Goal: Information Seeking & Learning: Learn about a topic

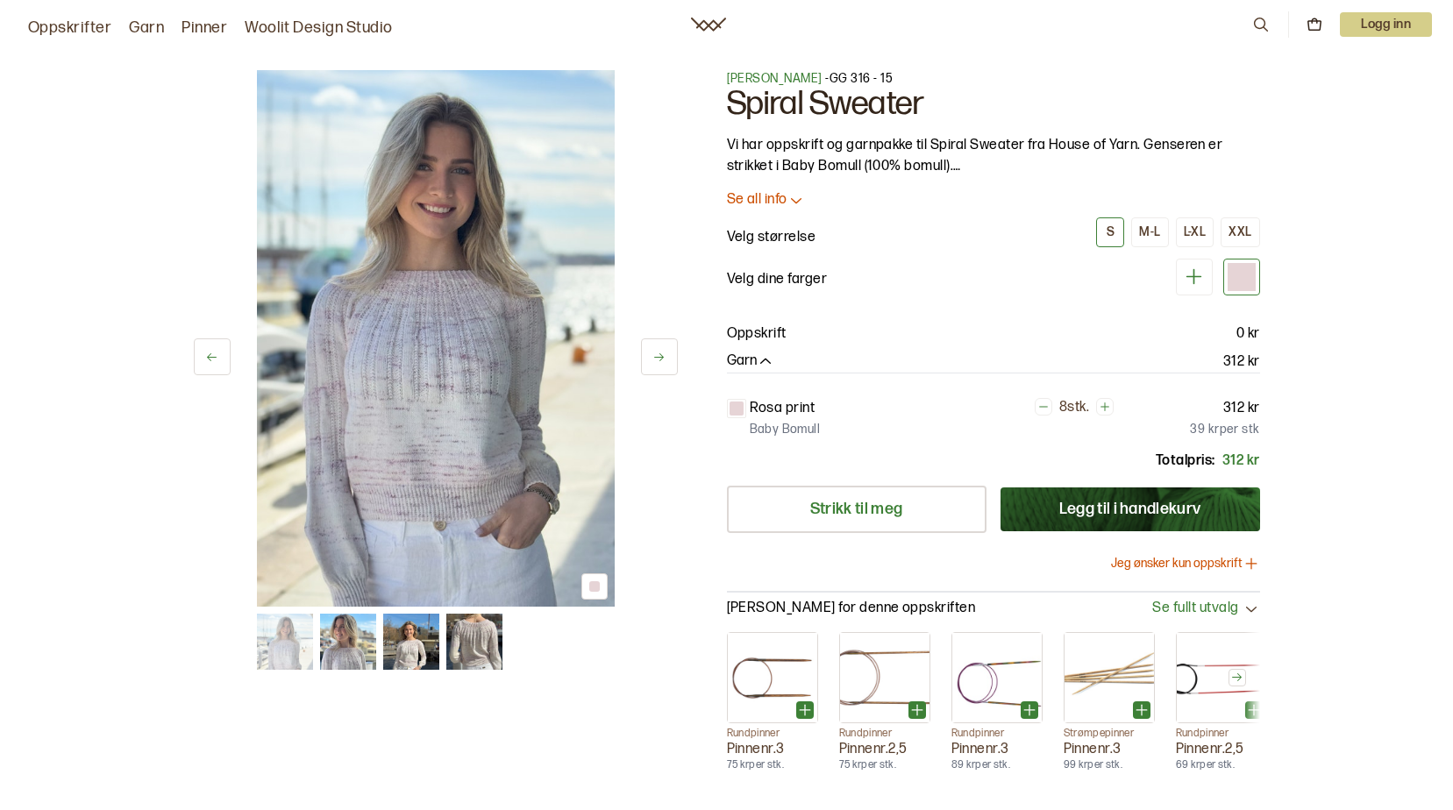
click at [477, 648] on img at bounding box center [474, 642] width 56 height 56
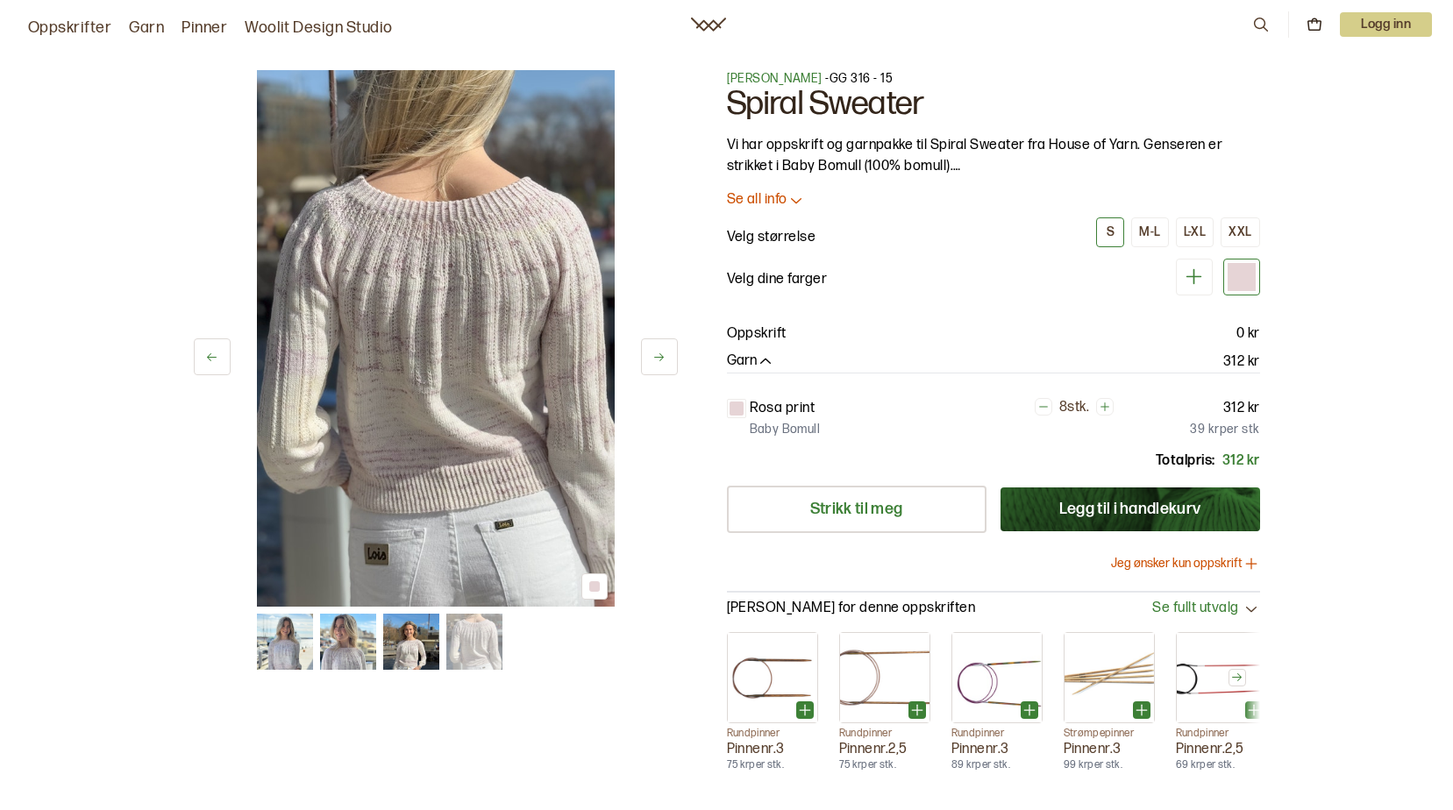
click at [416, 639] on img at bounding box center [411, 642] width 56 height 56
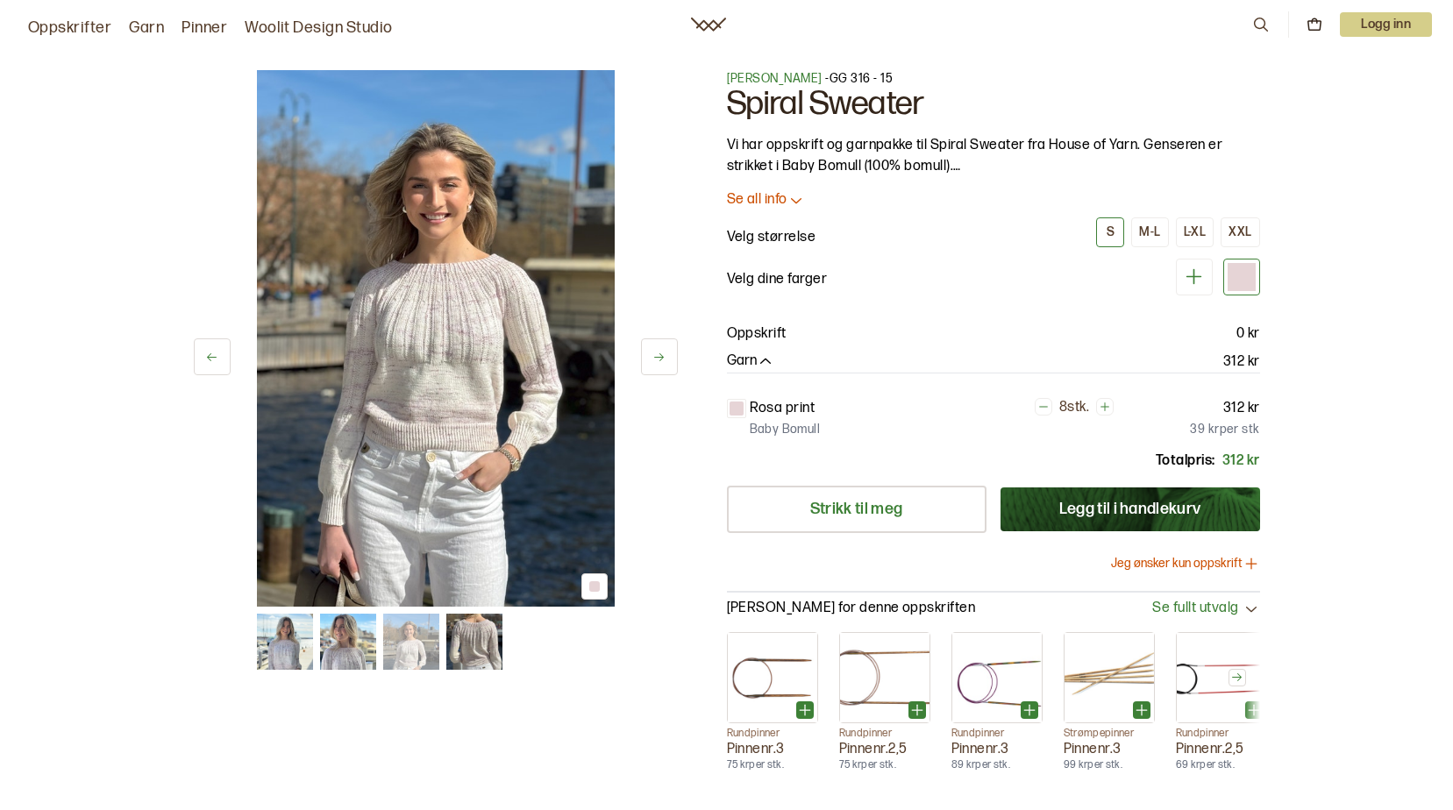
click at [345, 637] on img at bounding box center [348, 642] width 56 height 56
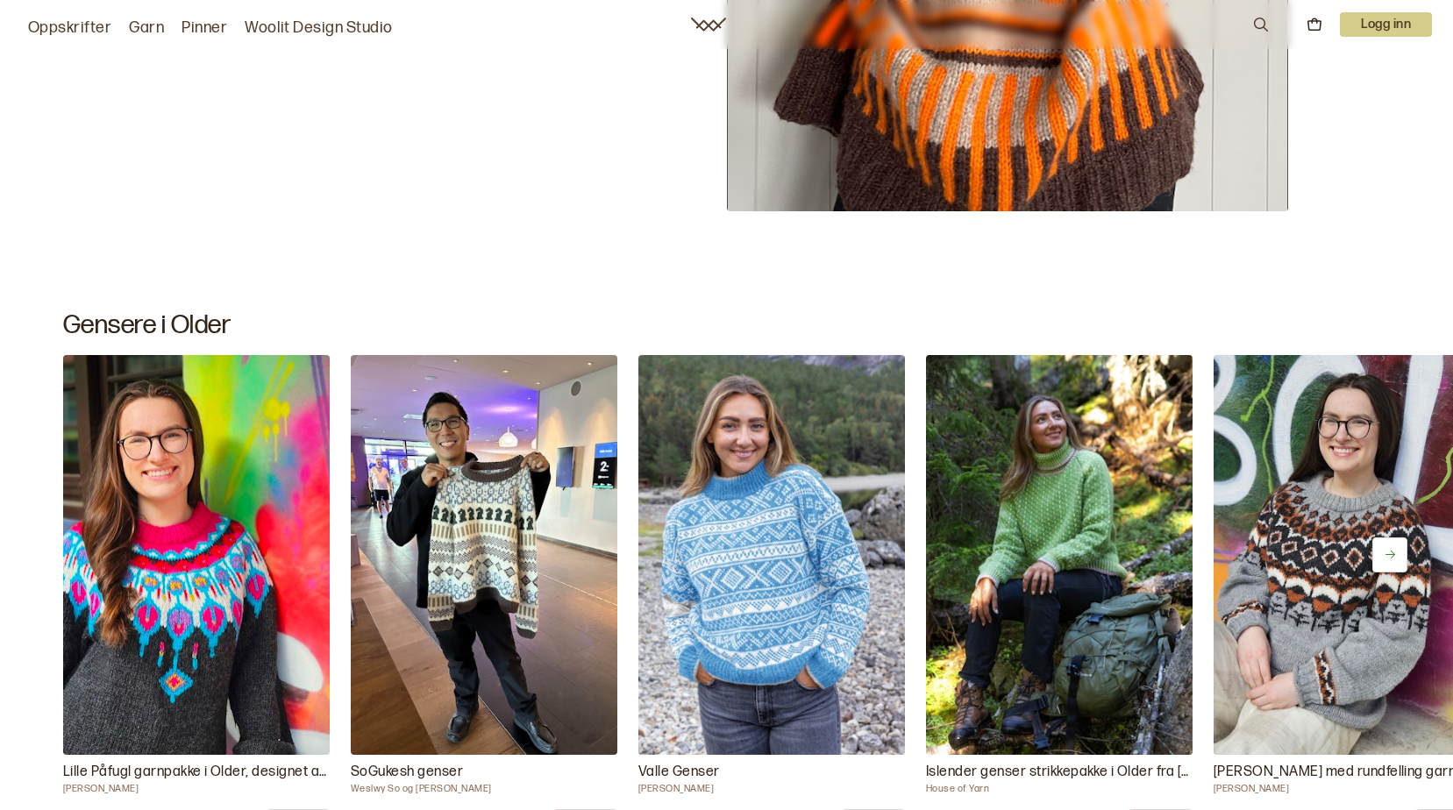
scroll to position [7928, 0]
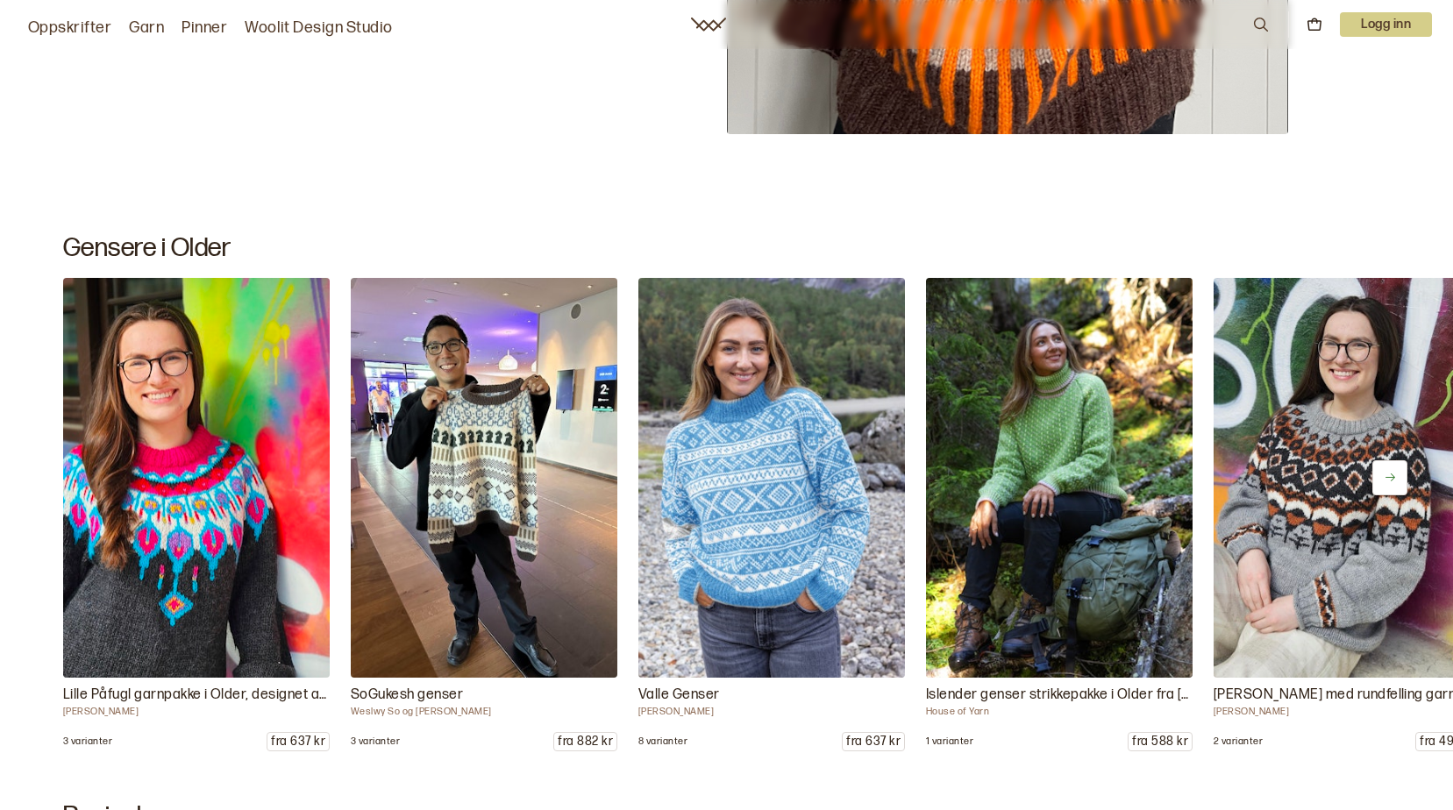
click at [1400, 478] on button at bounding box center [1389, 477] width 35 height 35
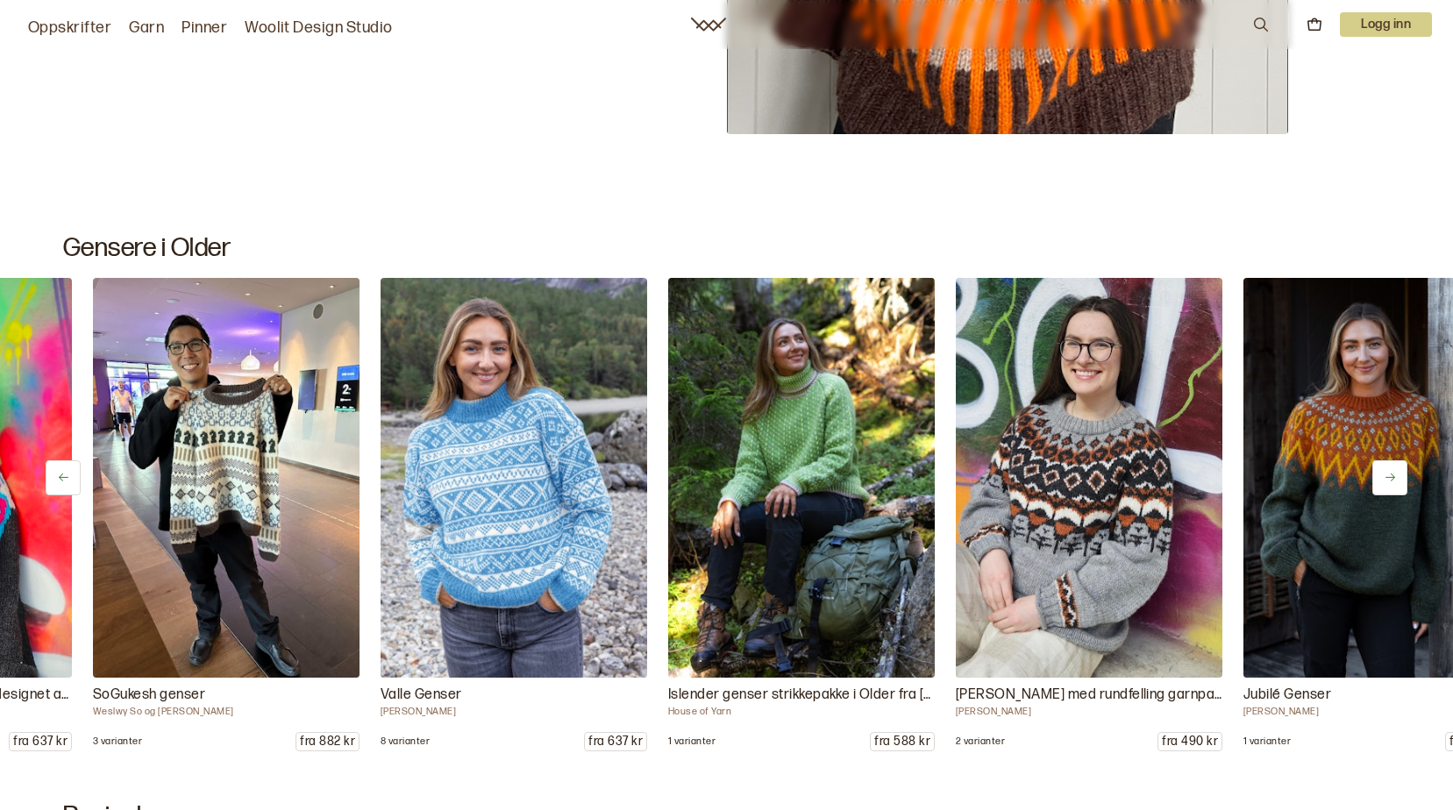
scroll to position [0, 288]
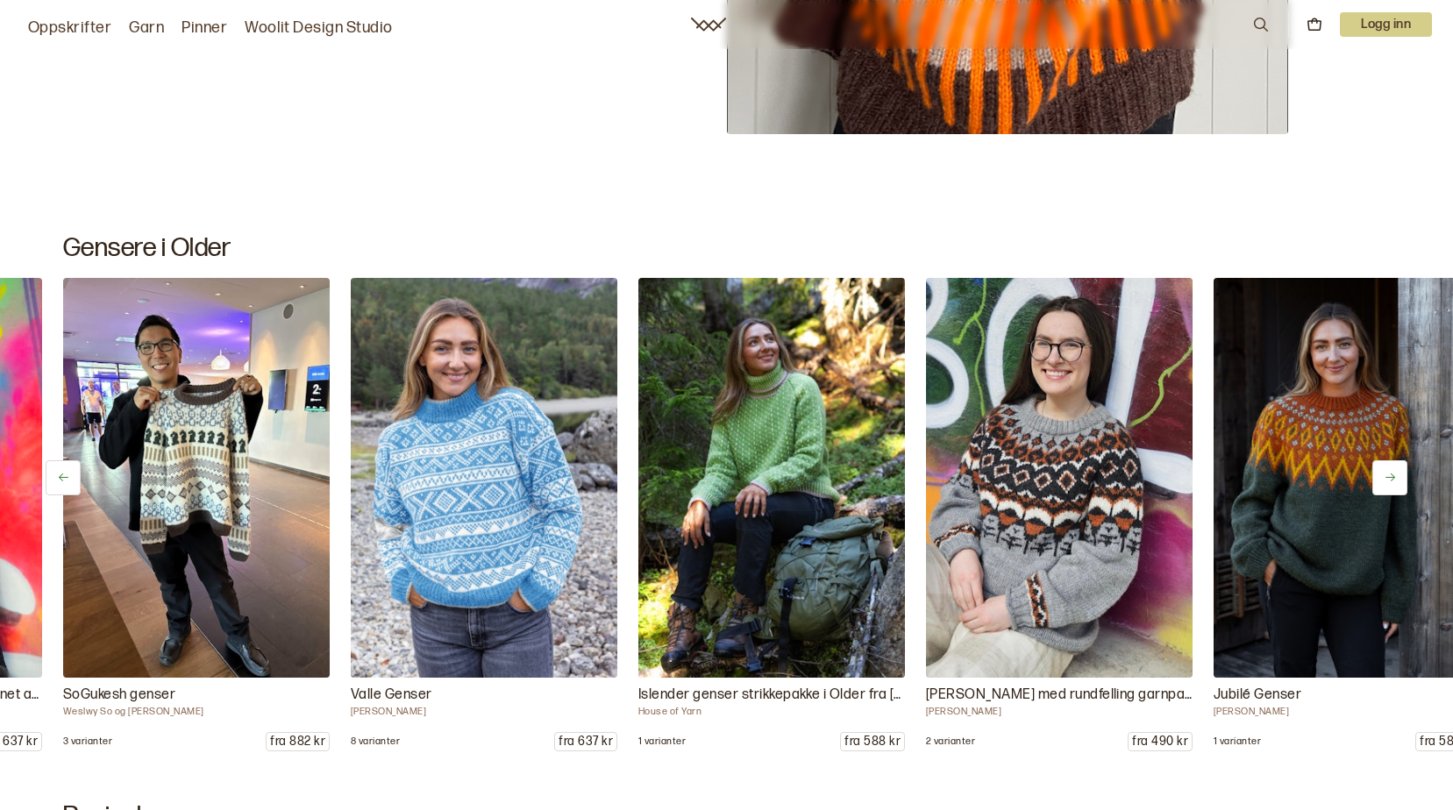
click at [1400, 478] on button at bounding box center [1389, 477] width 35 height 35
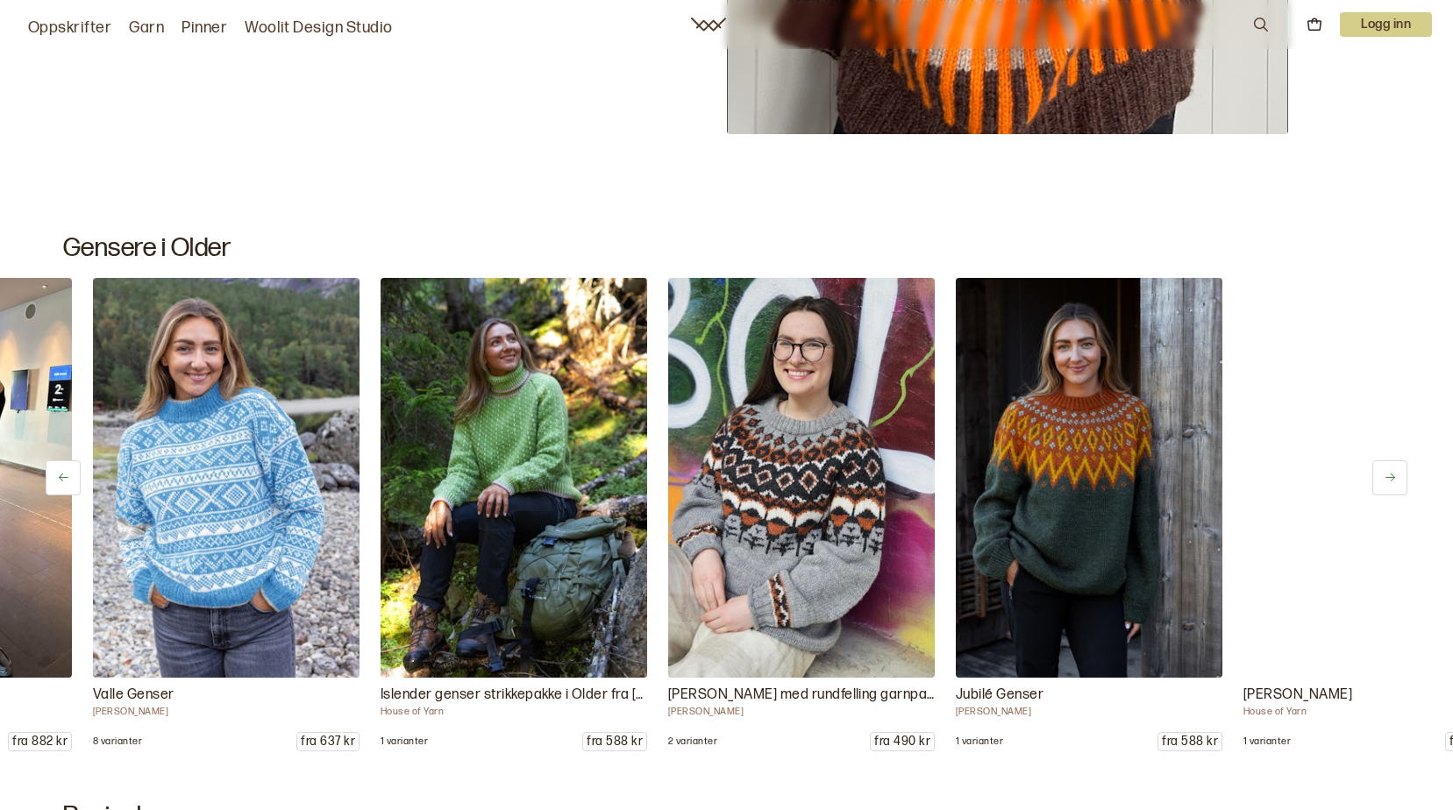
scroll to position [0, 575]
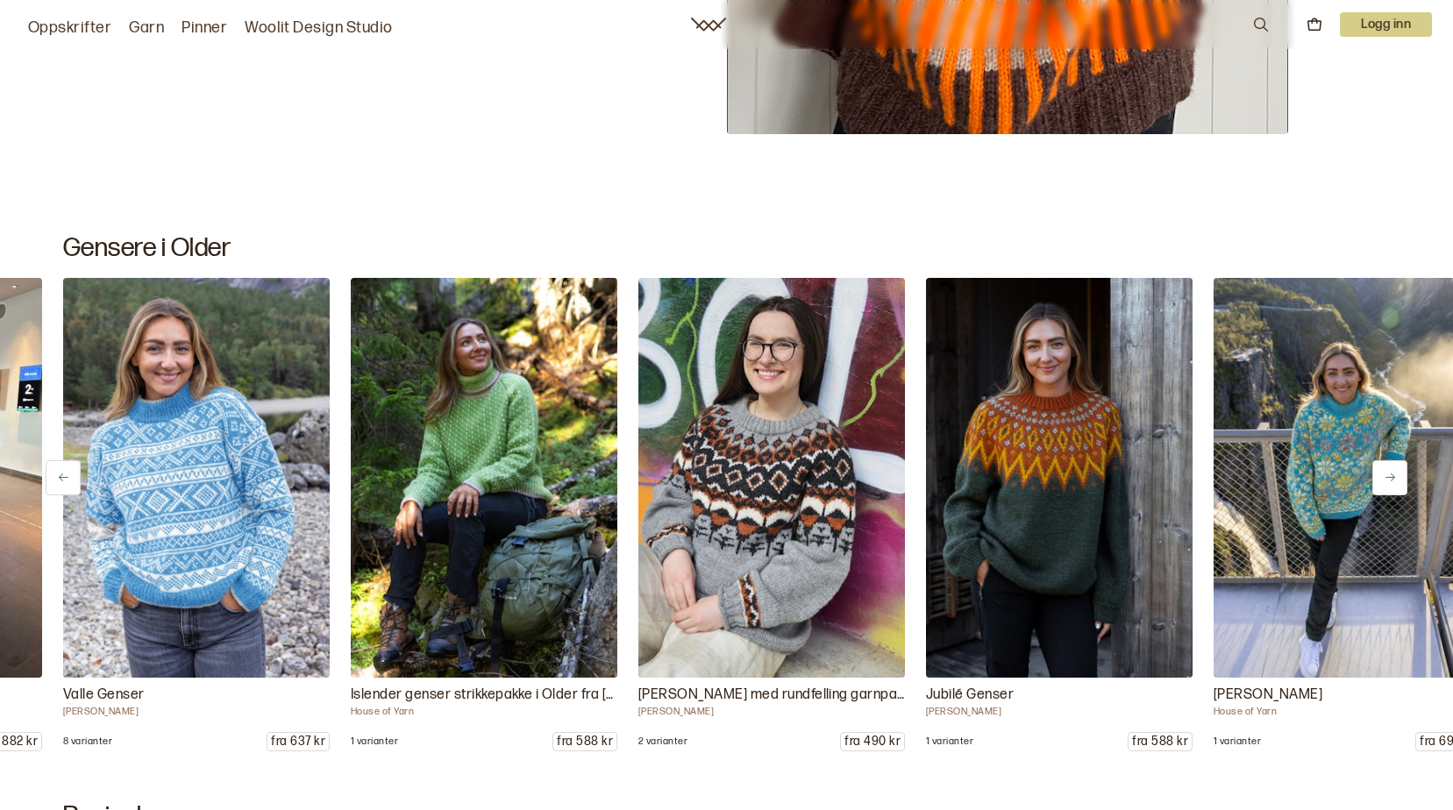
click at [1400, 478] on button at bounding box center [1389, 477] width 35 height 35
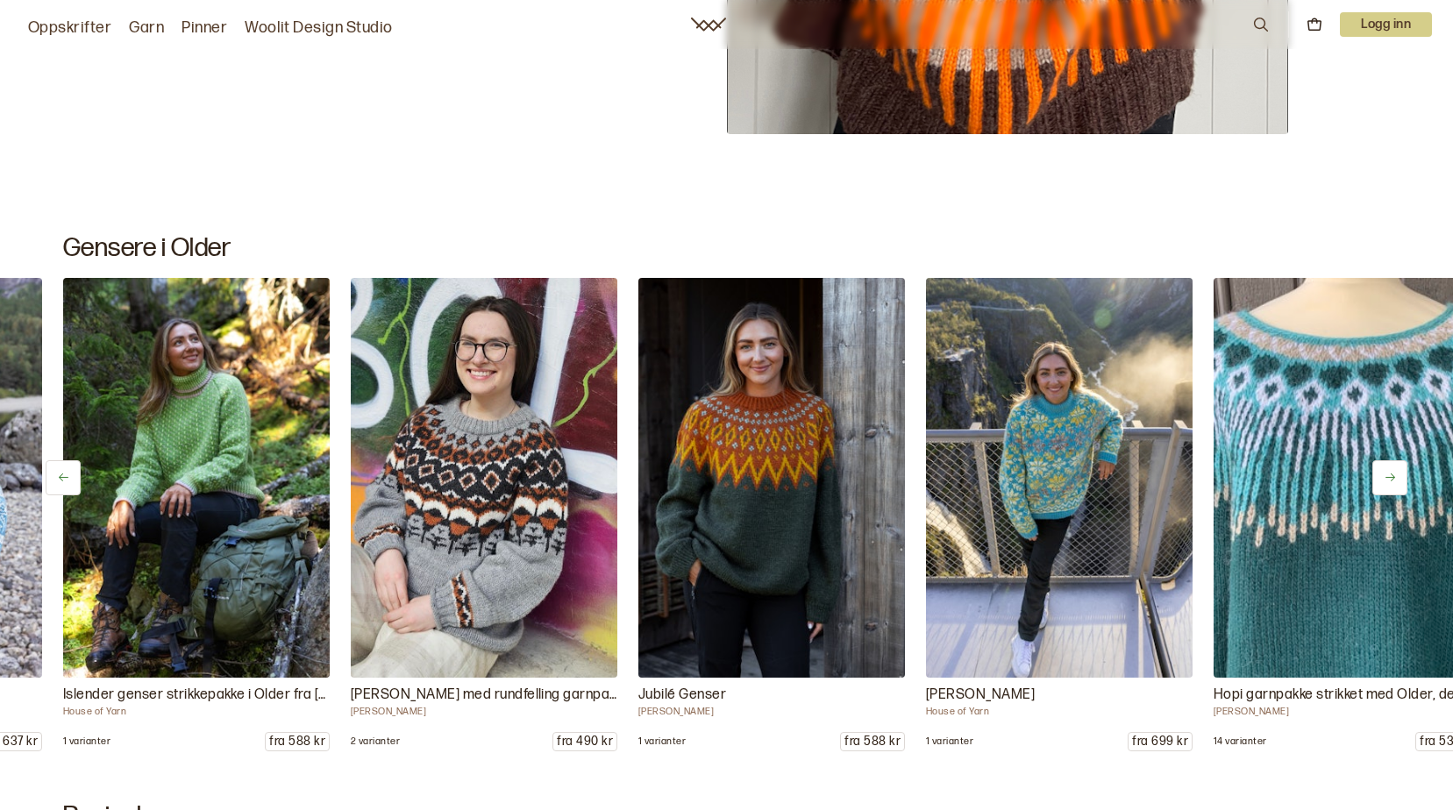
click at [1400, 478] on button at bounding box center [1389, 477] width 35 height 35
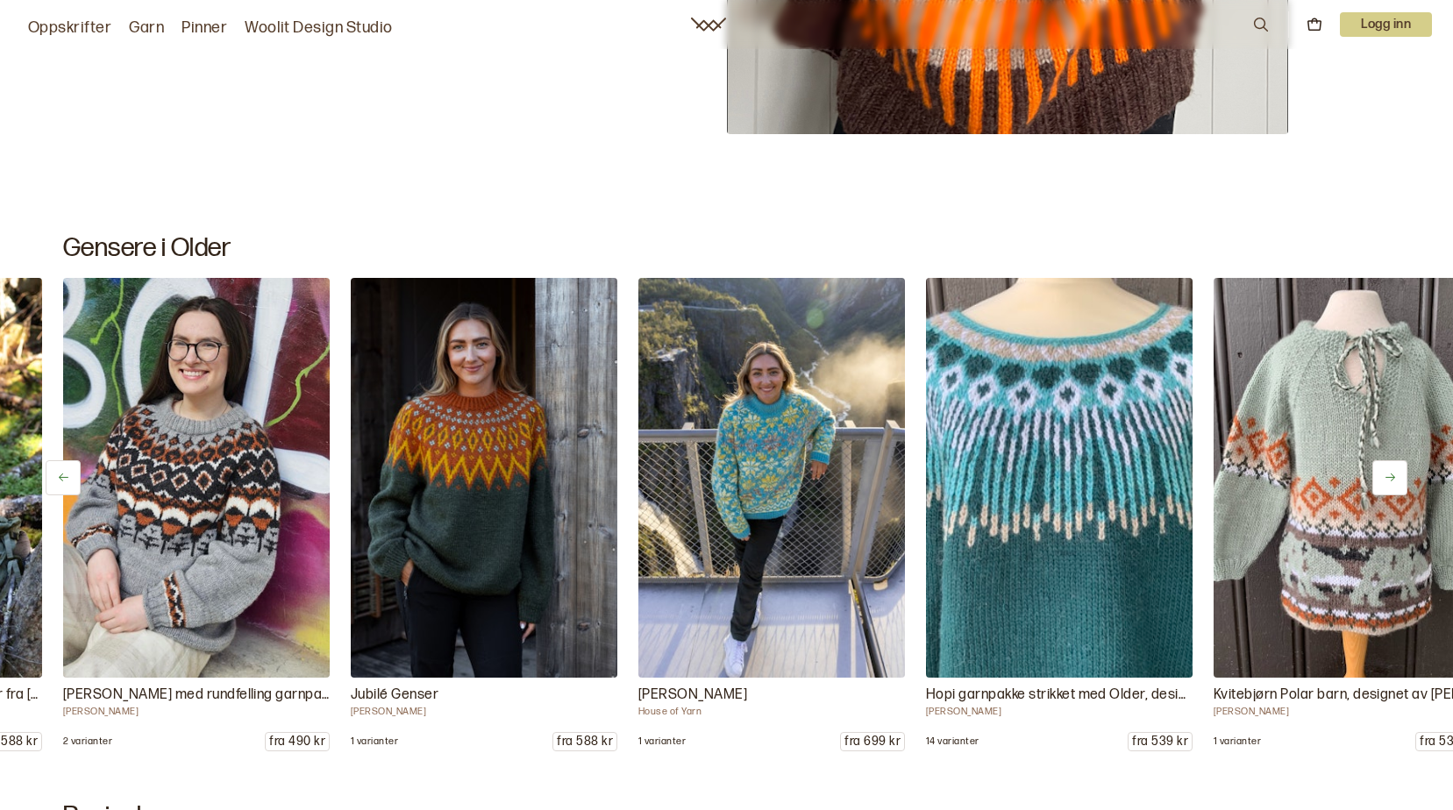
click at [1400, 478] on button at bounding box center [1389, 477] width 35 height 35
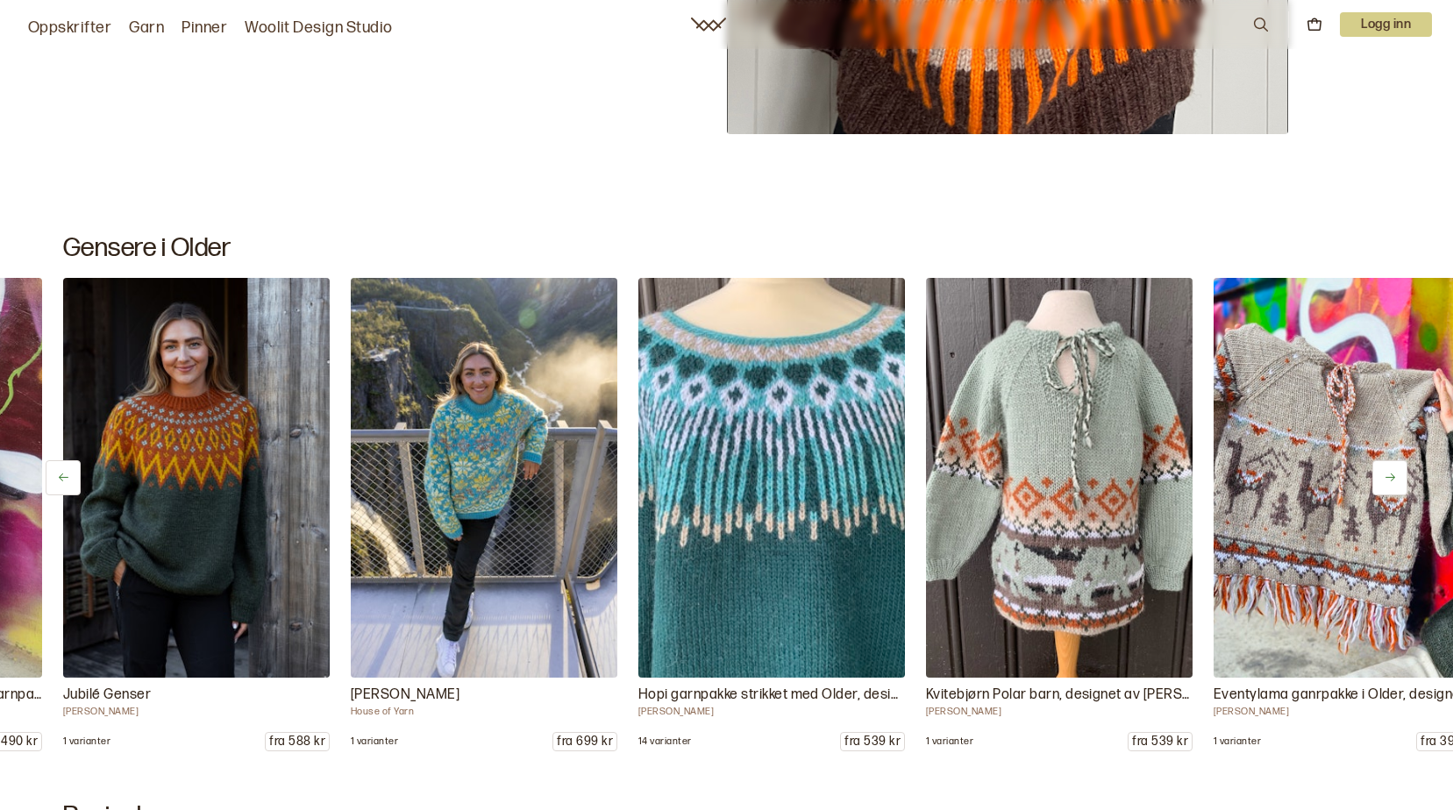
click at [1400, 478] on button at bounding box center [1389, 477] width 35 height 35
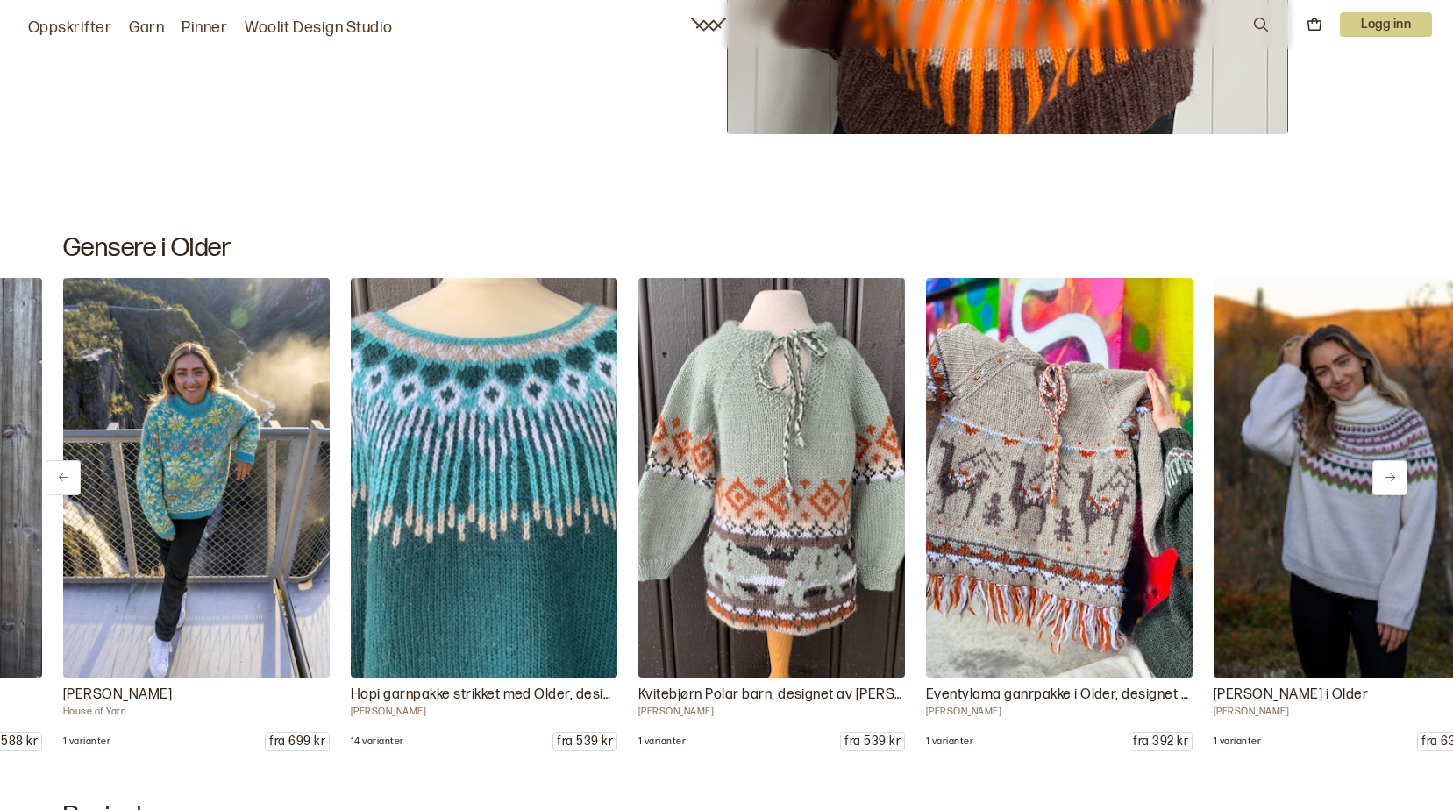
click at [1400, 478] on button at bounding box center [1389, 477] width 35 height 35
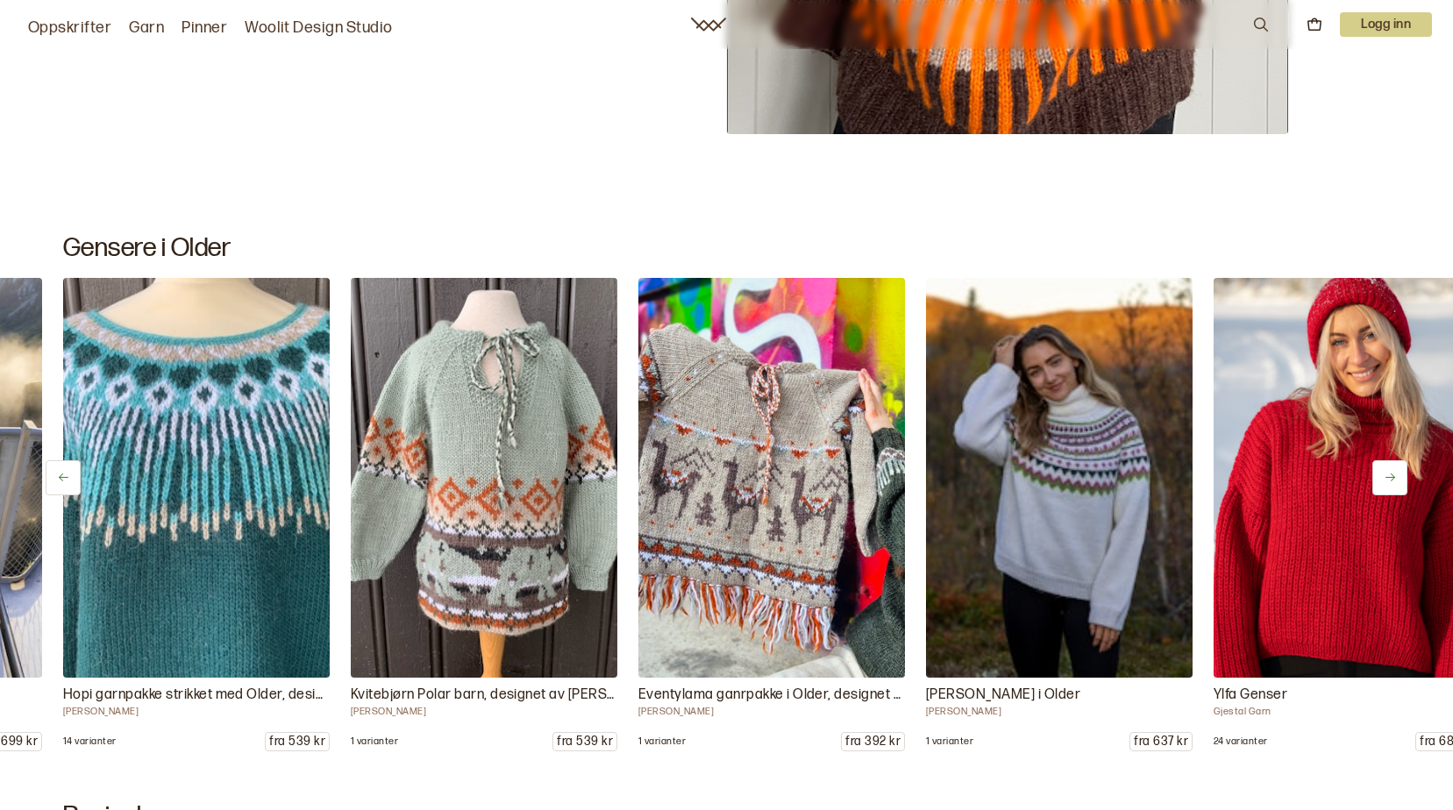
click at [1400, 478] on button at bounding box center [1389, 477] width 35 height 35
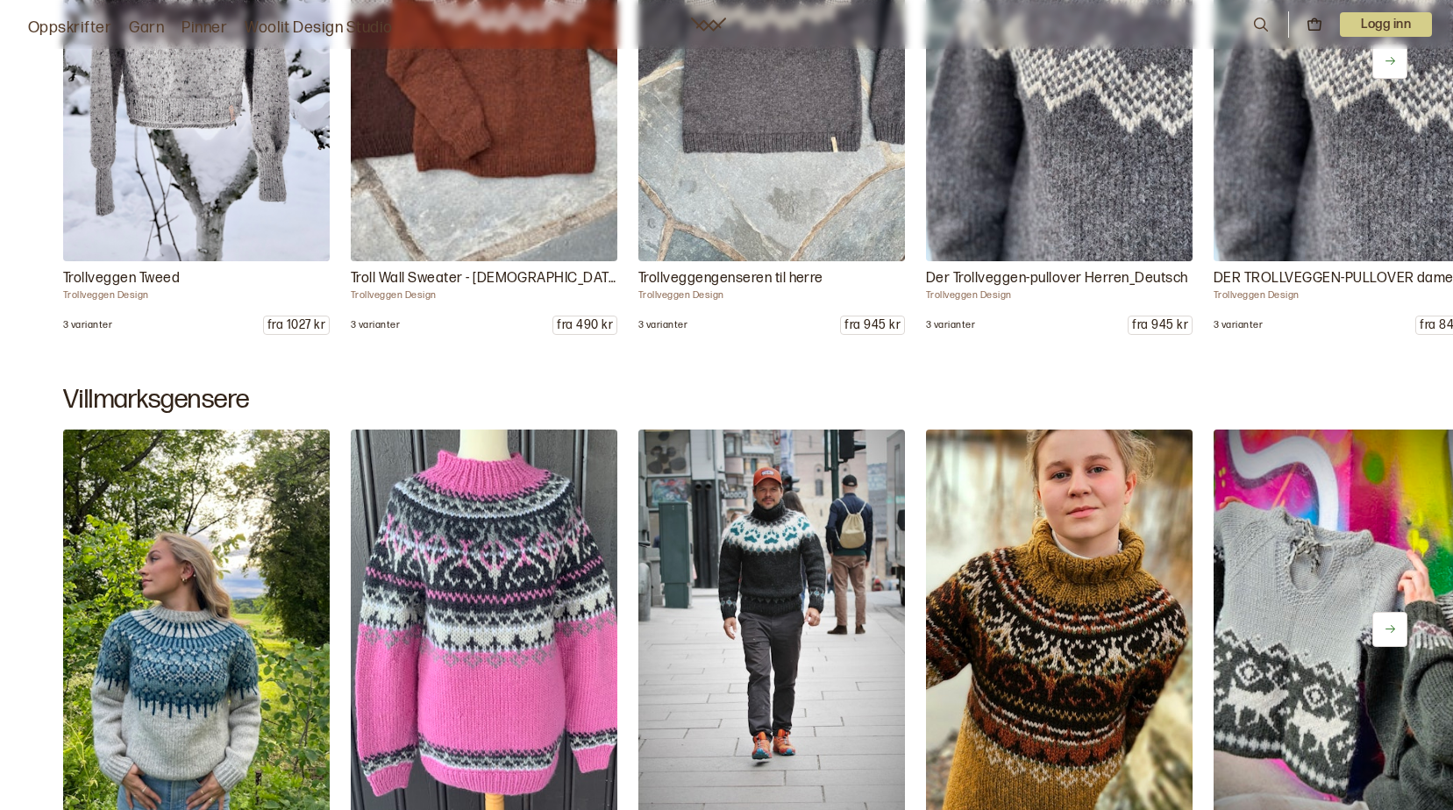
scroll to position [10377, 0]
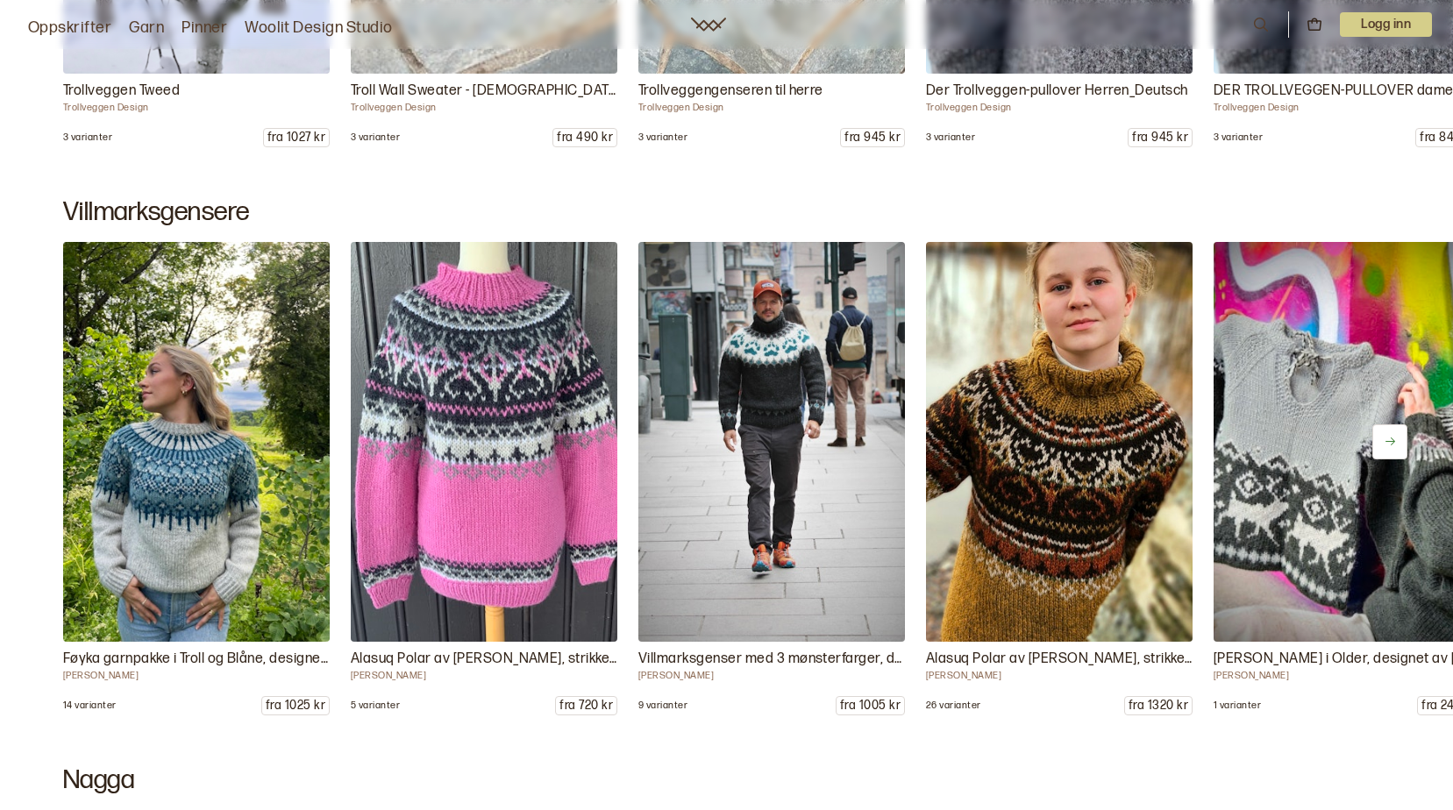
click at [1388, 441] on icon at bounding box center [1390, 441] width 13 height 13
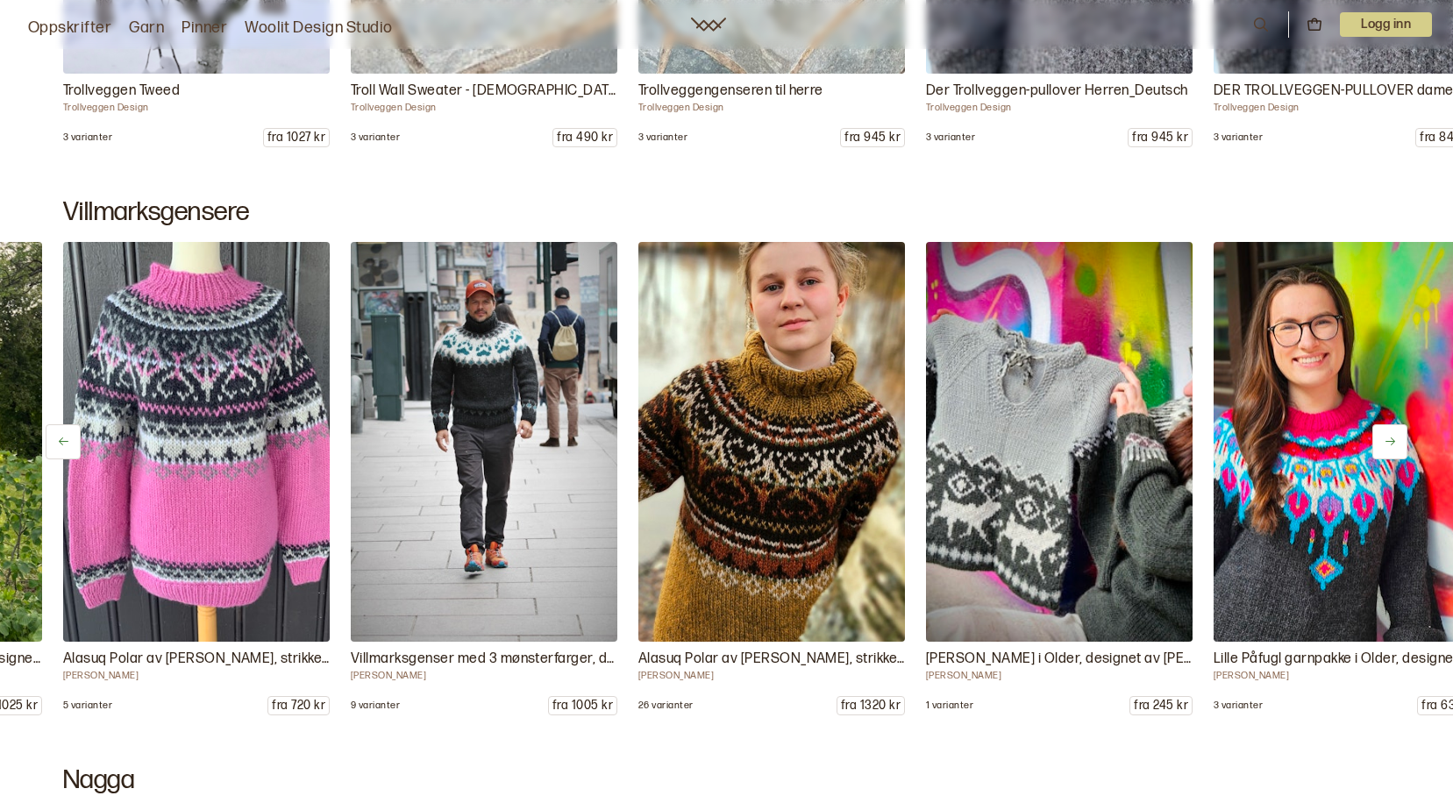
click at [1388, 441] on icon at bounding box center [1390, 441] width 13 height 13
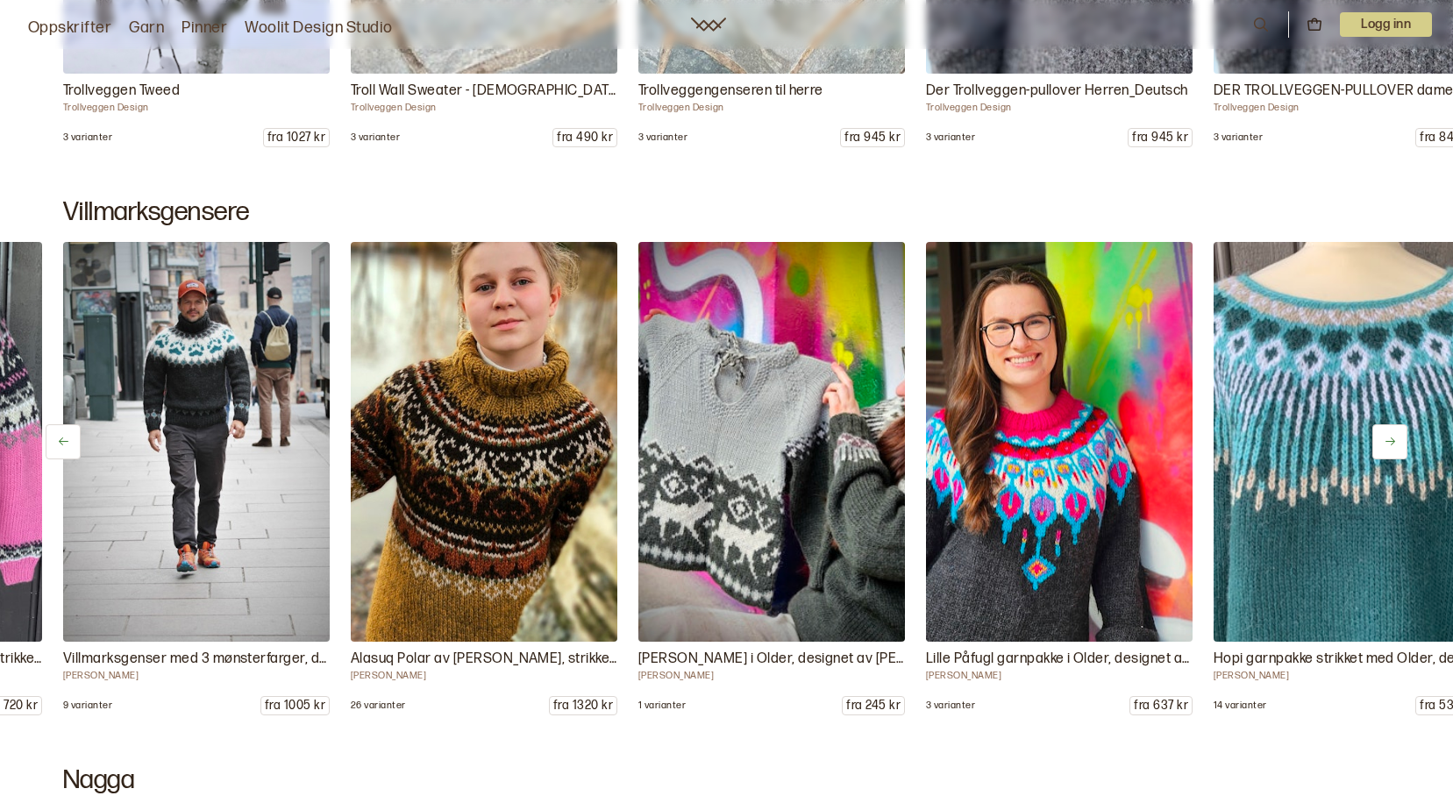
click at [1388, 441] on icon at bounding box center [1390, 441] width 13 height 13
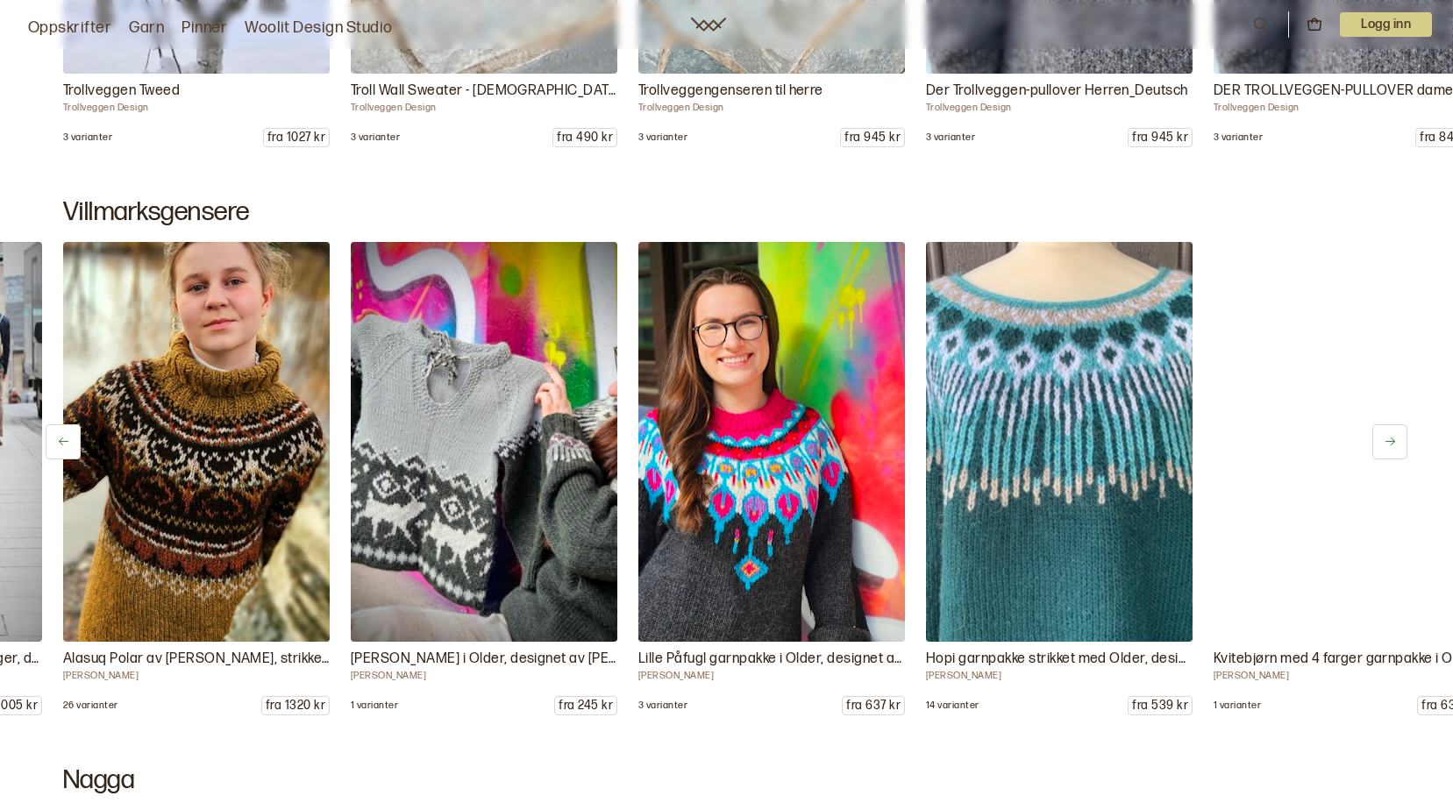
click at [1388, 441] on icon at bounding box center [1390, 441] width 13 height 13
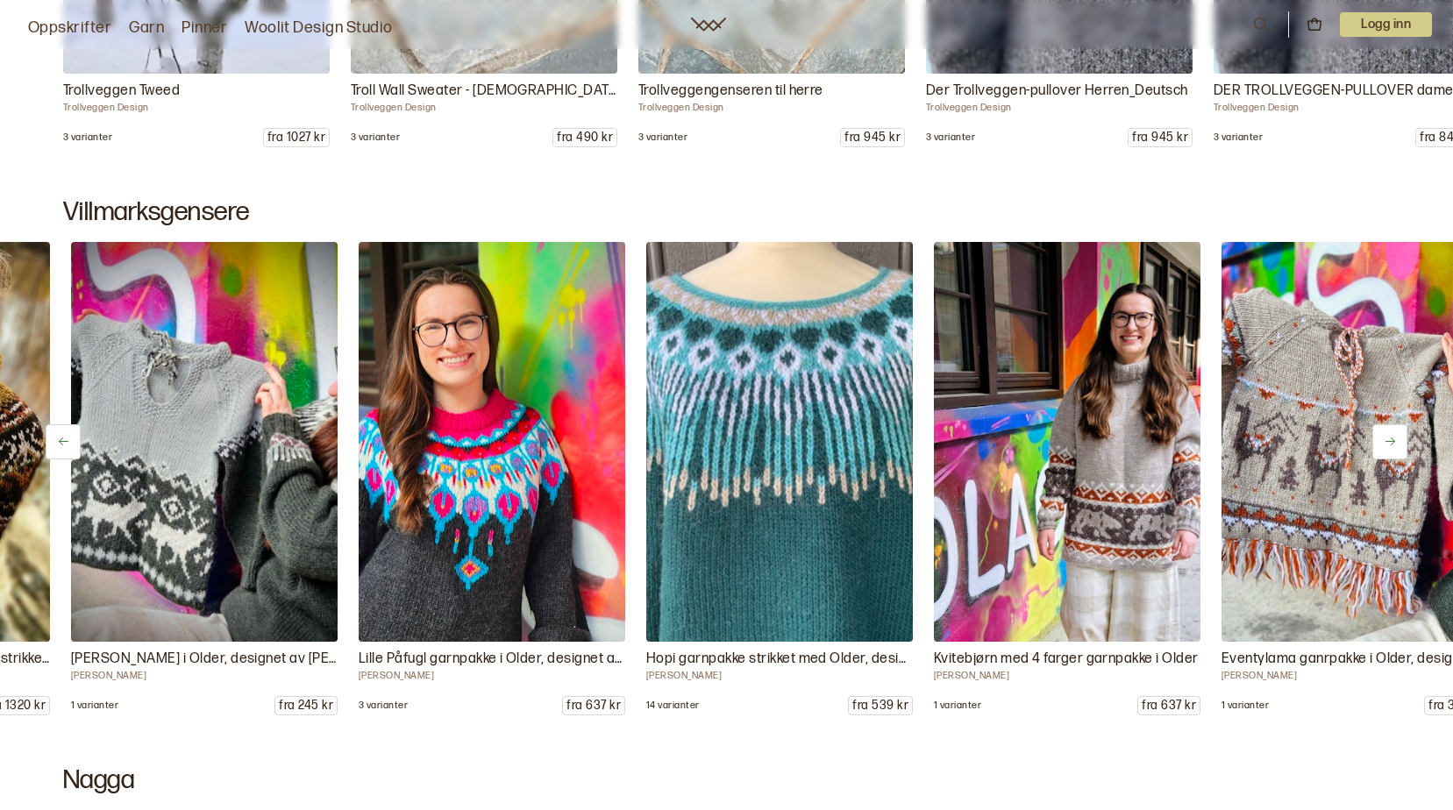
scroll to position [0, 1150]
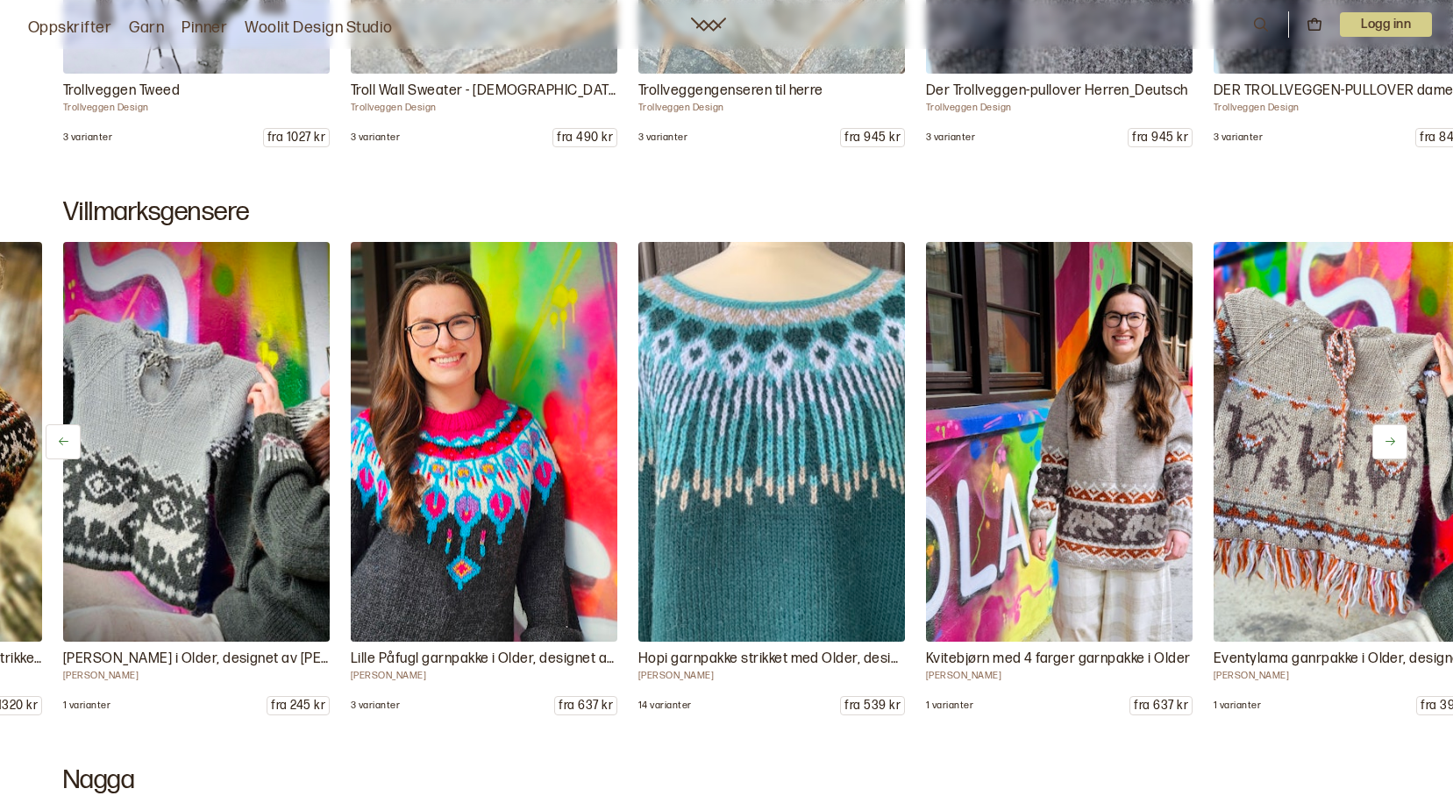
click at [1388, 441] on icon at bounding box center [1390, 441] width 13 height 13
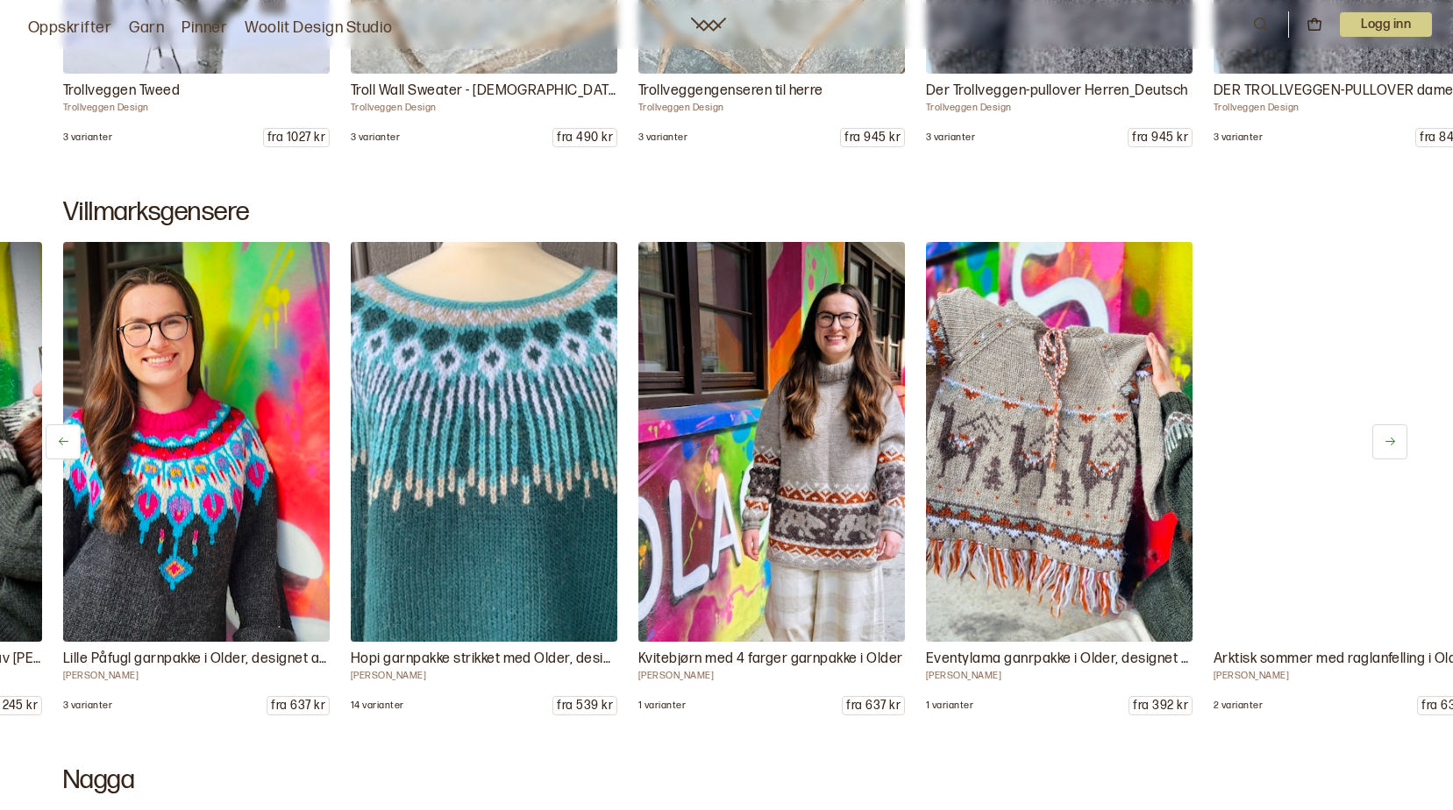
click at [1388, 441] on icon at bounding box center [1390, 441] width 13 height 13
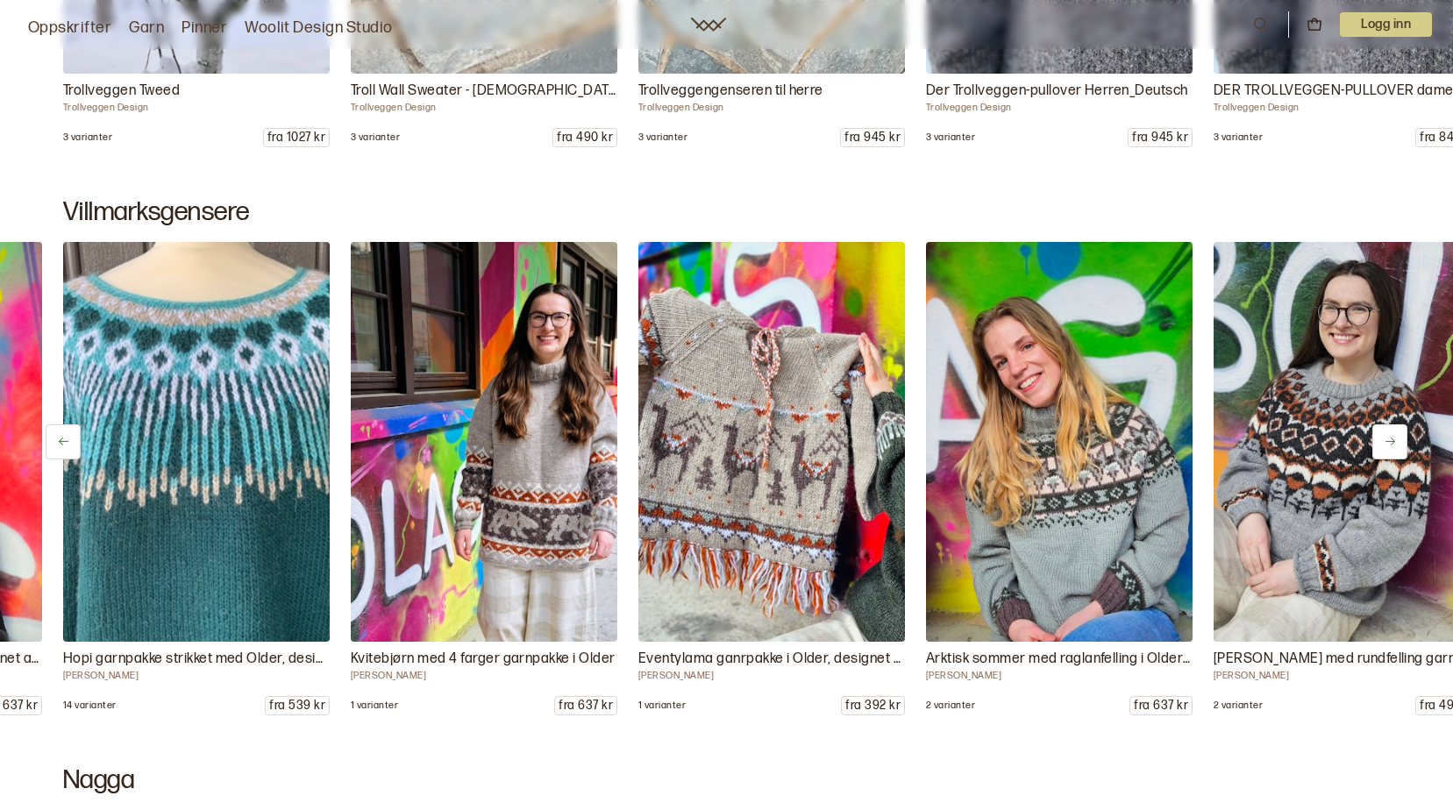
click at [1388, 441] on icon at bounding box center [1390, 441] width 13 height 13
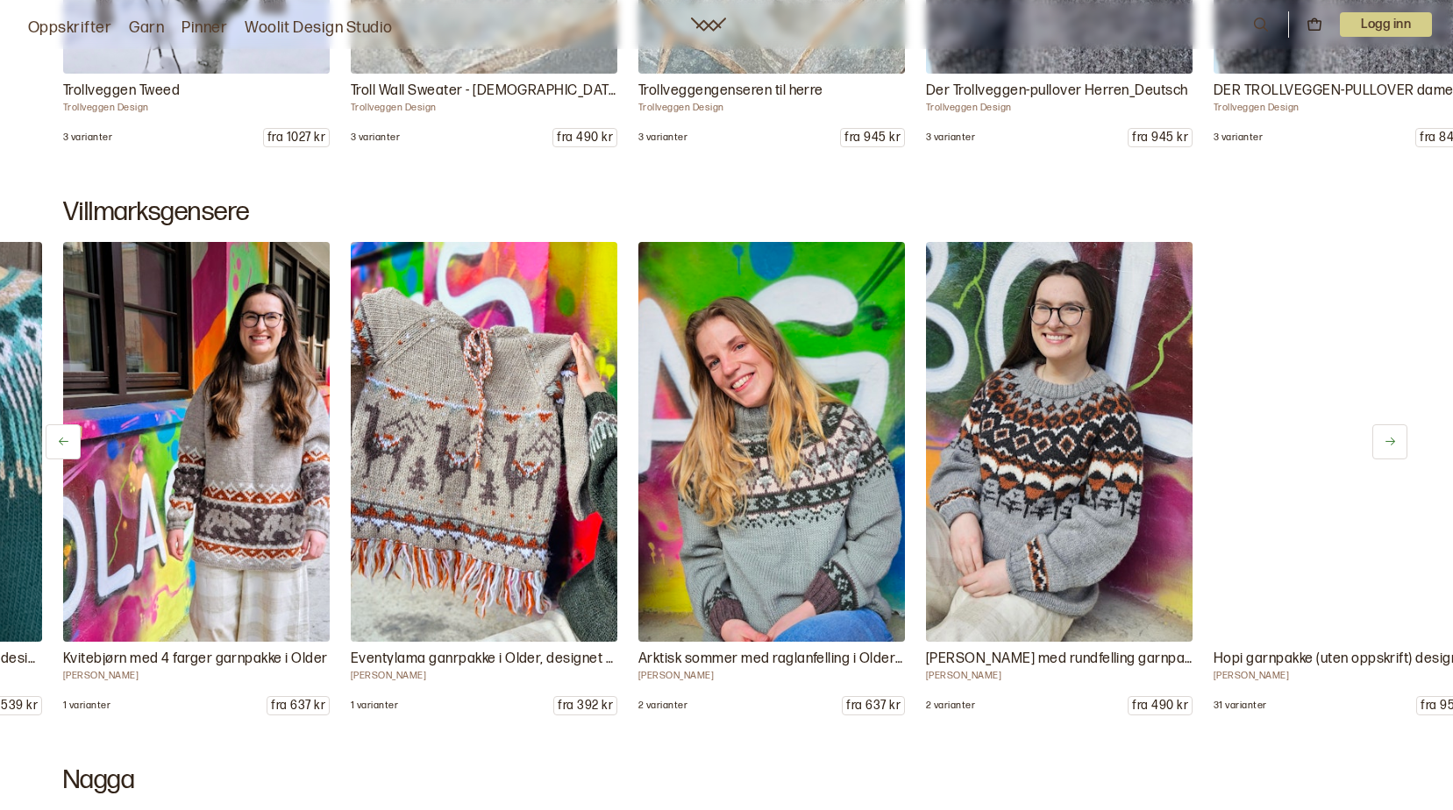
click at [1388, 441] on icon at bounding box center [1390, 441] width 13 height 13
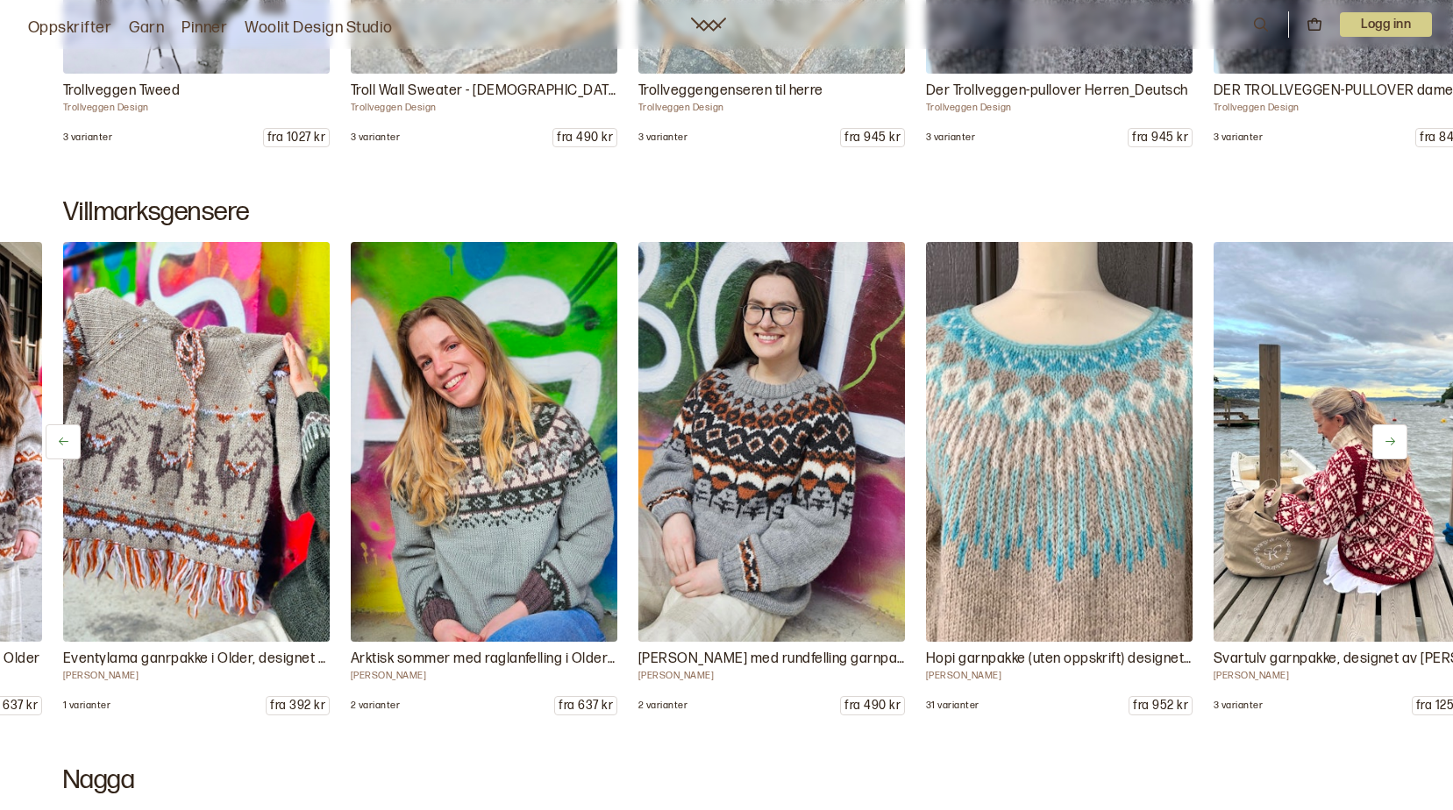
click at [1388, 441] on icon at bounding box center [1390, 441] width 13 height 13
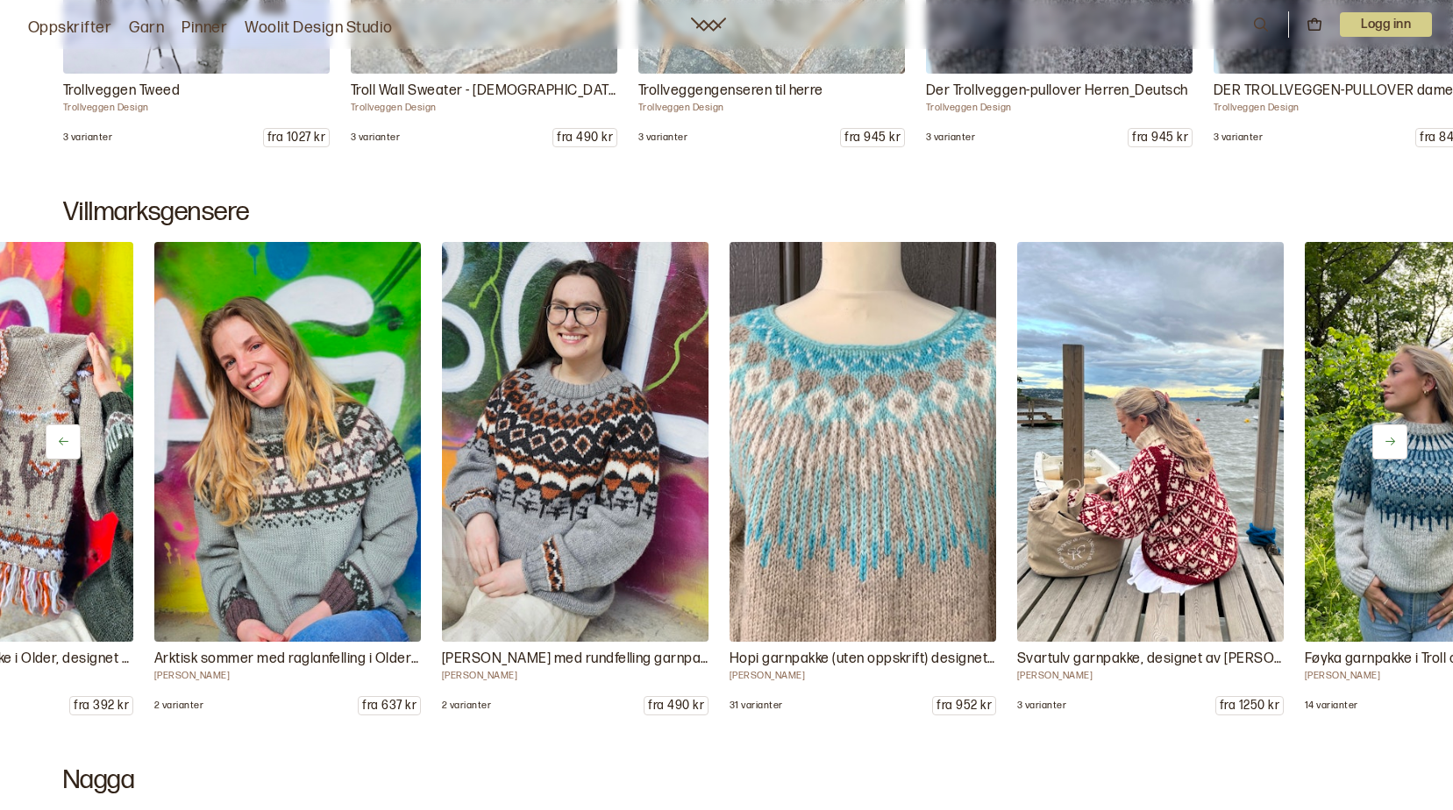
scroll to position [0, 2589]
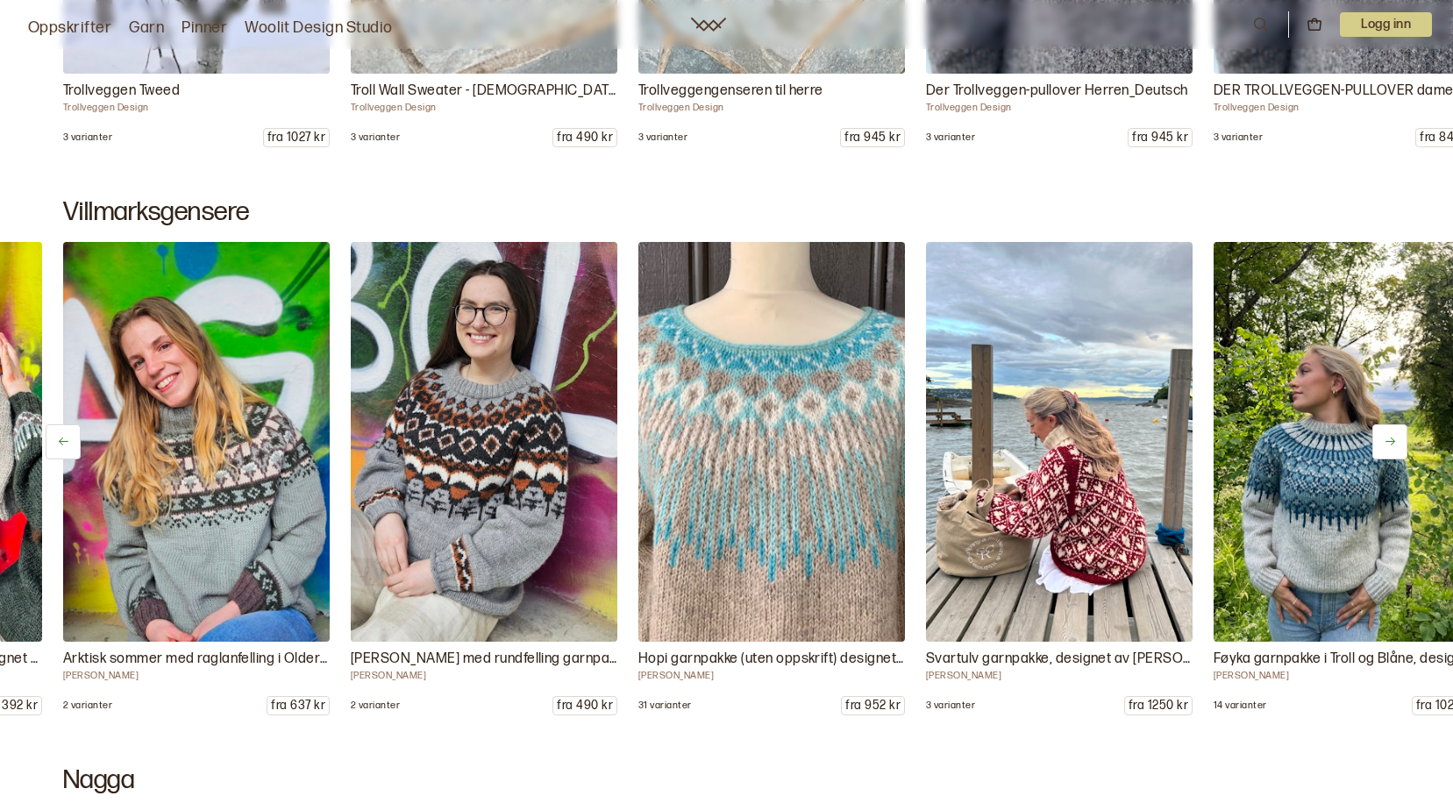
click at [1388, 441] on icon at bounding box center [1390, 441] width 13 height 13
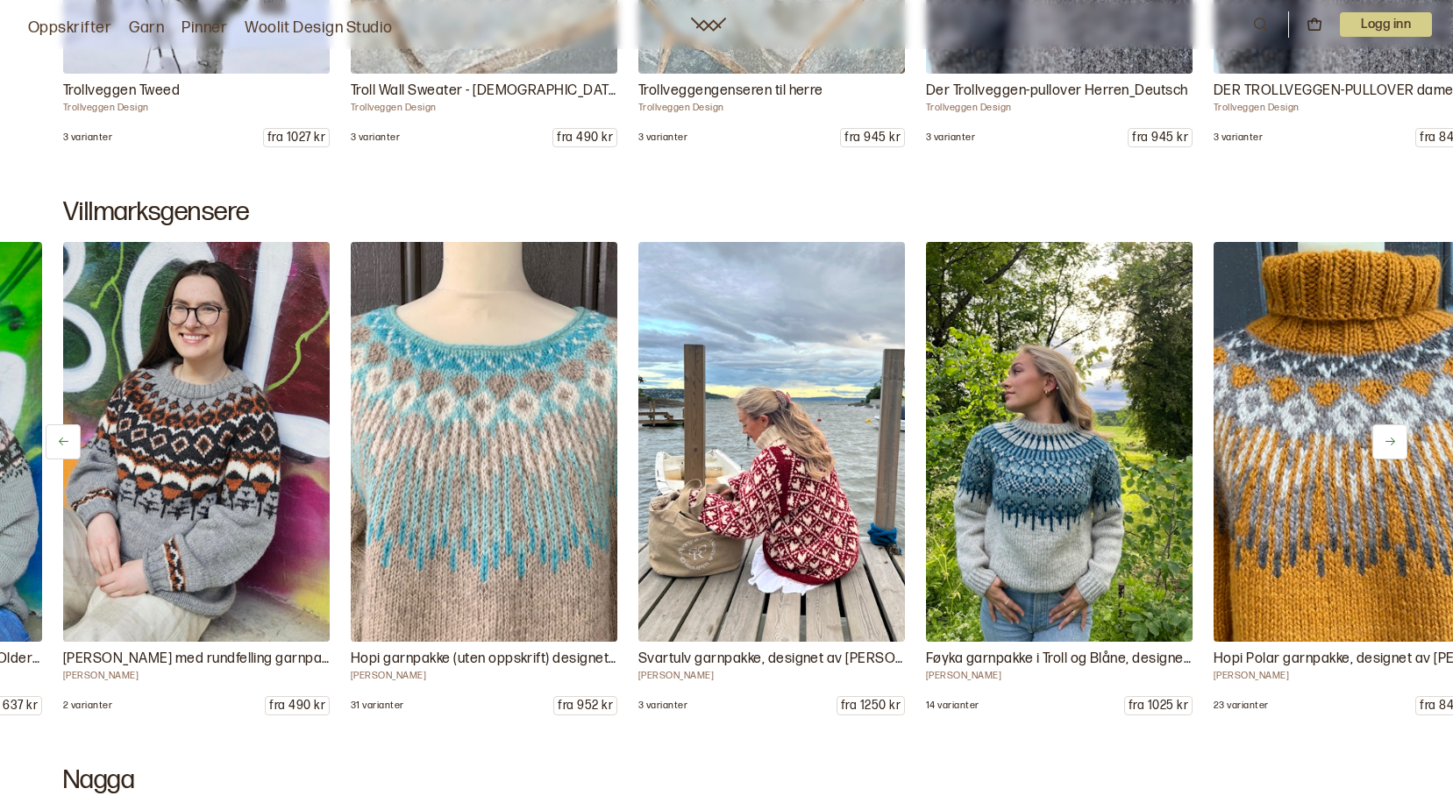
click at [1388, 441] on icon at bounding box center [1390, 441] width 13 height 13
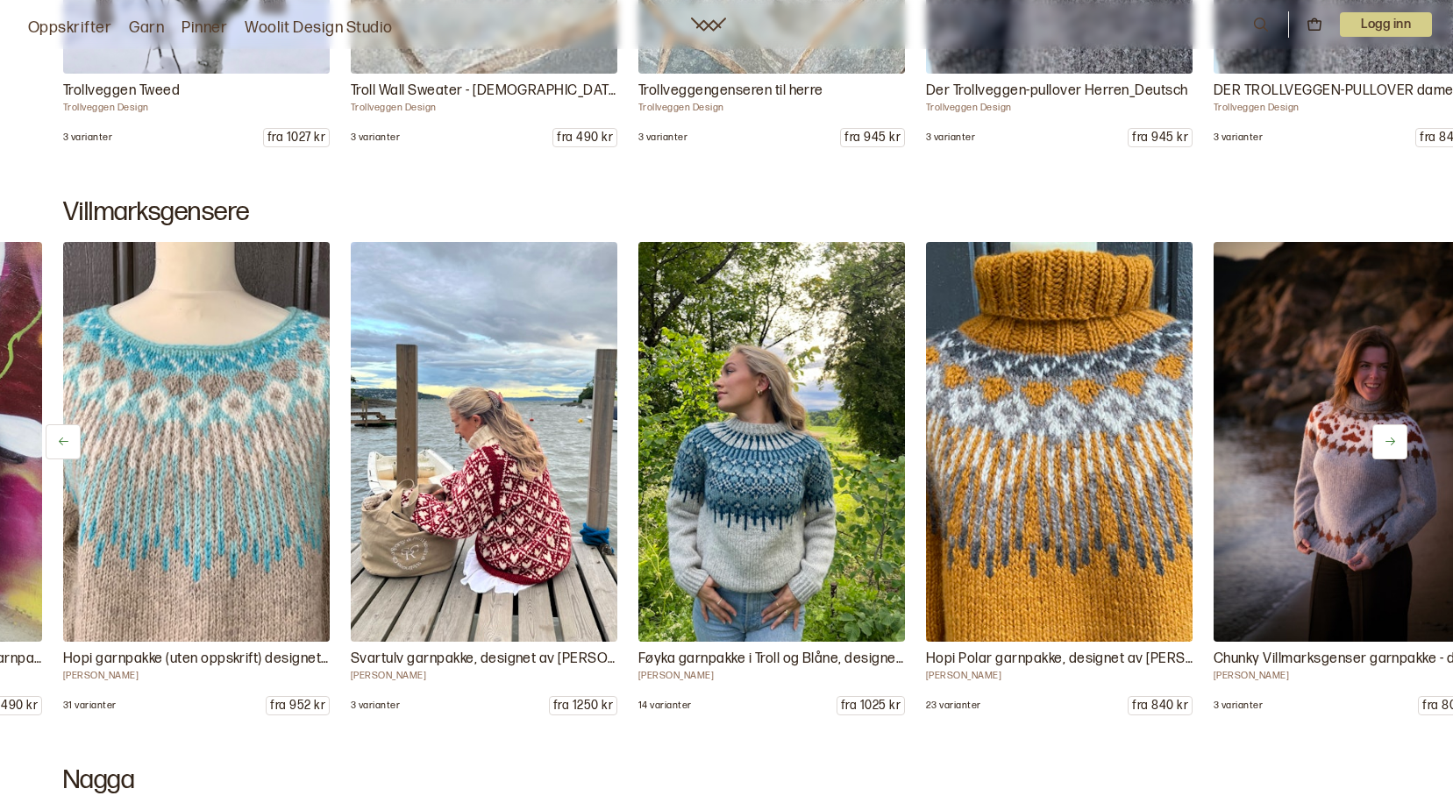
click at [1388, 441] on icon at bounding box center [1390, 441] width 13 height 13
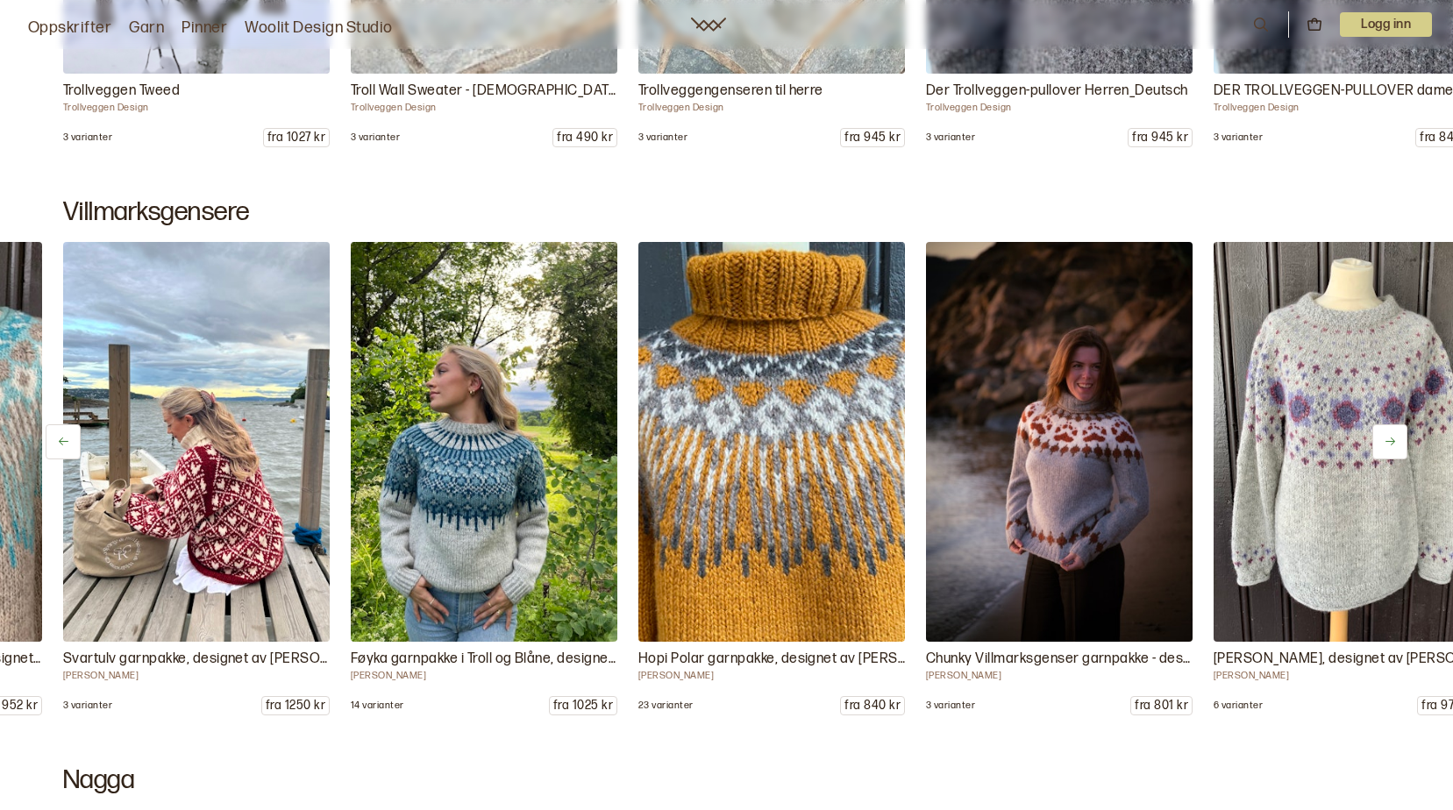
click at [1388, 441] on icon at bounding box center [1390, 441] width 13 height 13
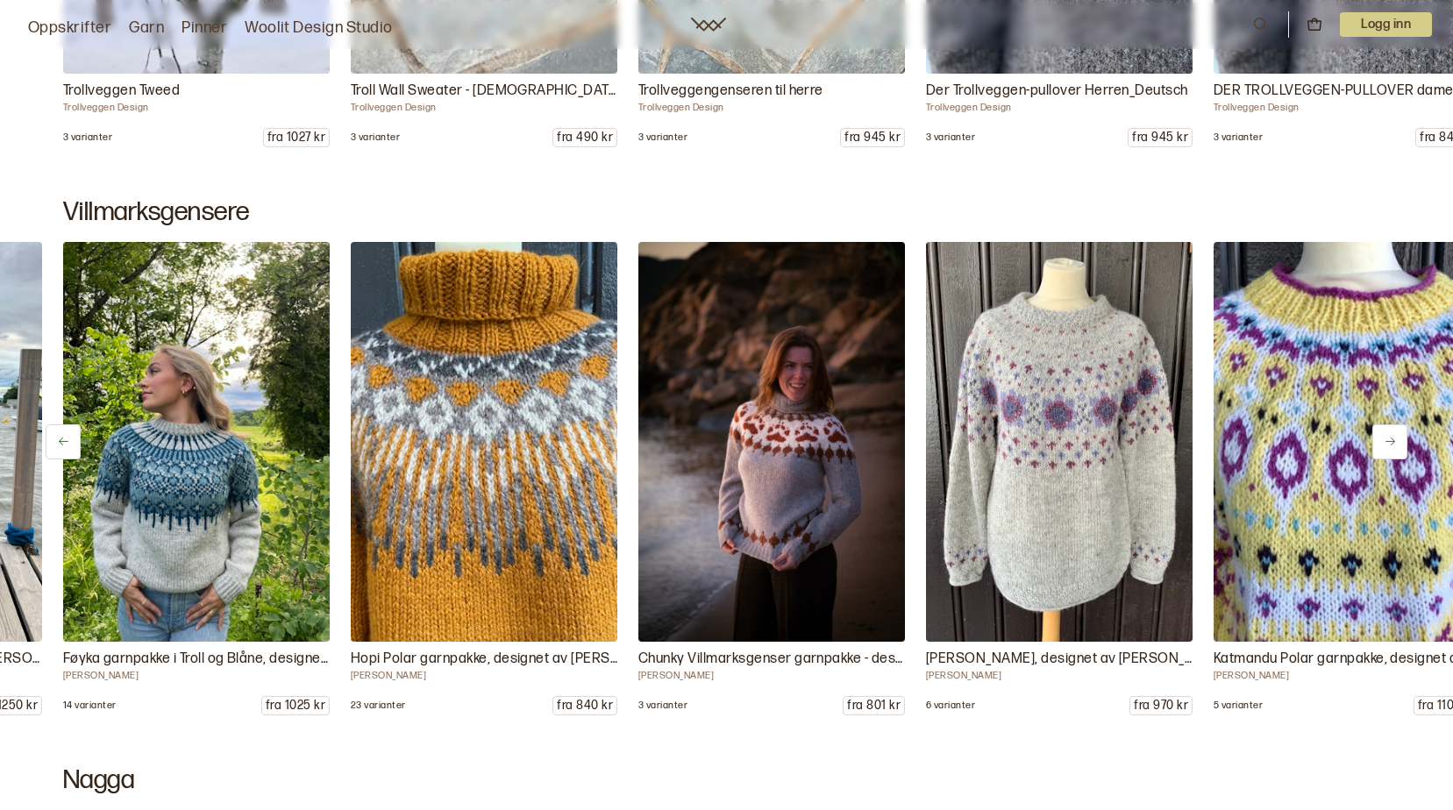
click at [1388, 441] on icon at bounding box center [1390, 441] width 13 height 13
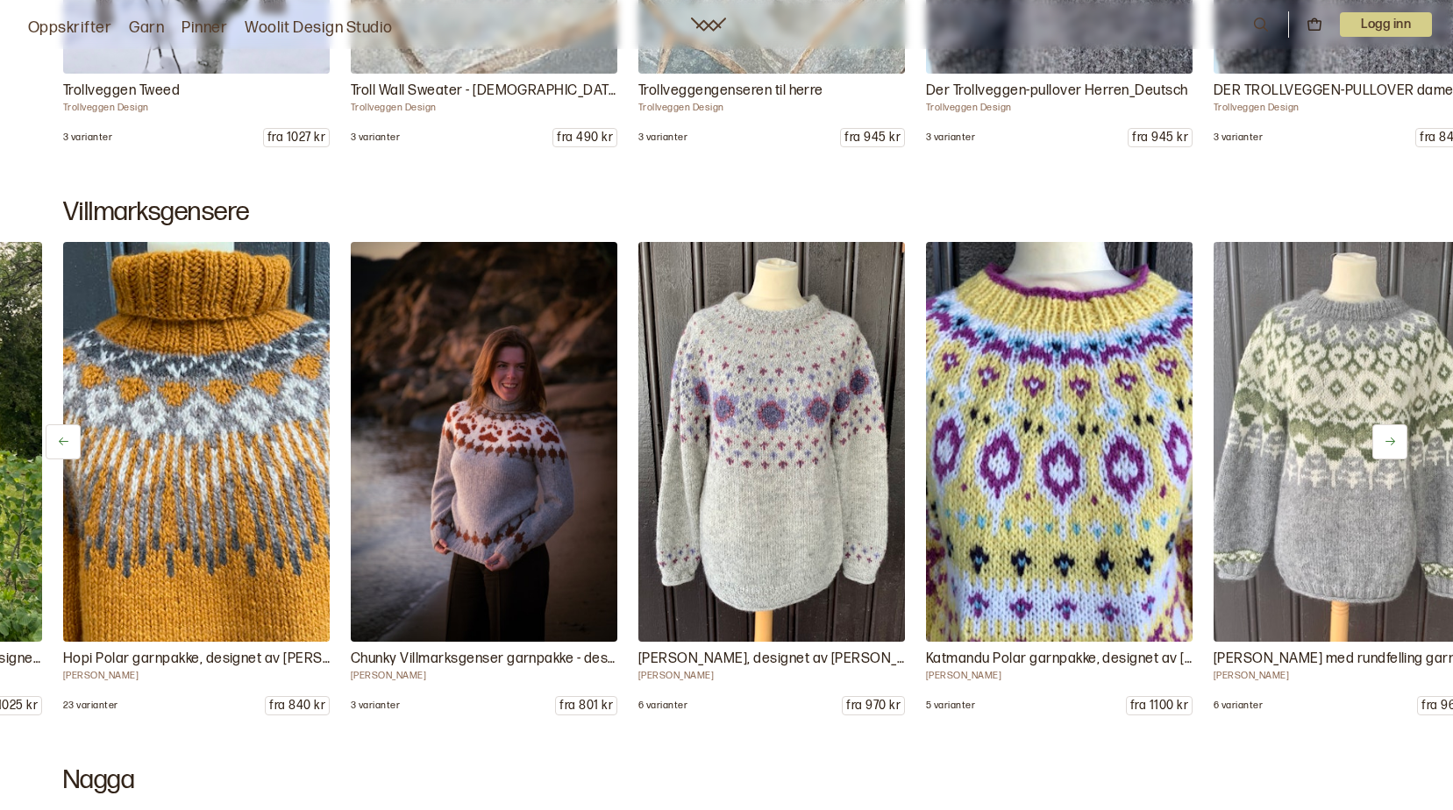
click at [1388, 441] on icon at bounding box center [1390, 441] width 13 height 13
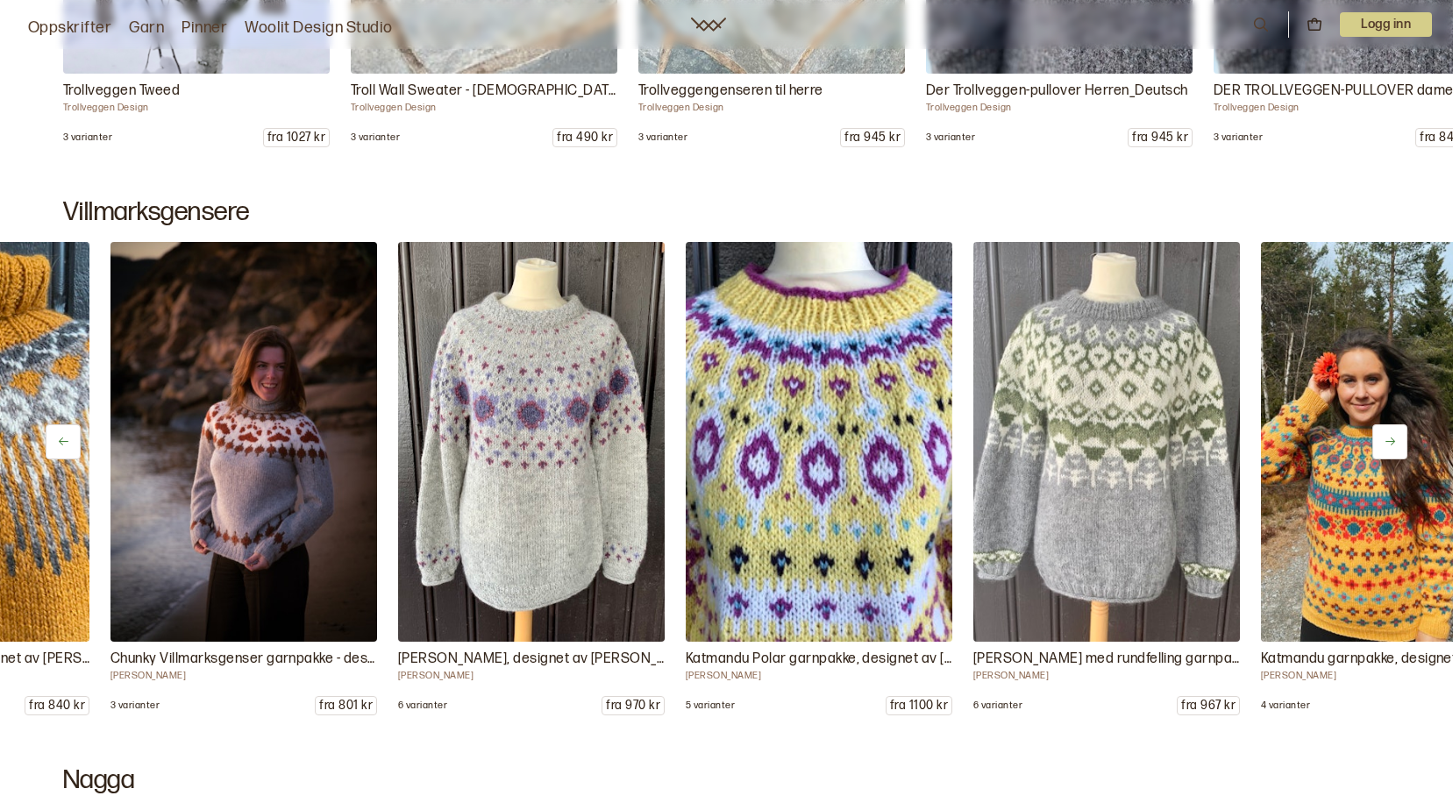
scroll to position [0, 4314]
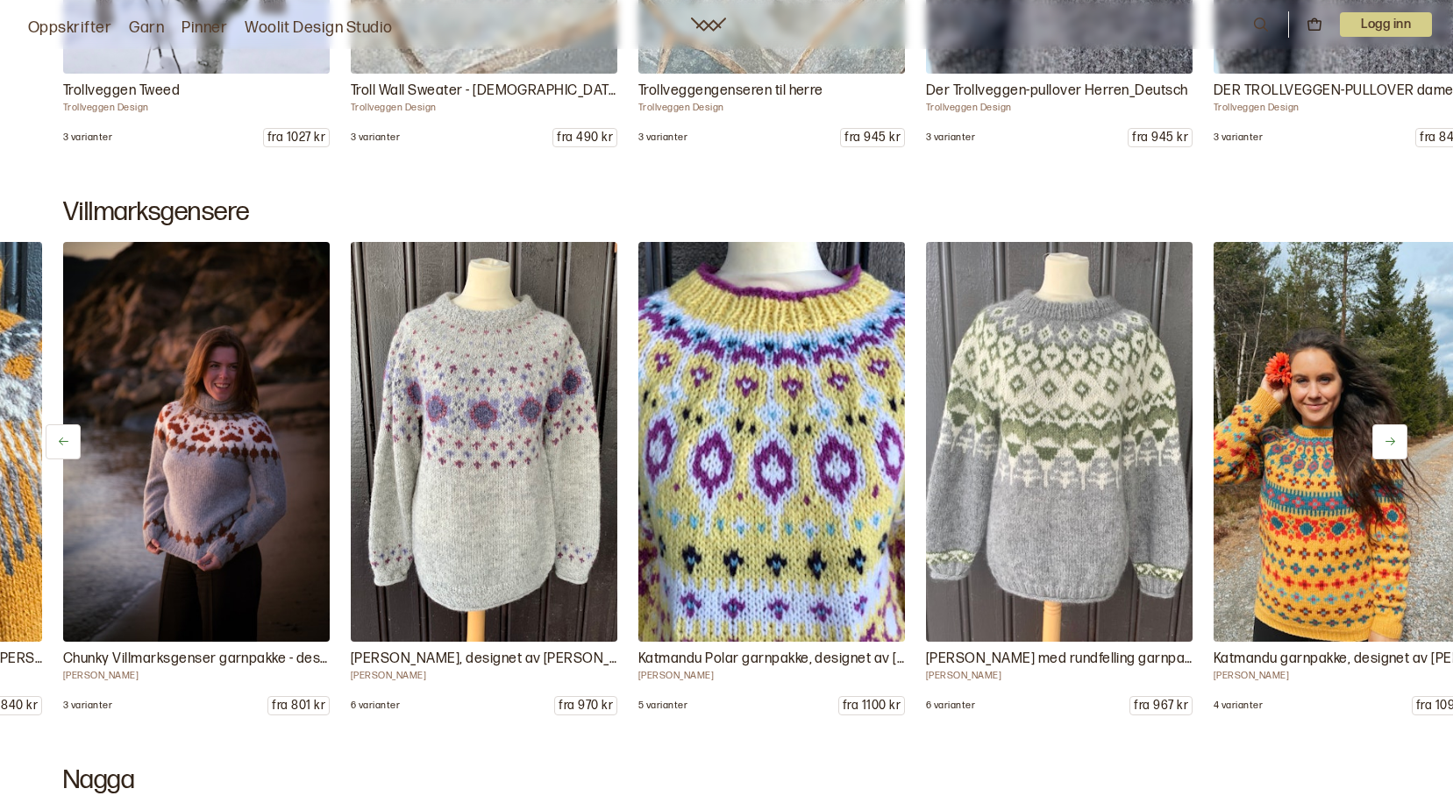
click at [1388, 441] on icon at bounding box center [1390, 441] width 13 height 13
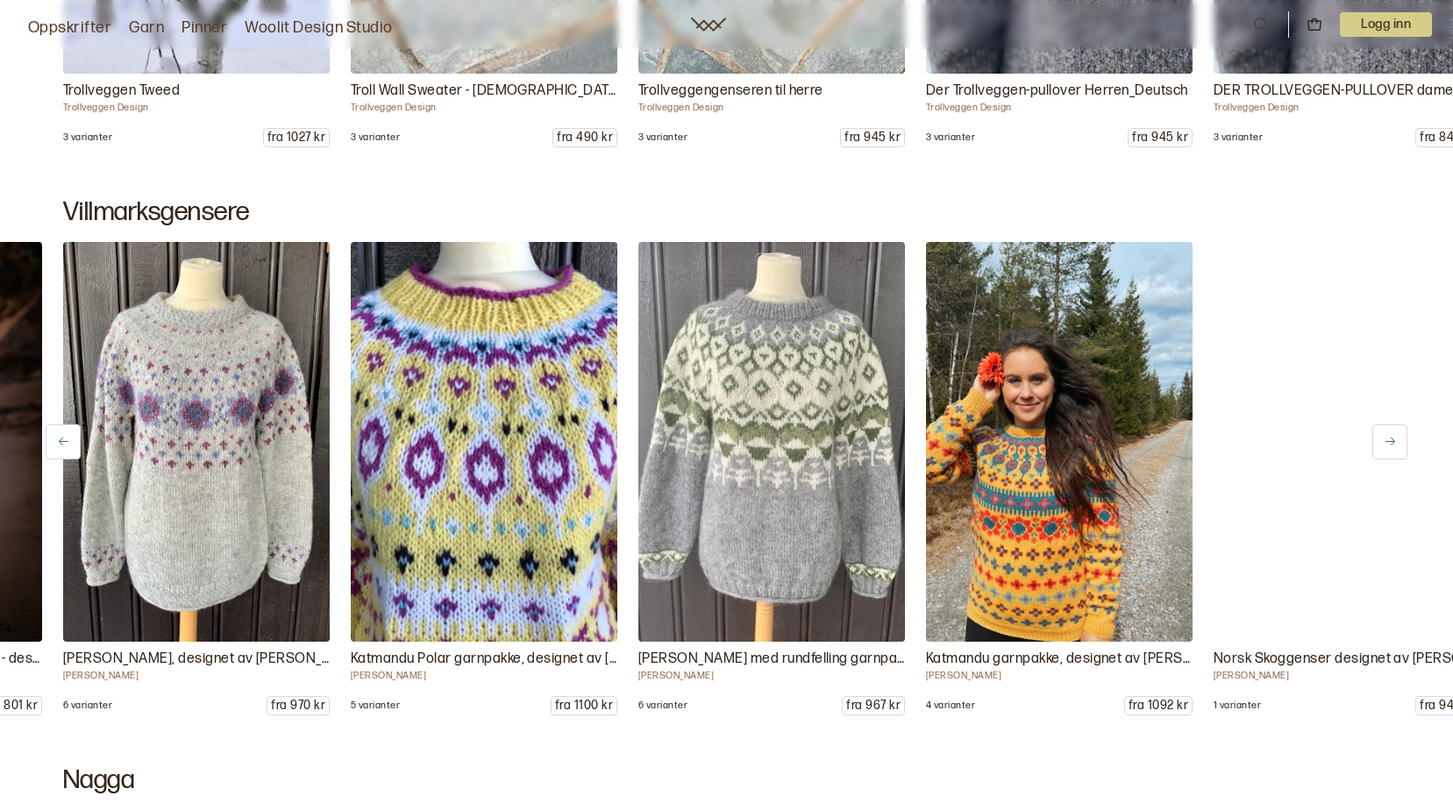
click at [1388, 441] on icon at bounding box center [1390, 441] width 13 height 13
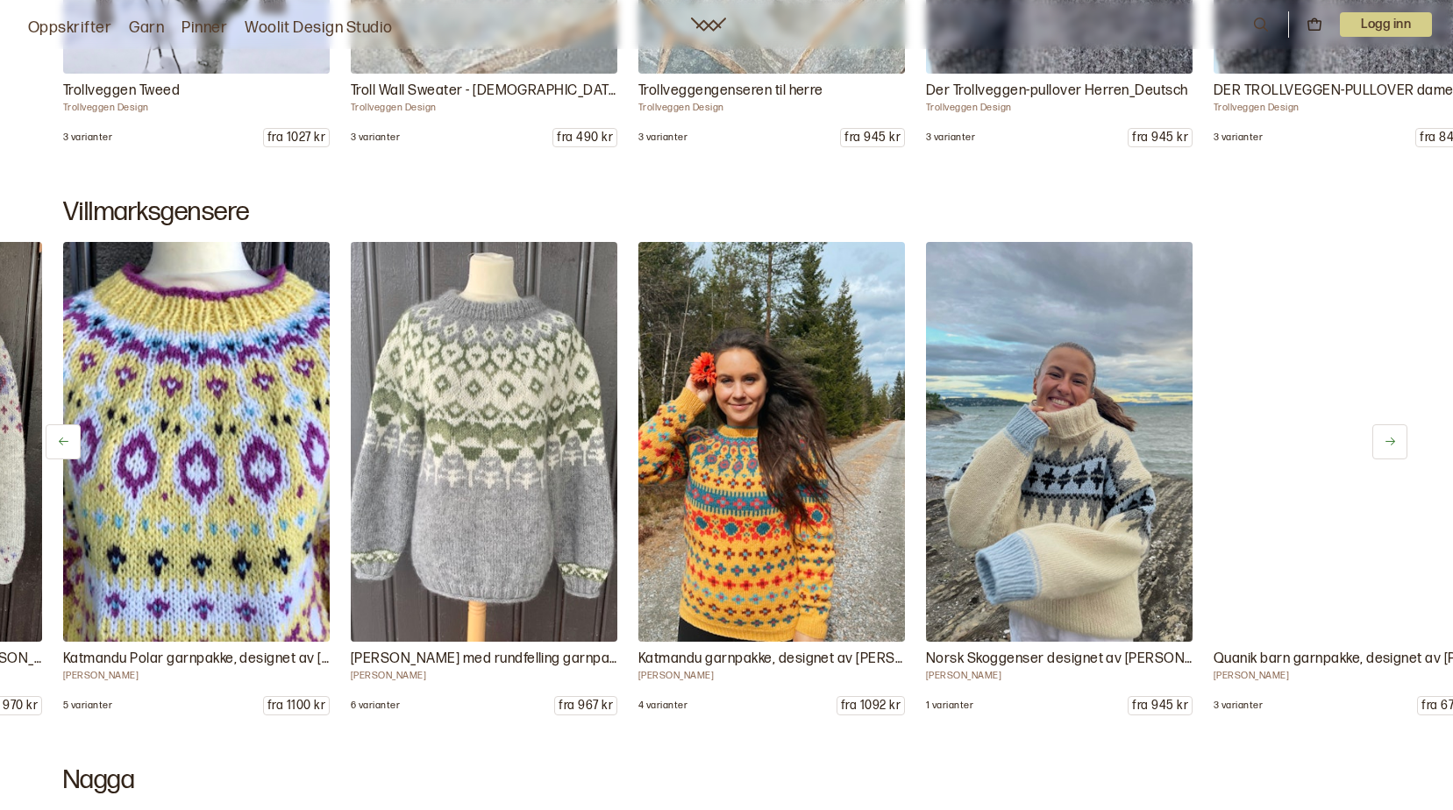
click at [1388, 441] on icon at bounding box center [1390, 441] width 13 height 13
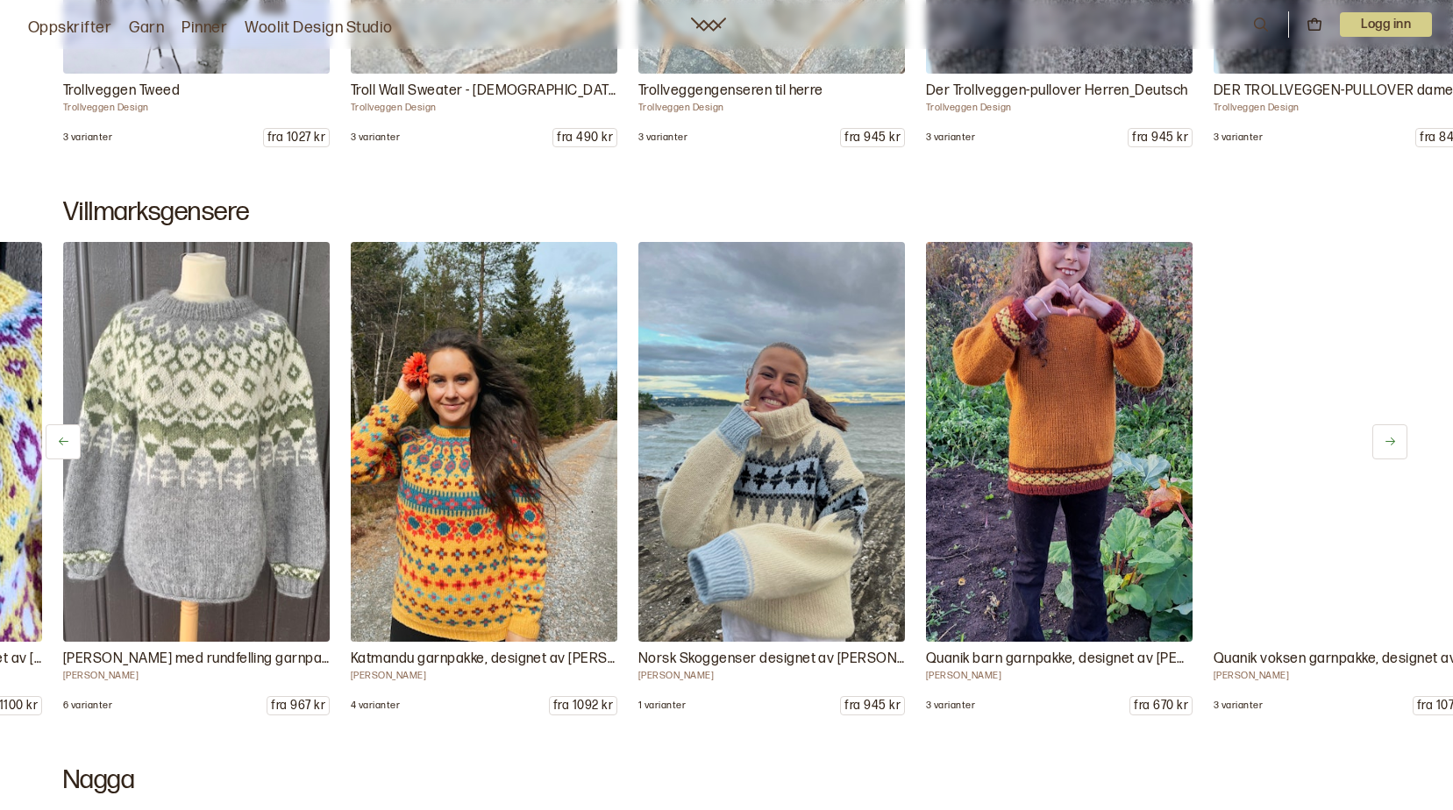
click at [1388, 441] on icon at bounding box center [1390, 441] width 13 height 13
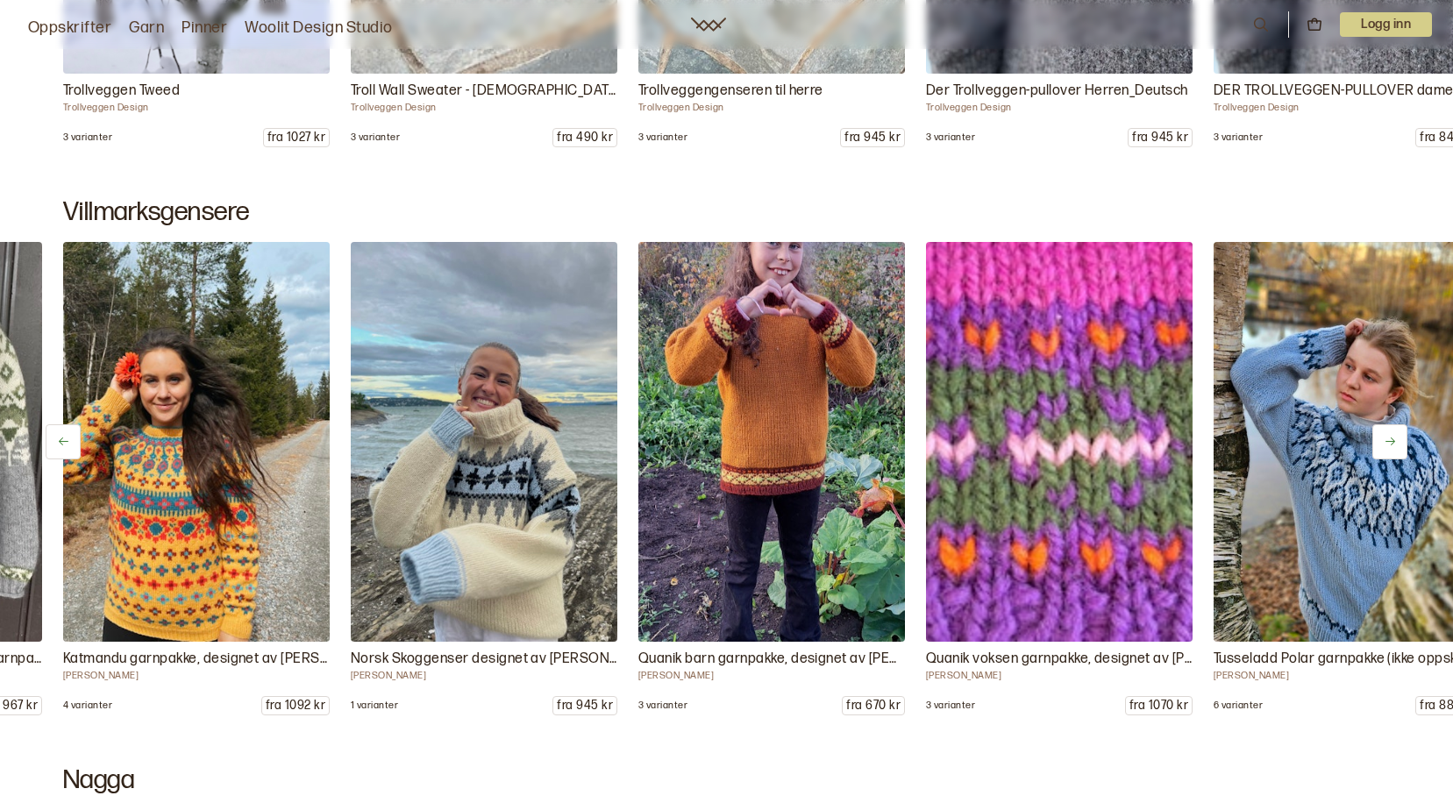
click at [1388, 441] on icon at bounding box center [1390, 441] width 13 height 13
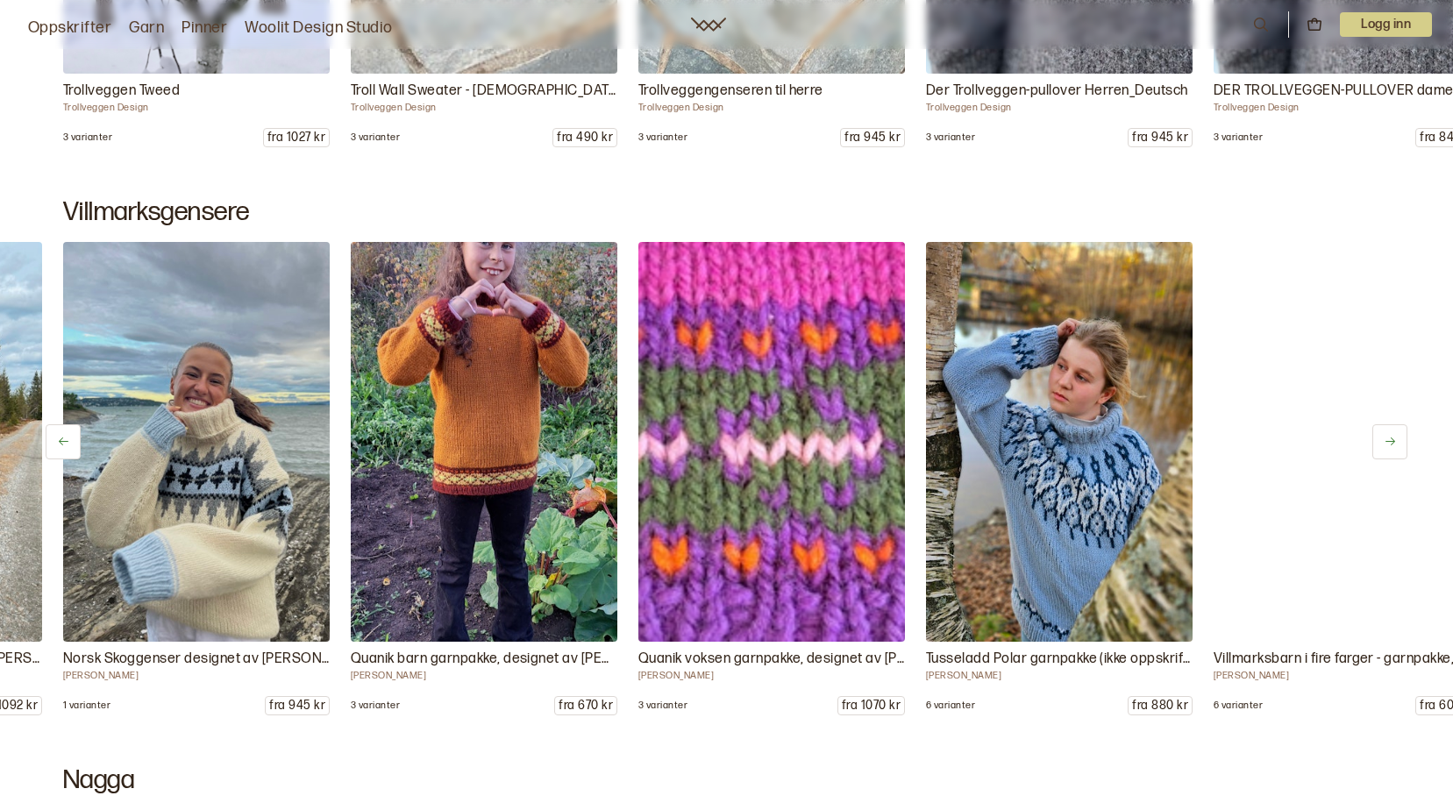
click at [1388, 441] on icon at bounding box center [1390, 441] width 13 height 13
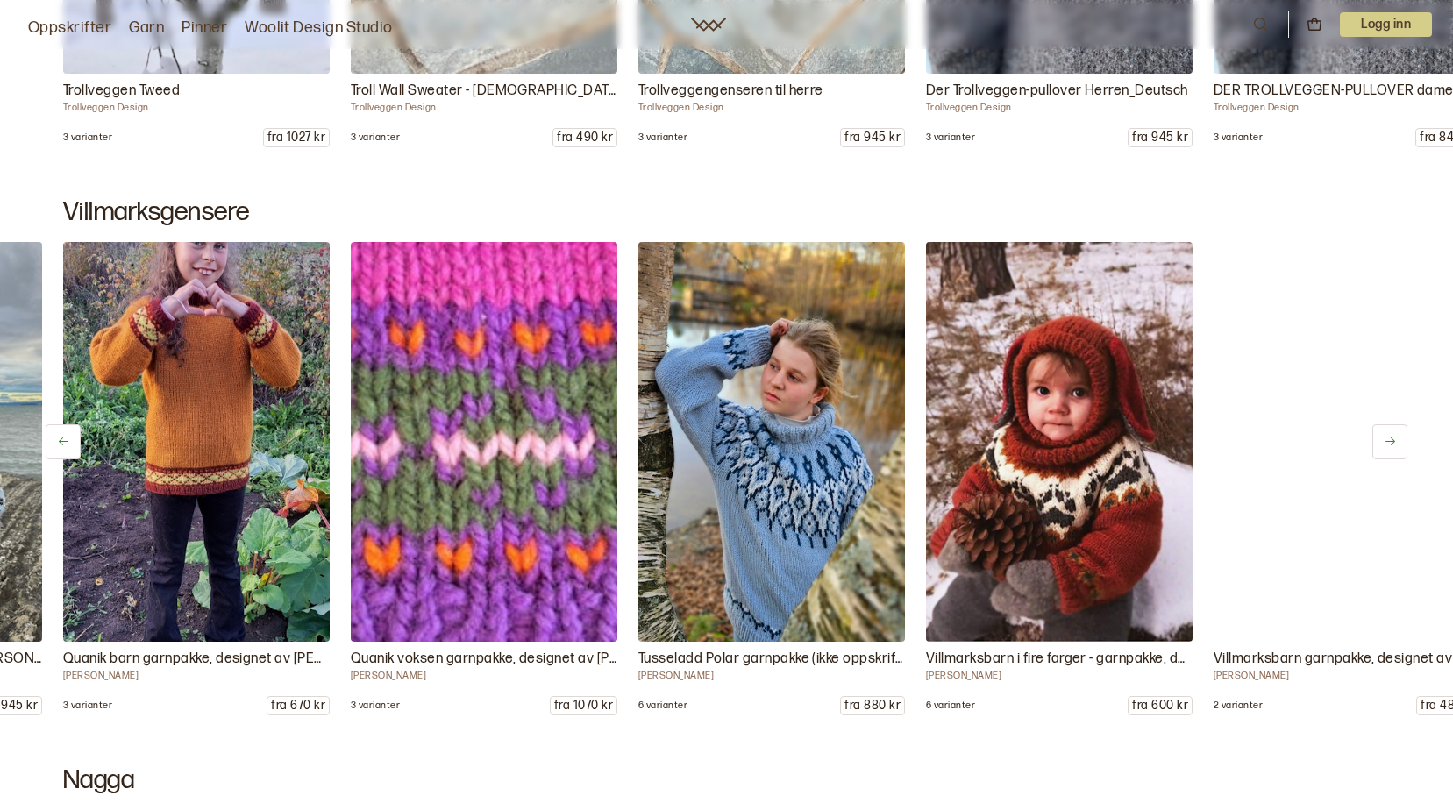
click at [1388, 441] on icon at bounding box center [1390, 441] width 13 height 13
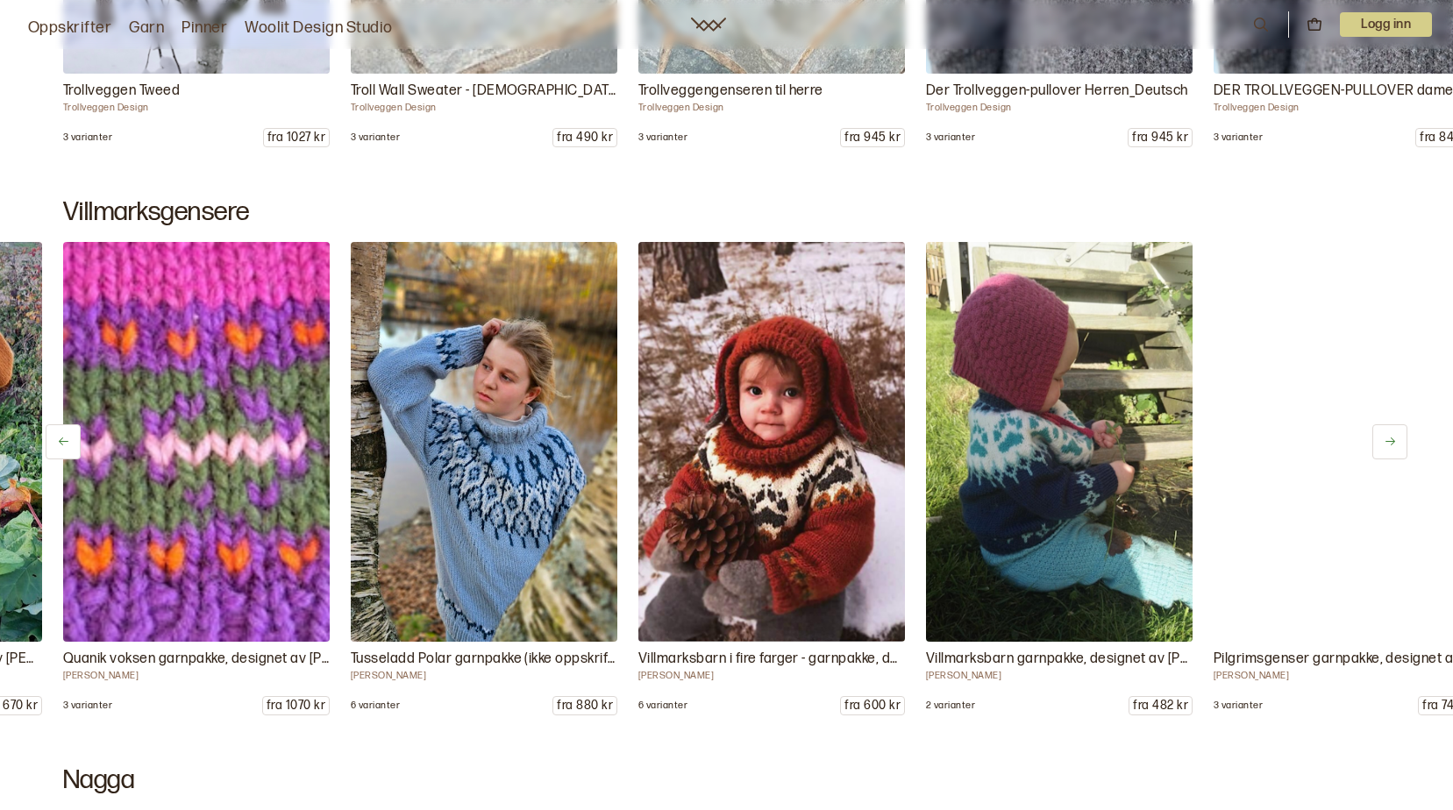
click at [1388, 441] on icon at bounding box center [1390, 441] width 13 height 13
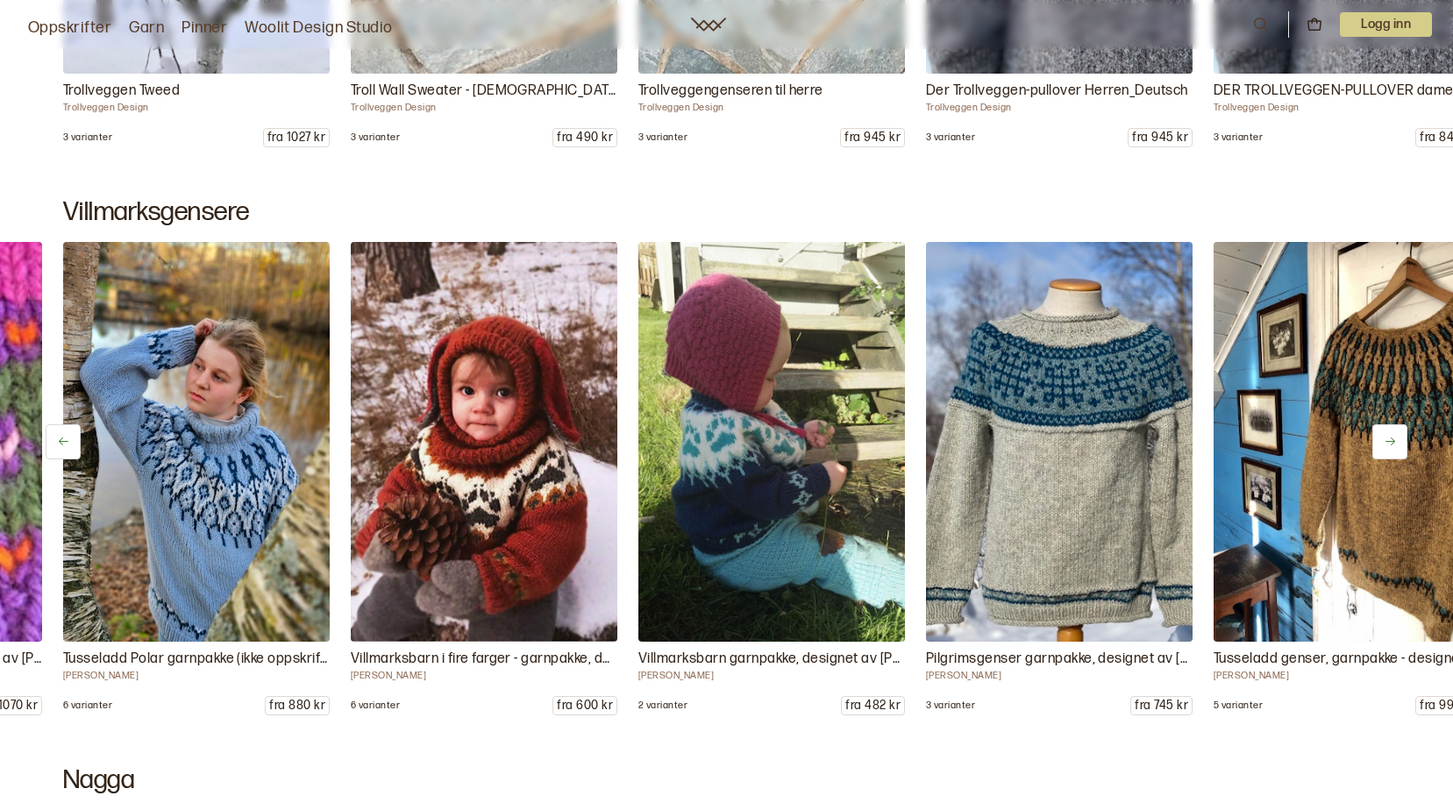
click at [1388, 441] on icon at bounding box center [1390, 441] width 13 height 13
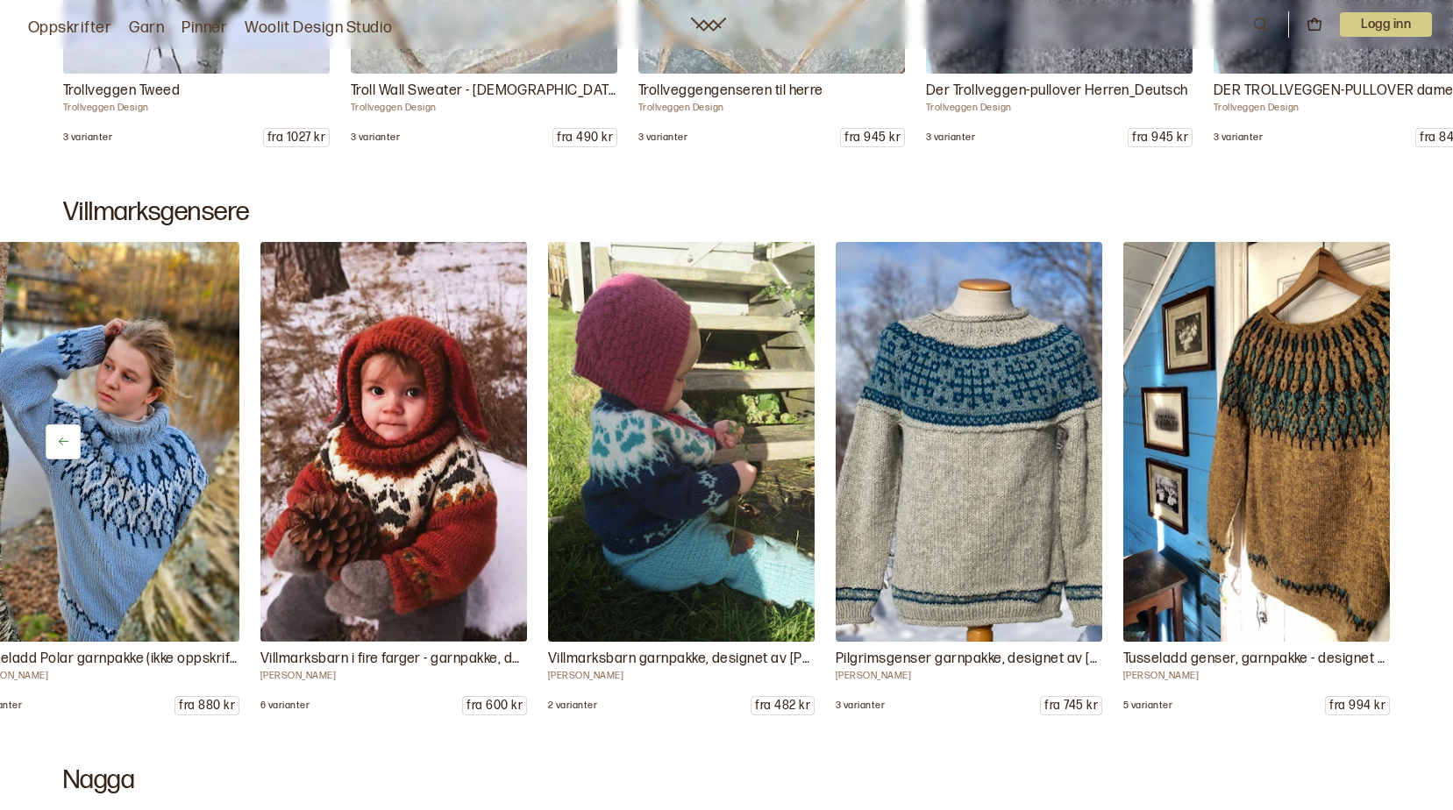
click at [1388, 441] on img at bounding box center [1256, 441] width 280 height 420
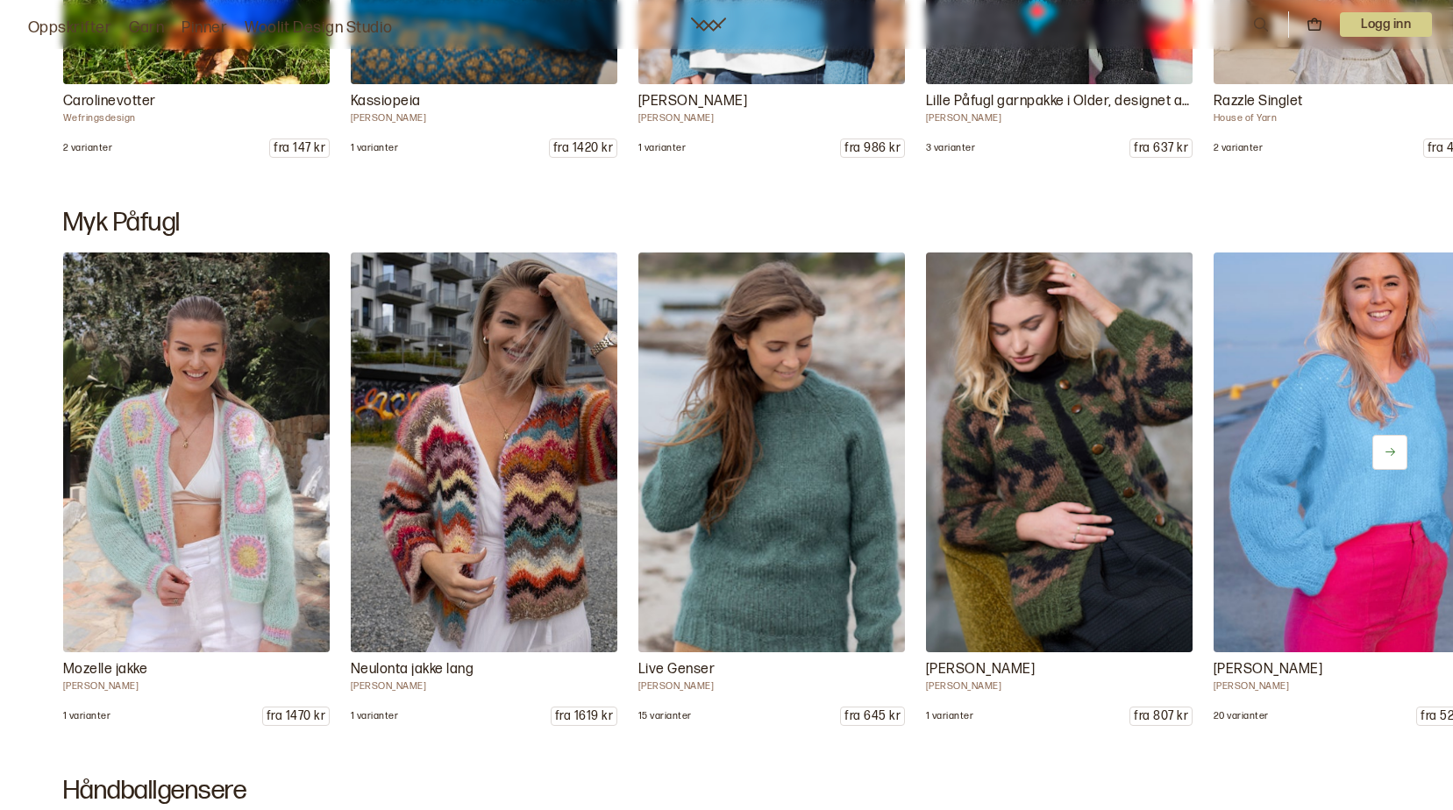
scroll to position [13340, 0]
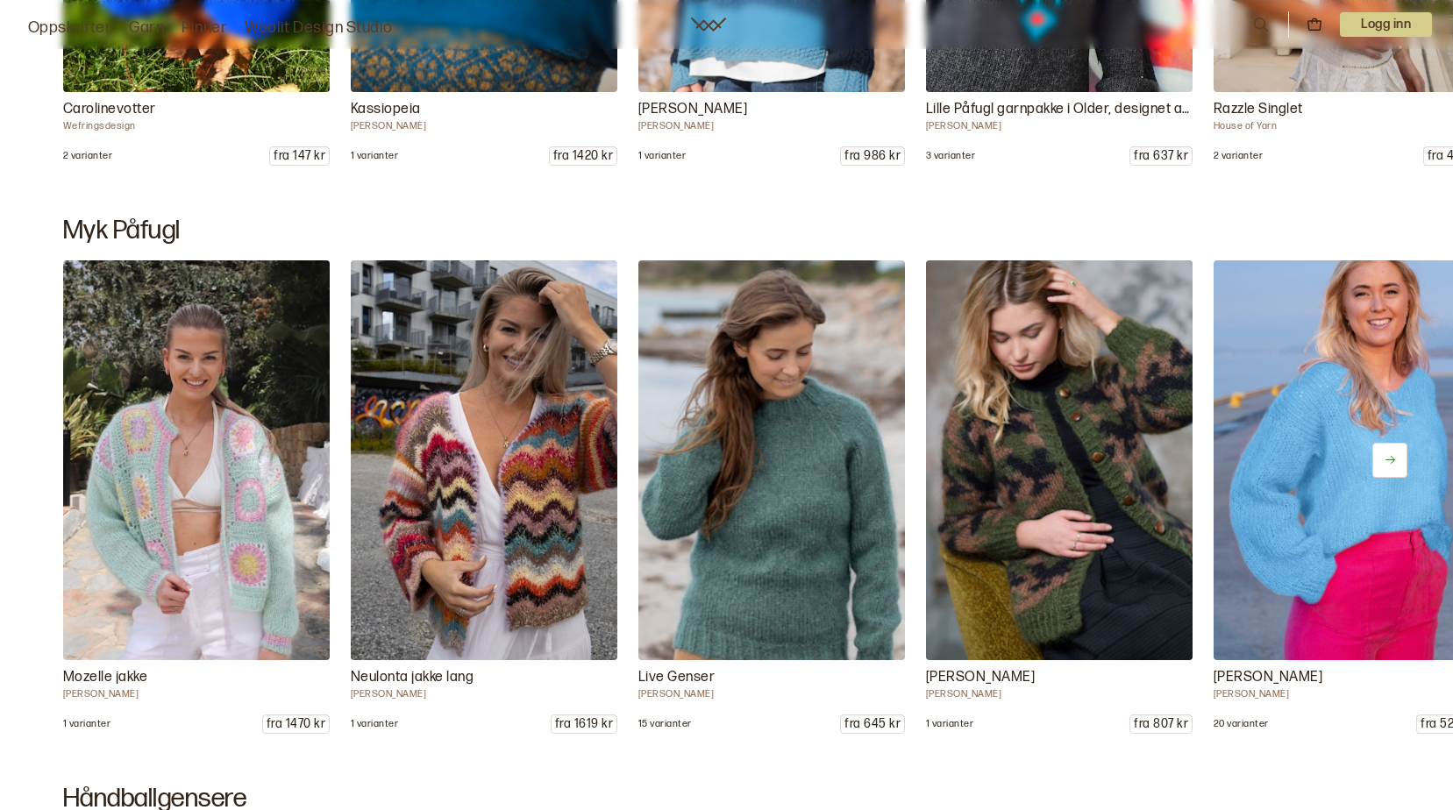
click at [1392, 469] on button at bounding box center [1389, 460] width 35 height 35
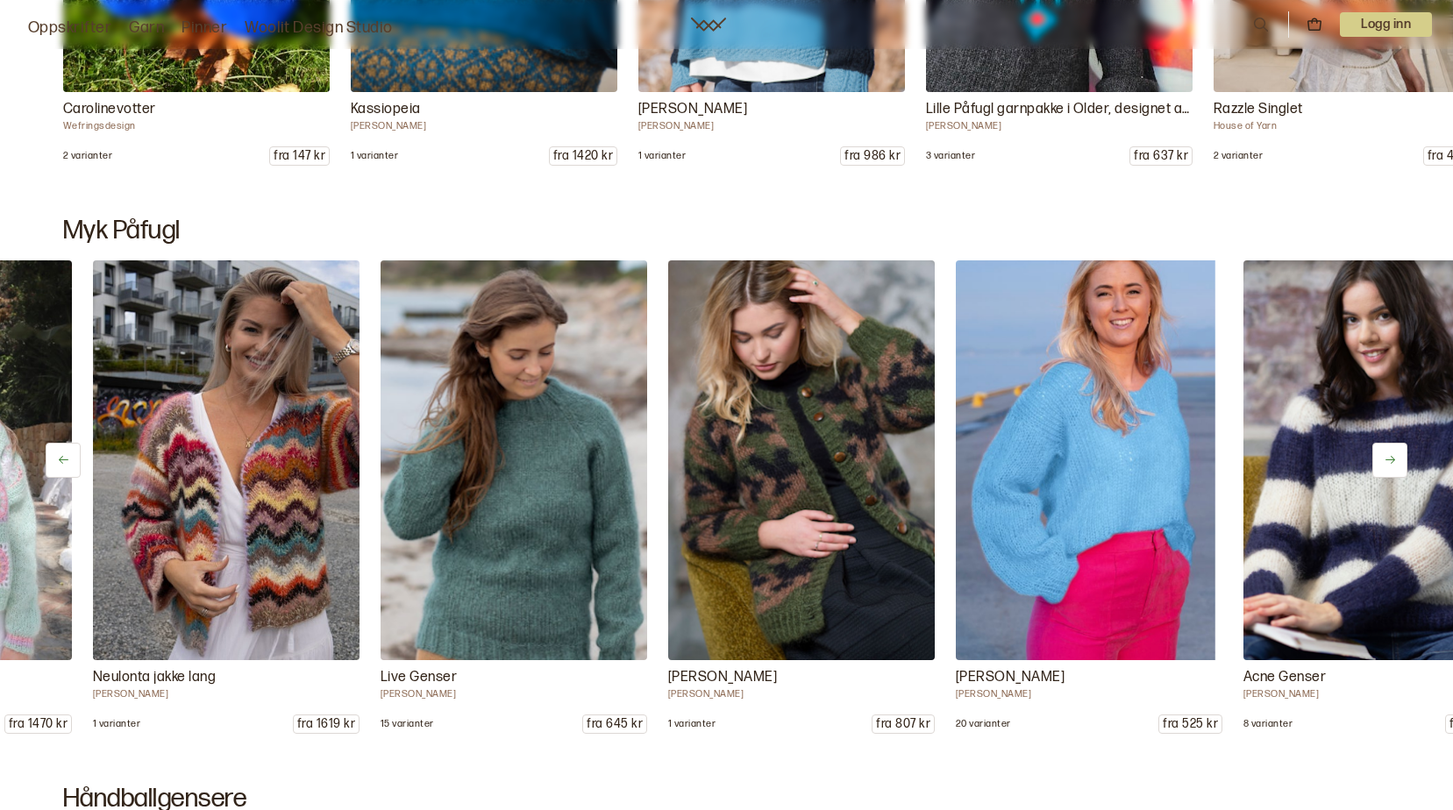
scroll to position [0, 288]
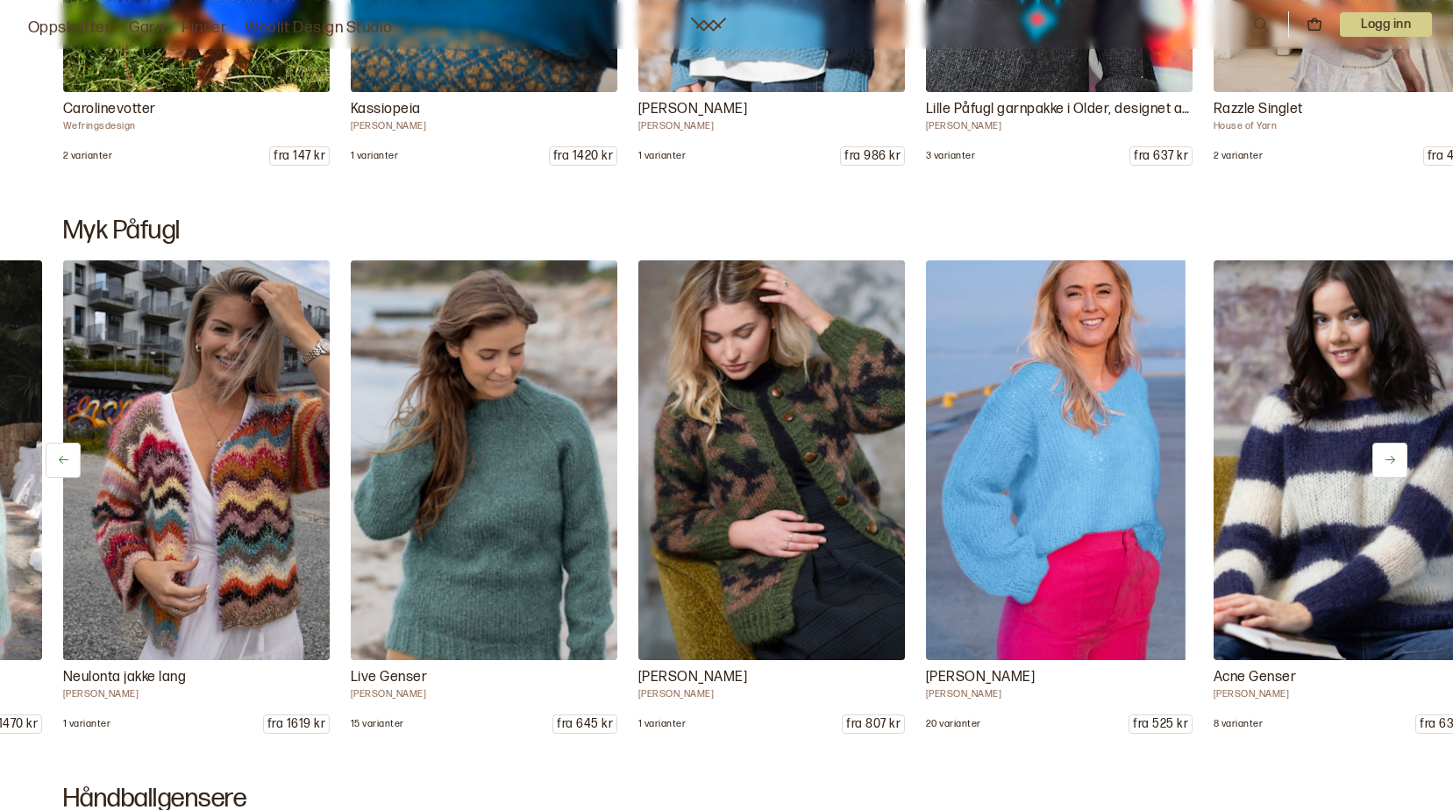
click at [1398, 466] on button at bounding box center [1389, 460] width 35 height 35
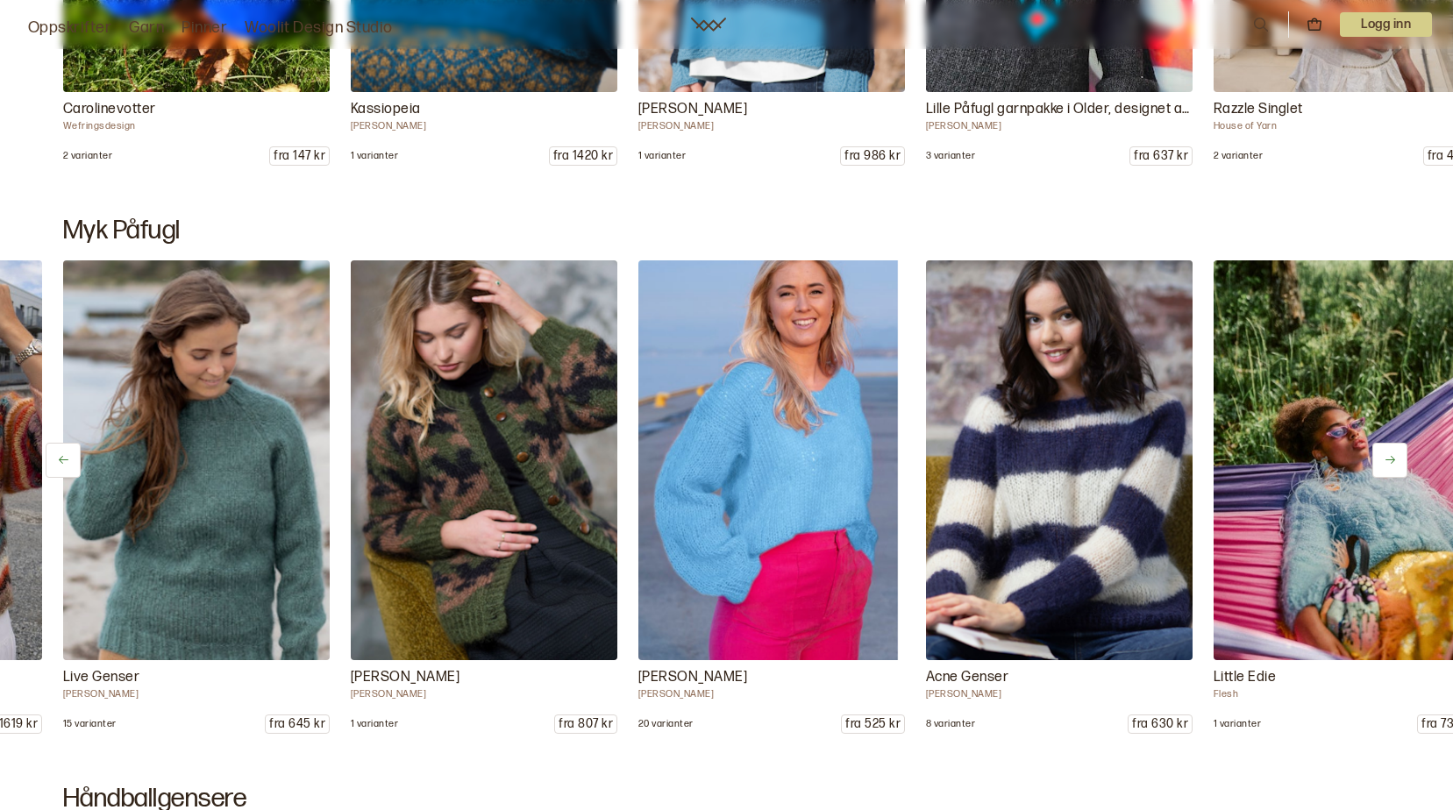
click at [1398, 466] on button at bounding box center [1389, 460] width 35 height 35
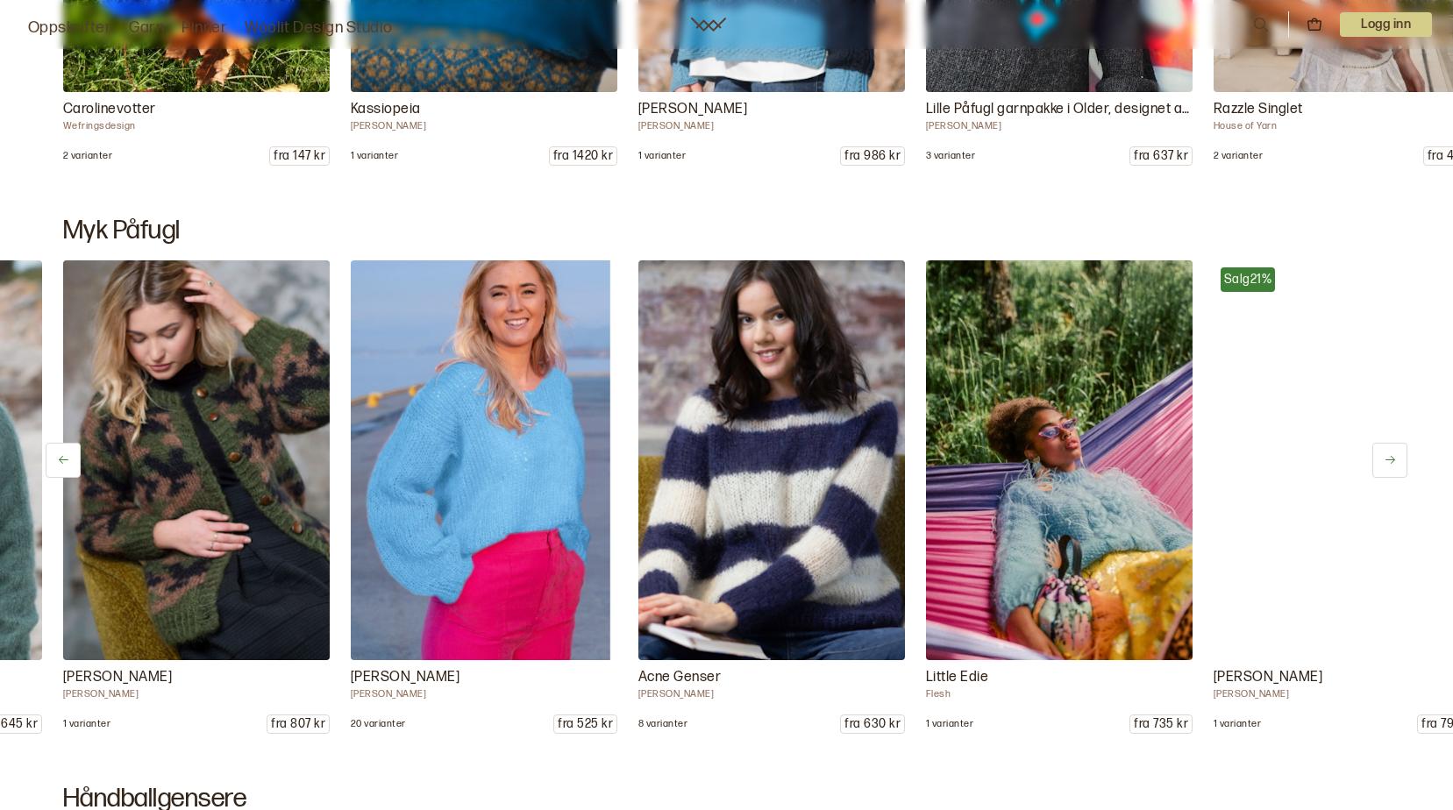
click at [1398, 466] on button at bounding box center [1389, 460] width 35 height 35
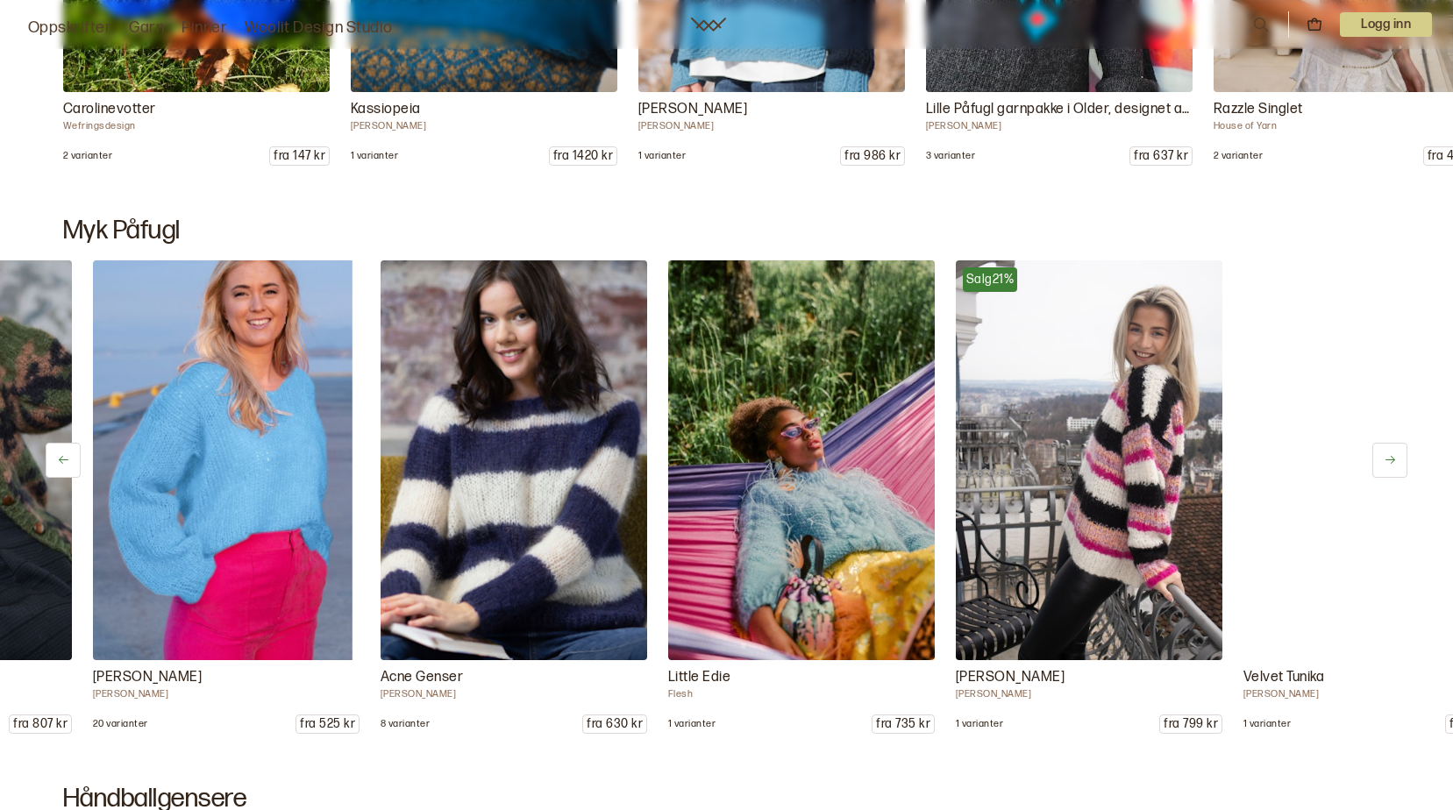
scroll to position [0, 1150]
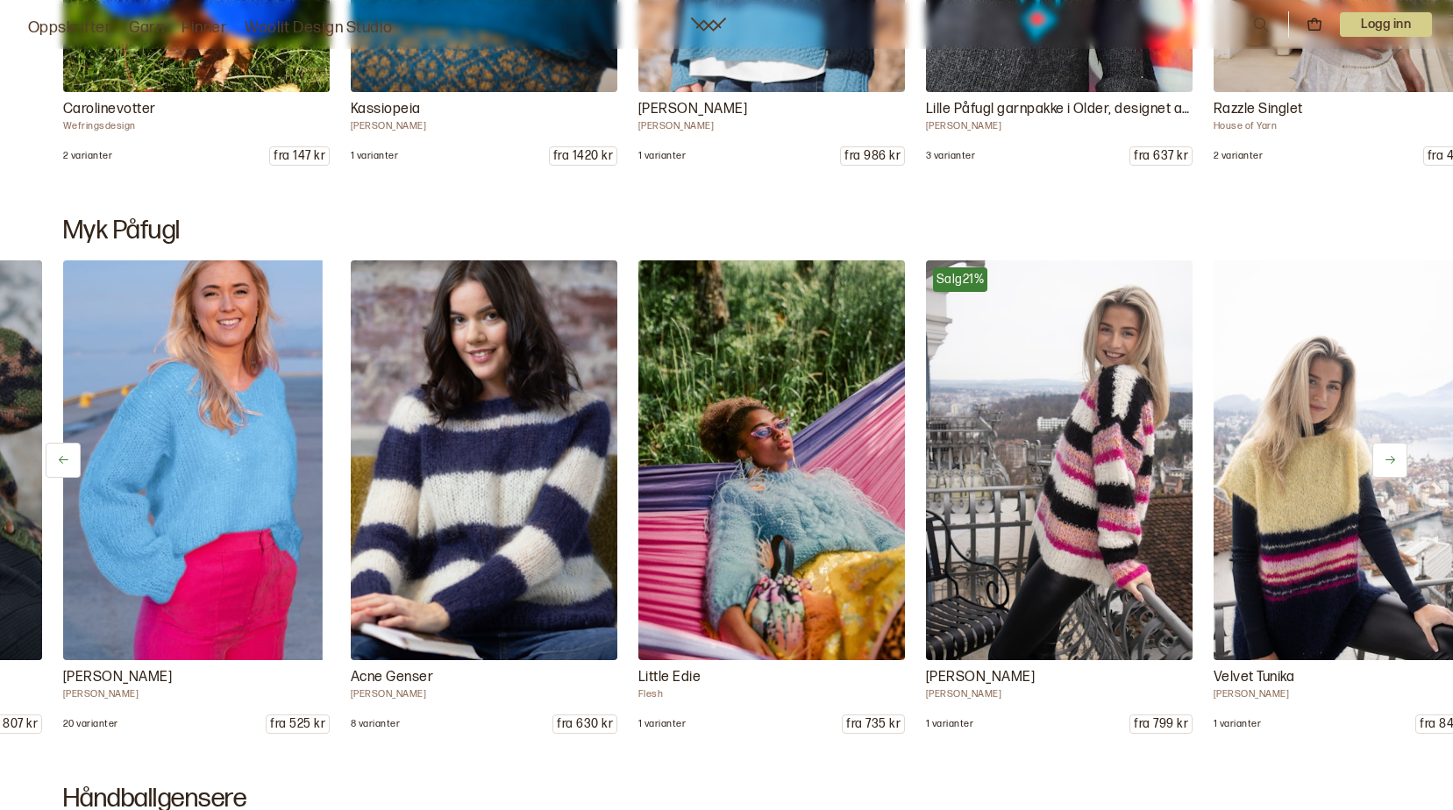
click at [1398, 466] on button at bounding box center [1389, 460] width 35 height 35
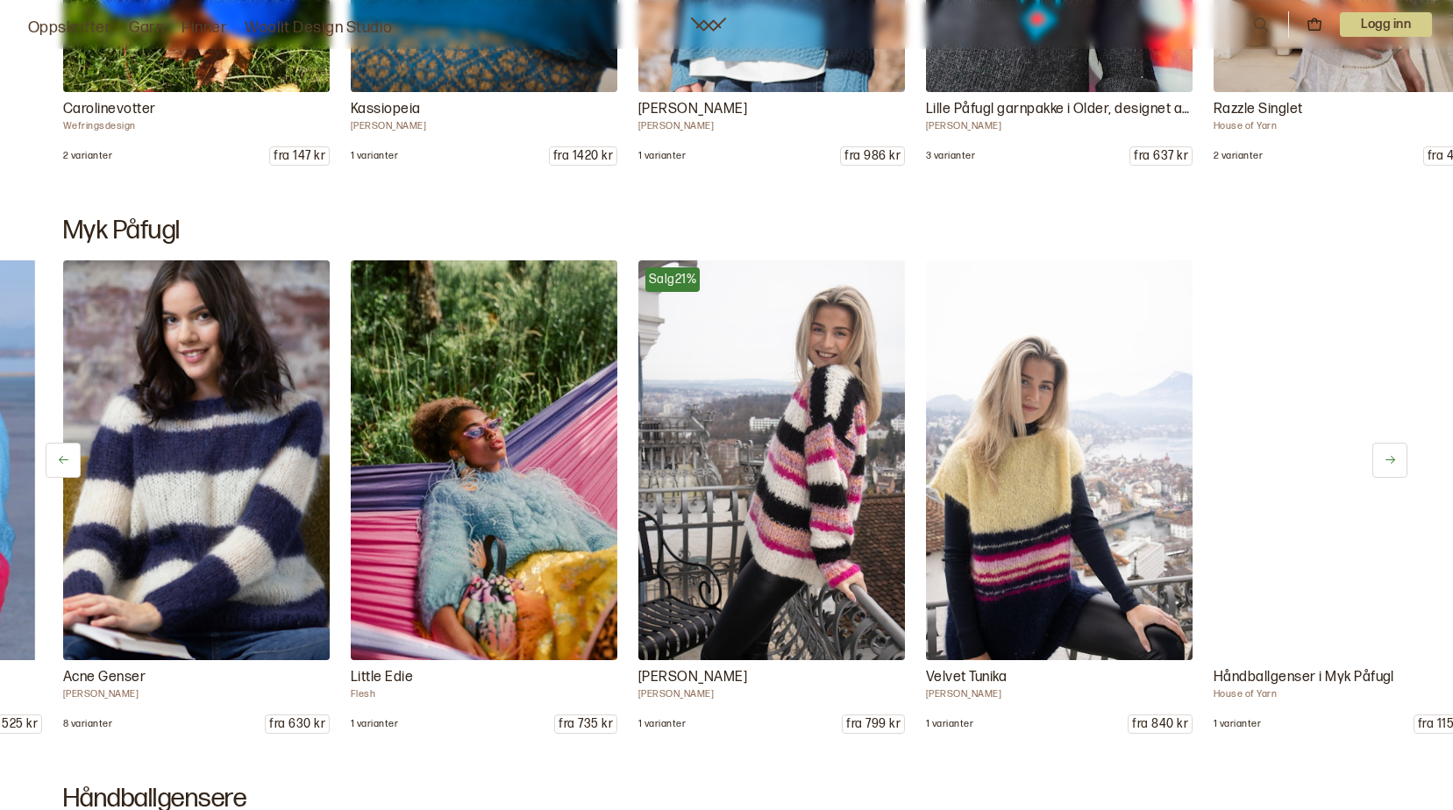
click at [1398, 466] on button at bounding box center [1389, 460] width 35 height 35
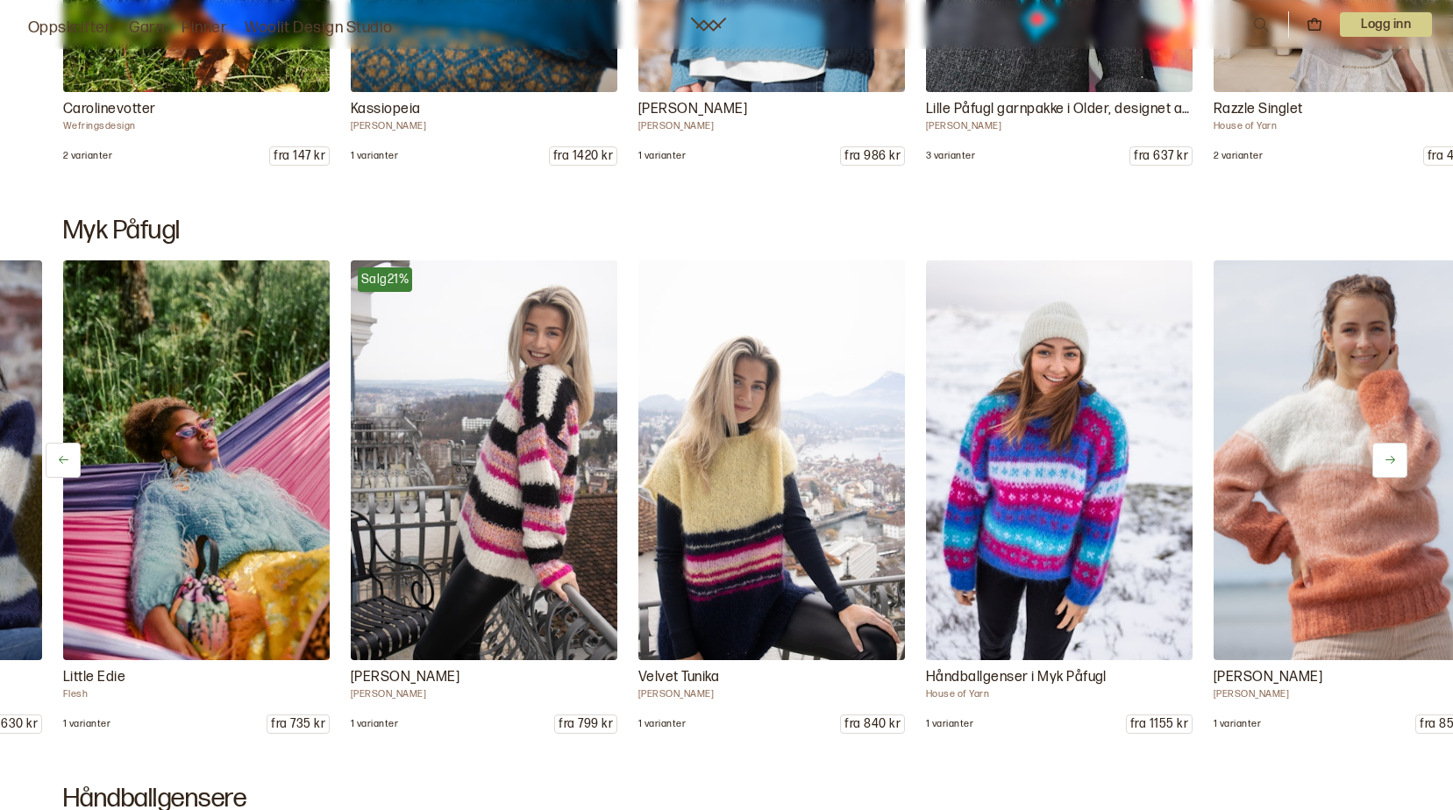
click at [1398, 466] on button at bounding box center [1389, 460] width 35 height 35
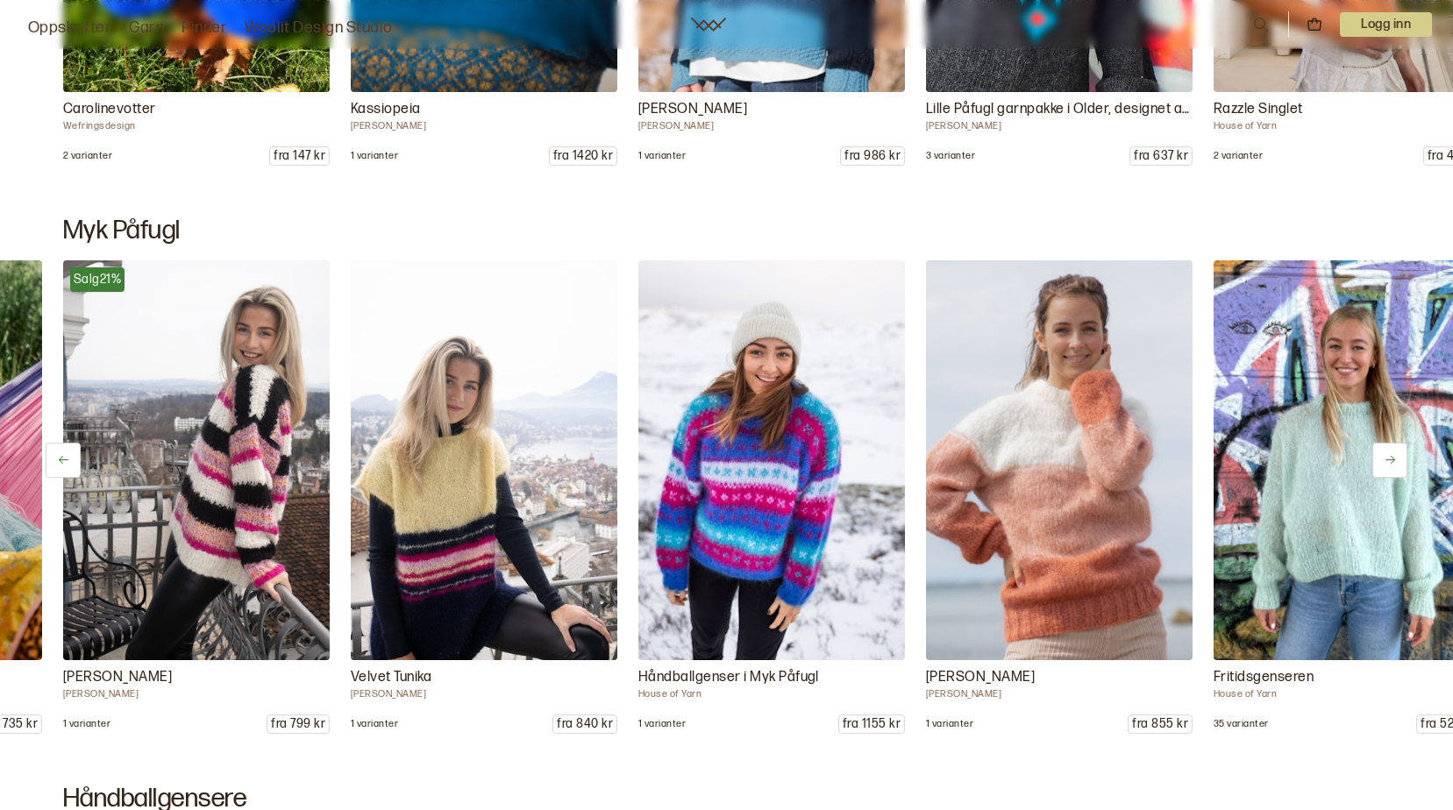
click at [1398, 466] on button at bounding box center [1389, 460] width 35 height 35
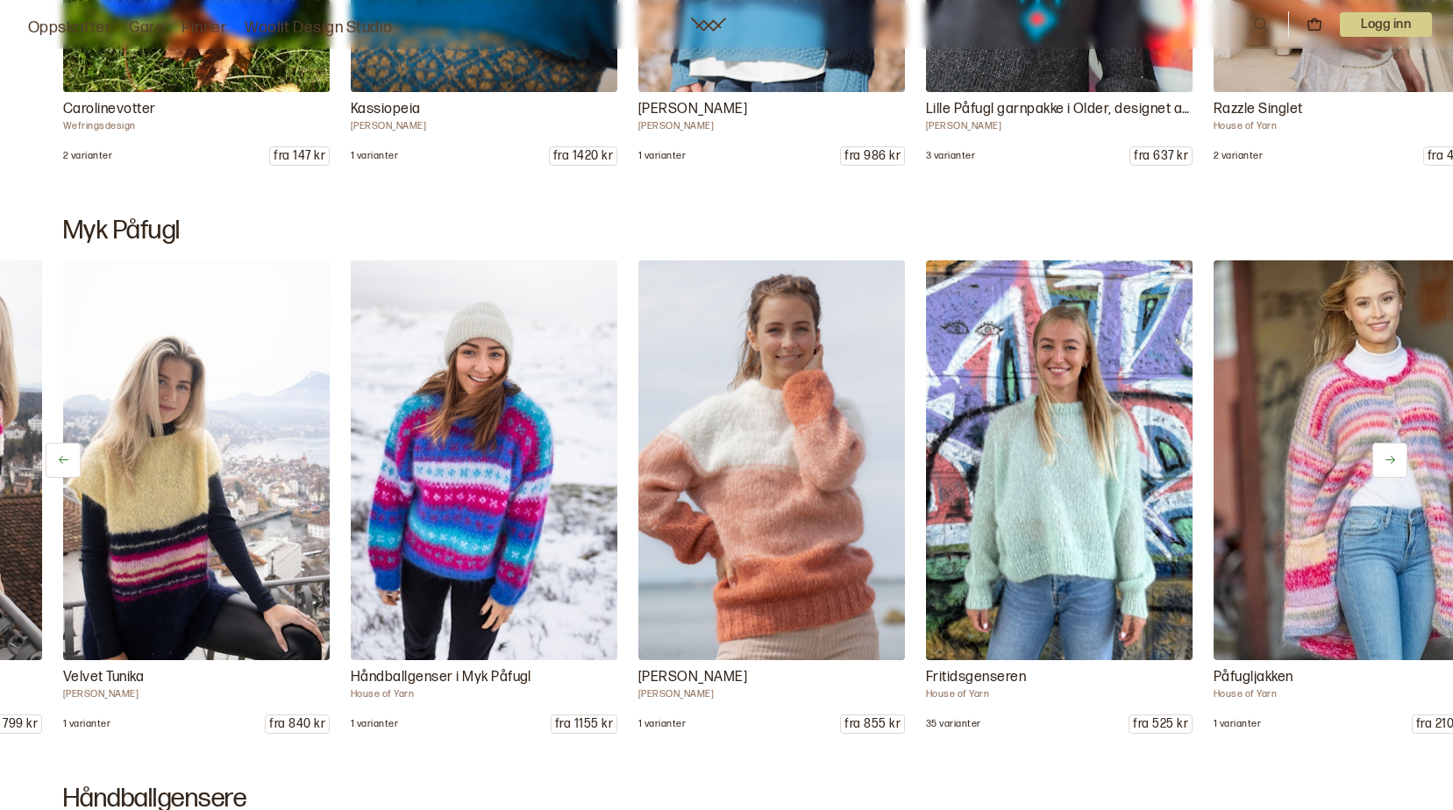
click at [1398, 466] on button at bounding box center [1389, 460] width 35 height 35
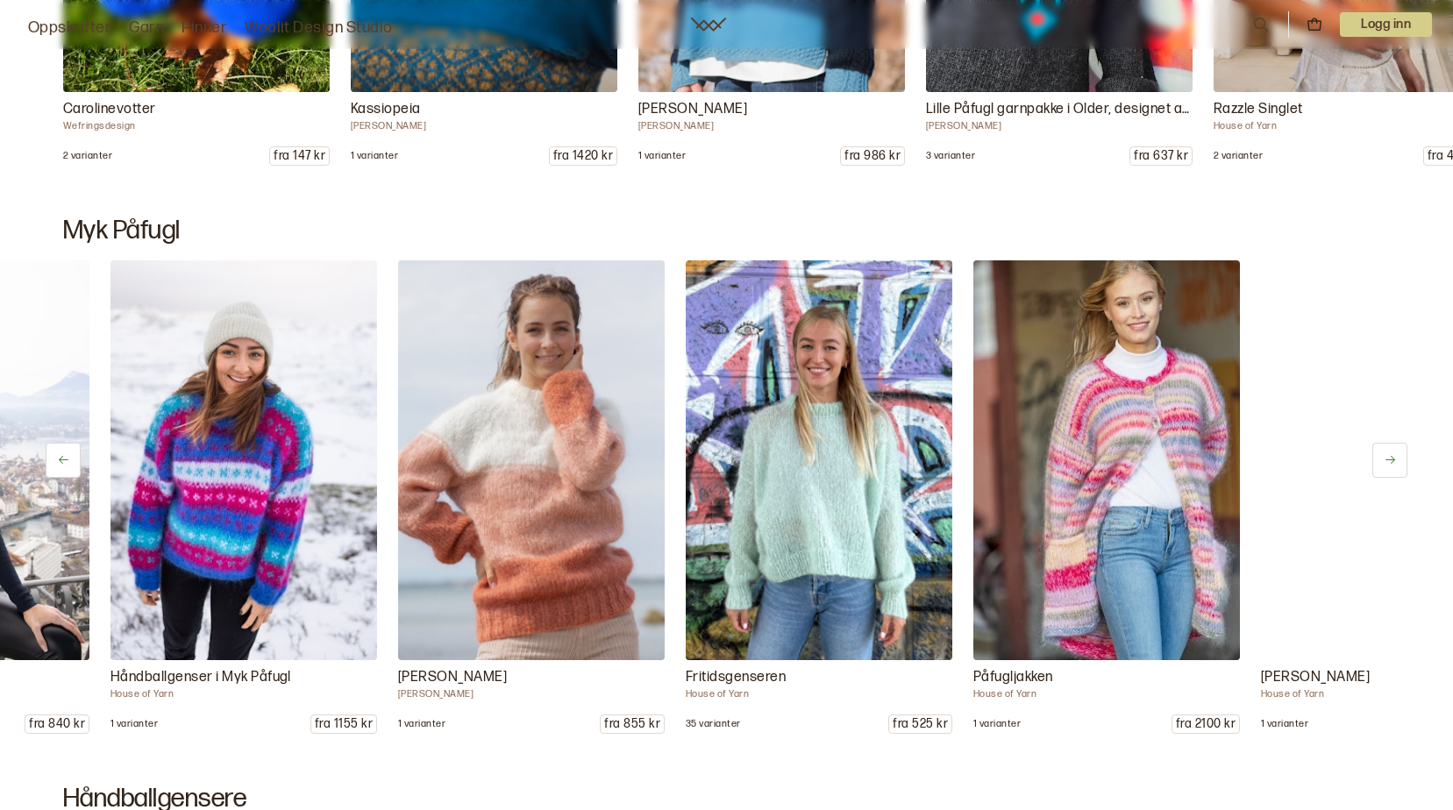
scroll to position [0, 2589]
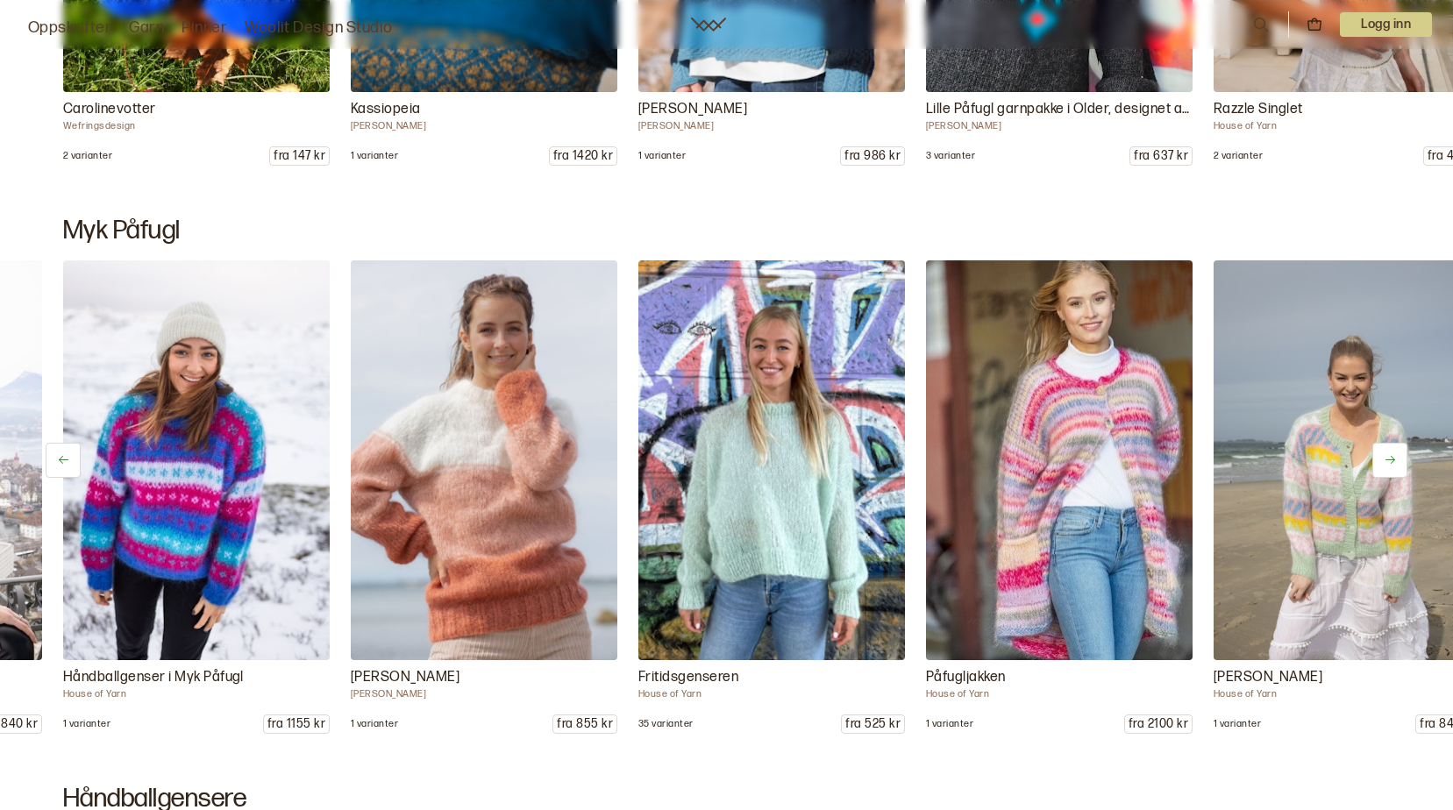
click at [1398, 466] on button at bounding box center [1389, 460] width 35 height 35
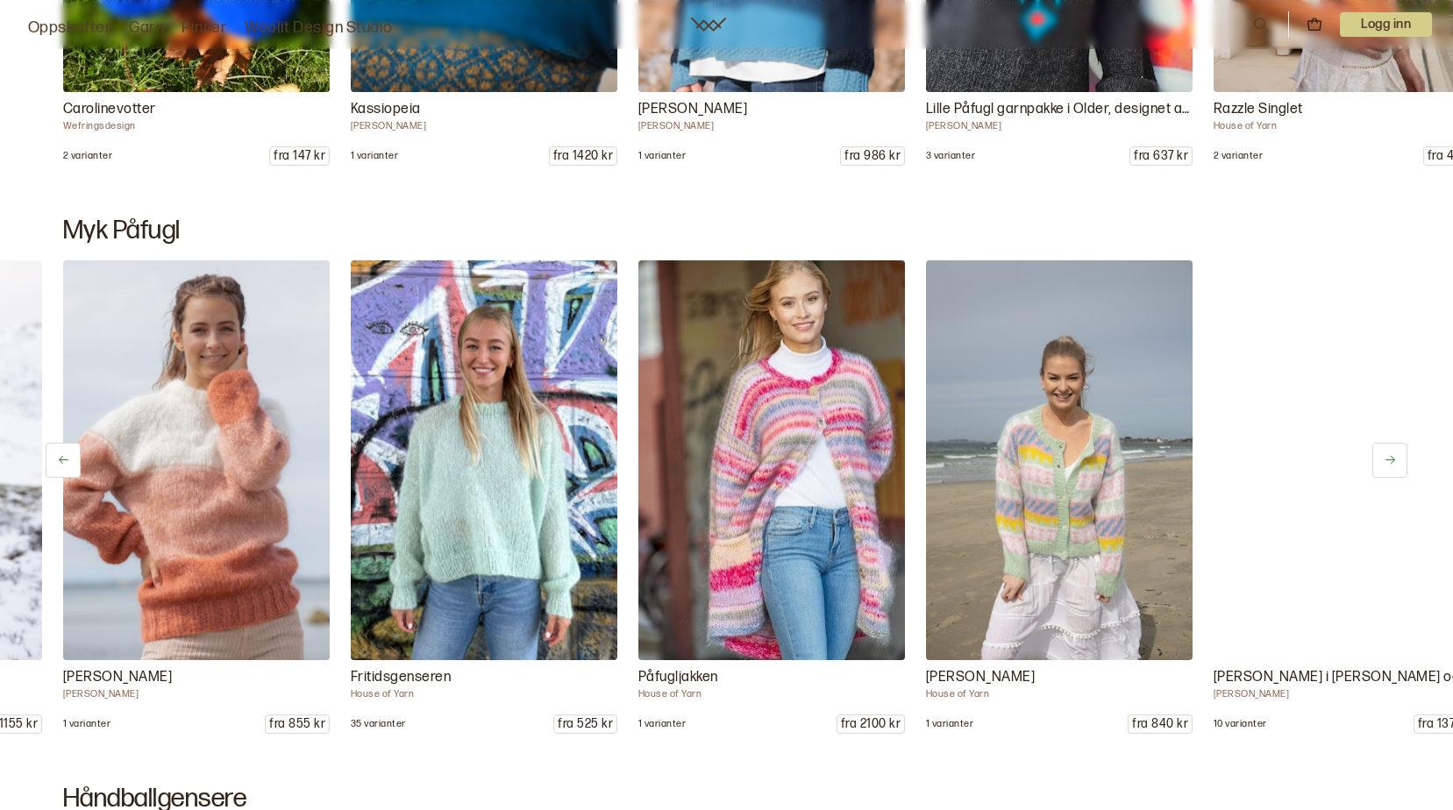
click at [1398, 466] on button at bounding box center [1389, 460] width 35 height 35
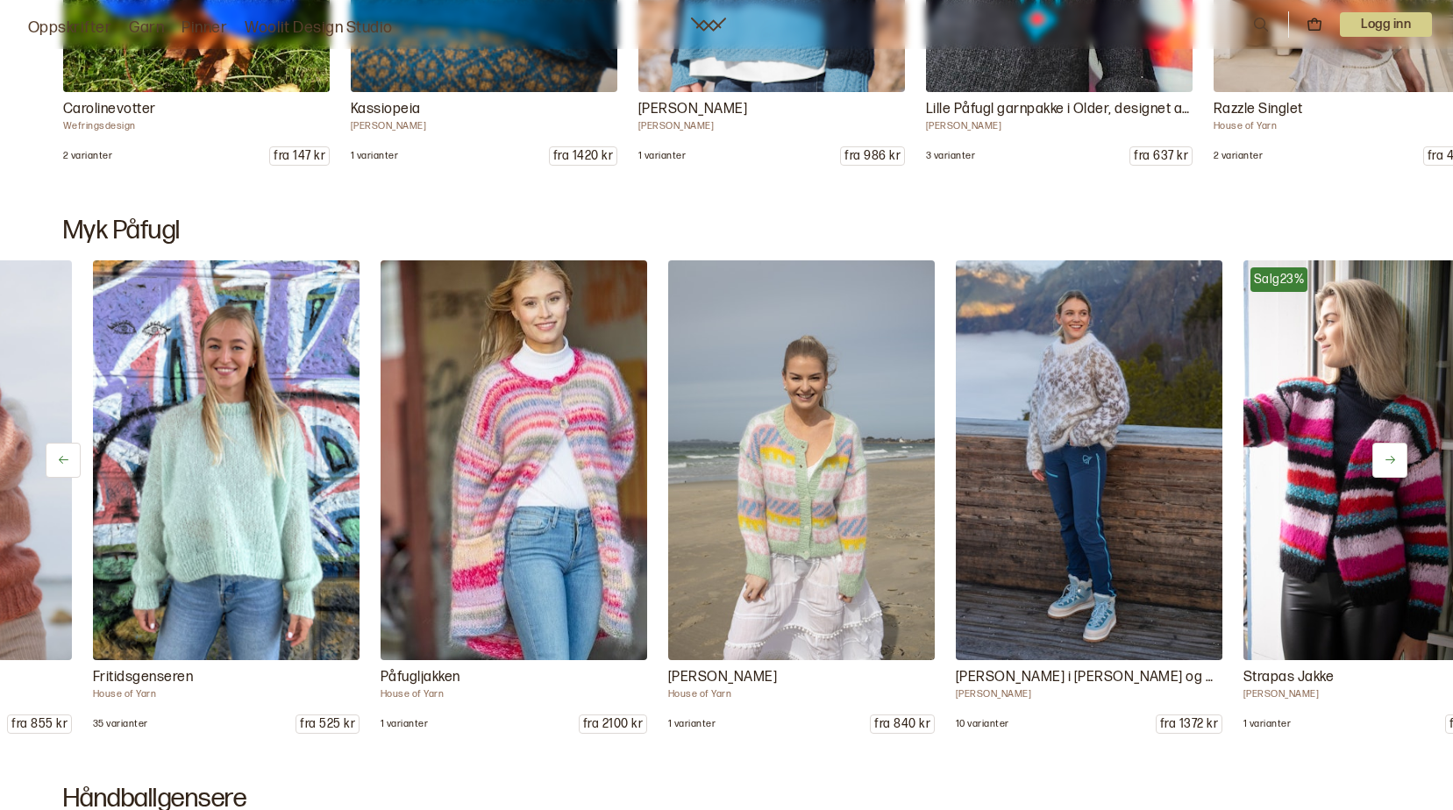
scroll to position [0, 3164]
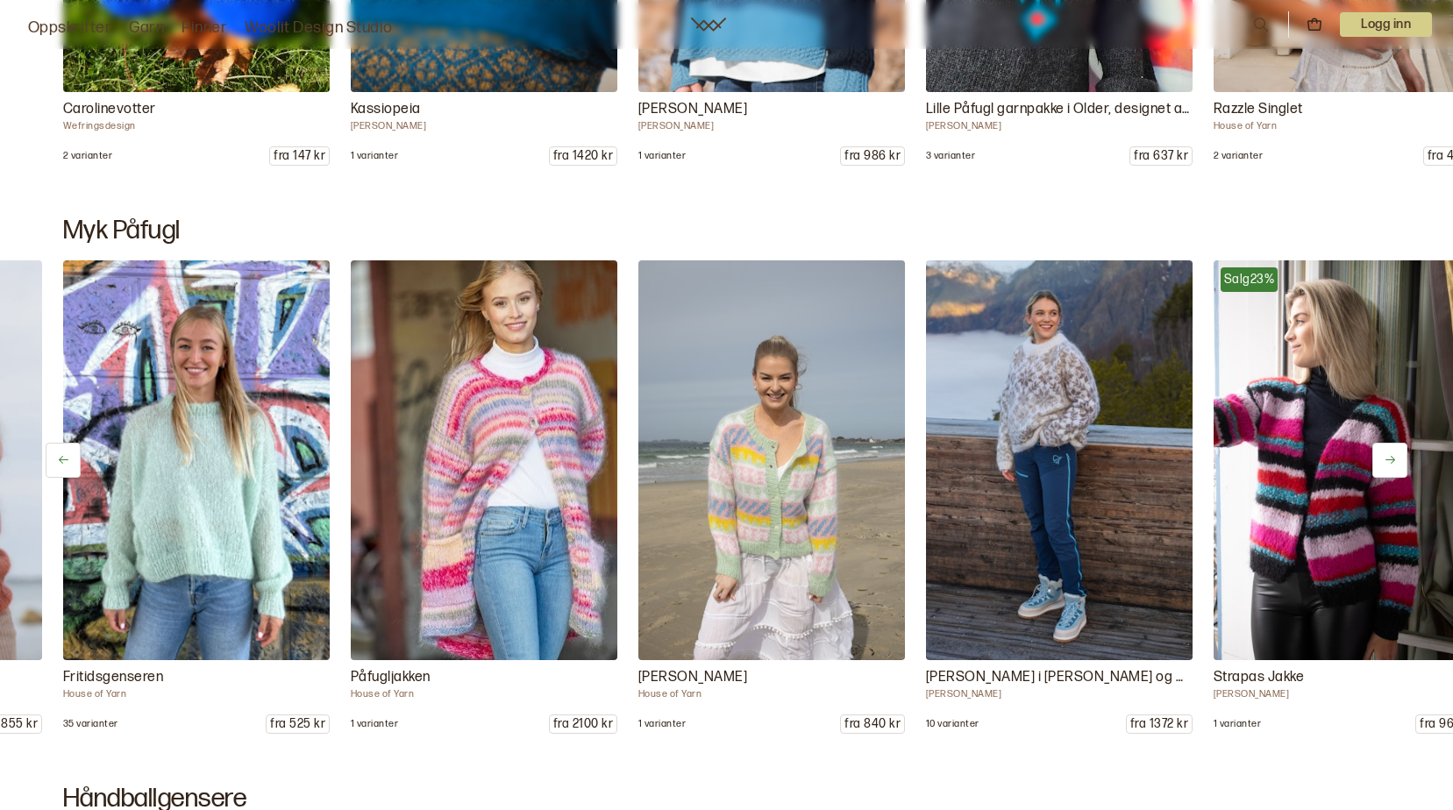
click at [1398, 466] on button at bounding box center [1389, 460] width 35 height 35
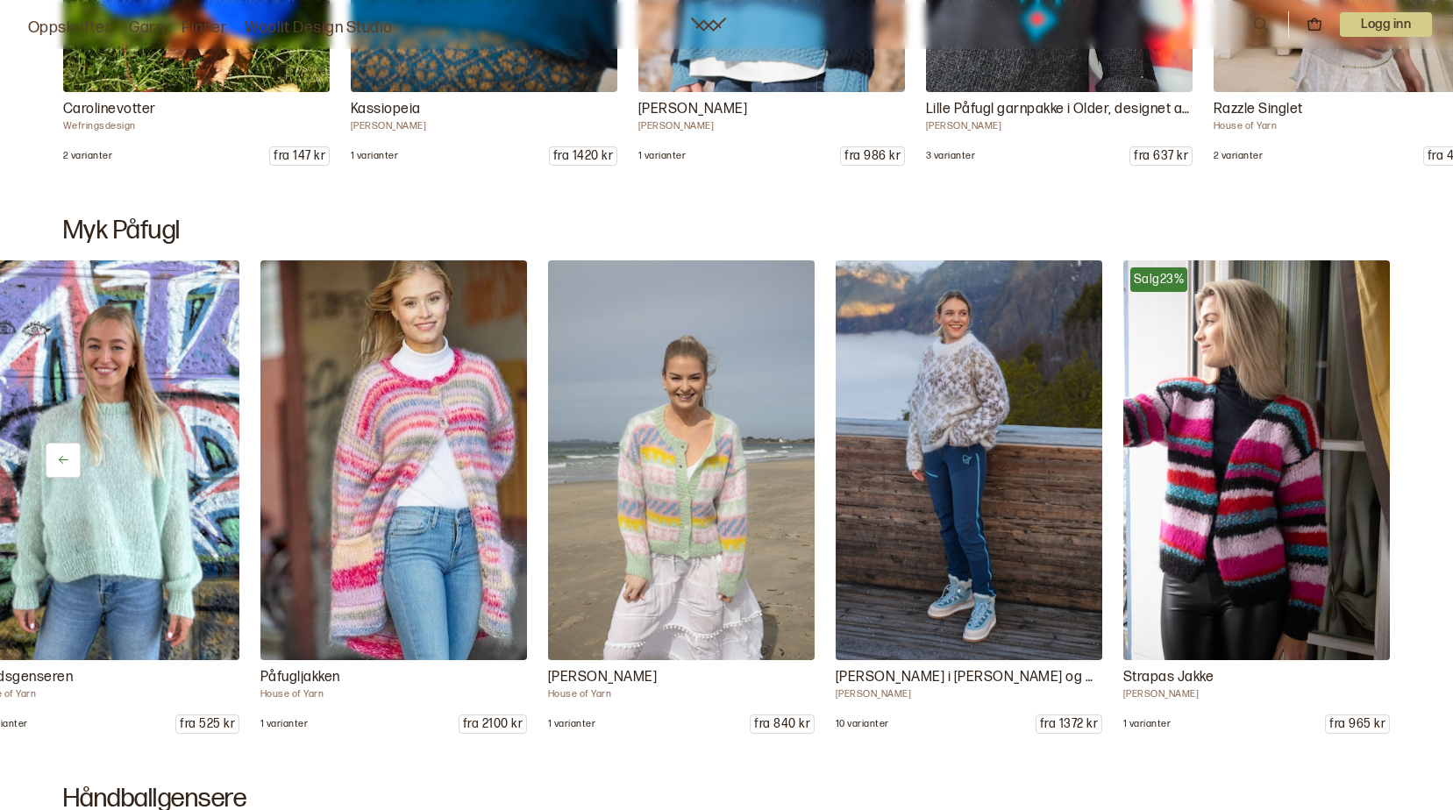
click at [1398, 466] on div "Mozelle jakke [PERSON_NAME] 1 varianter fra 1470 kr Neulonta jakke lang [PERSON…" at bounding box center [726, 497] width 1453 height 474
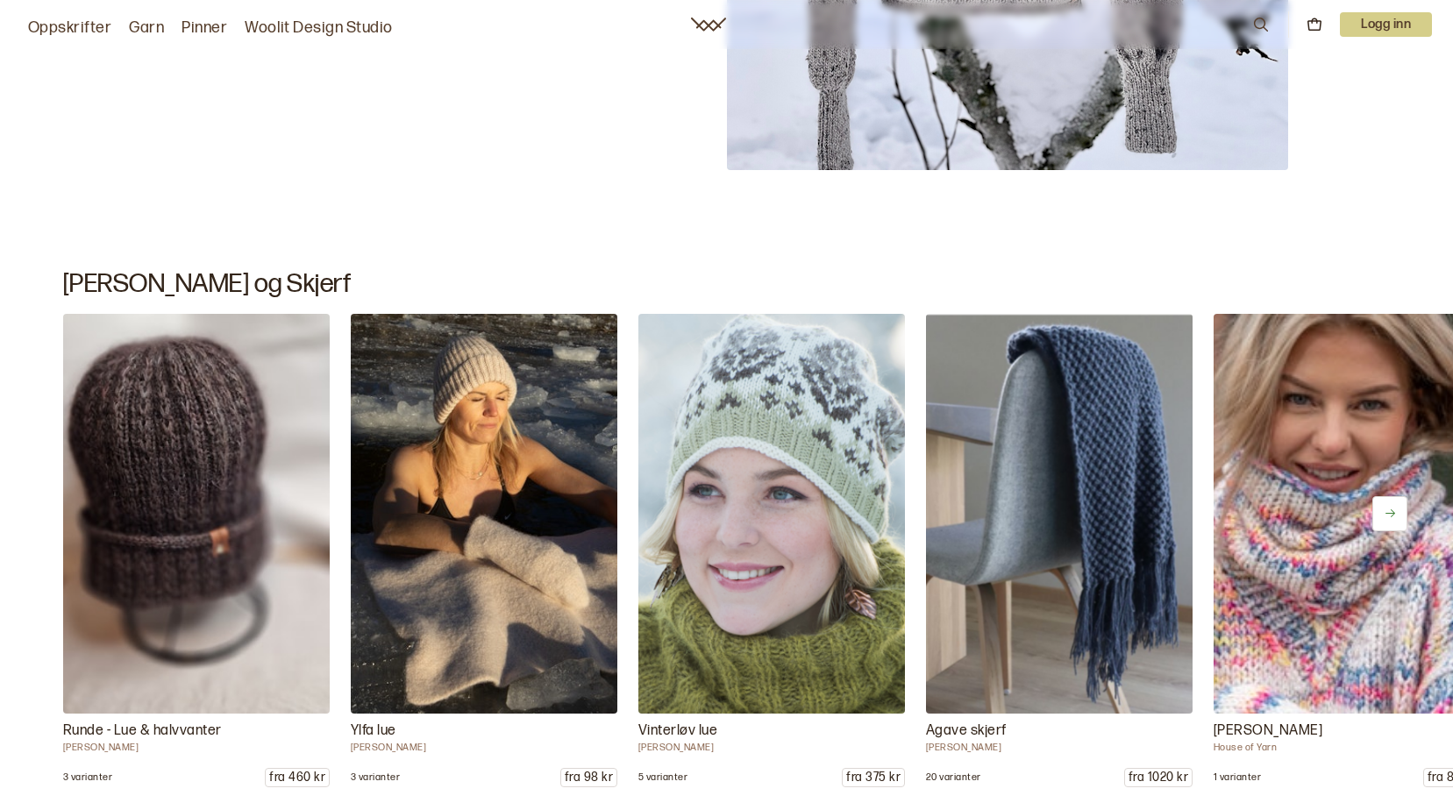
scroll to position [16848, 0]
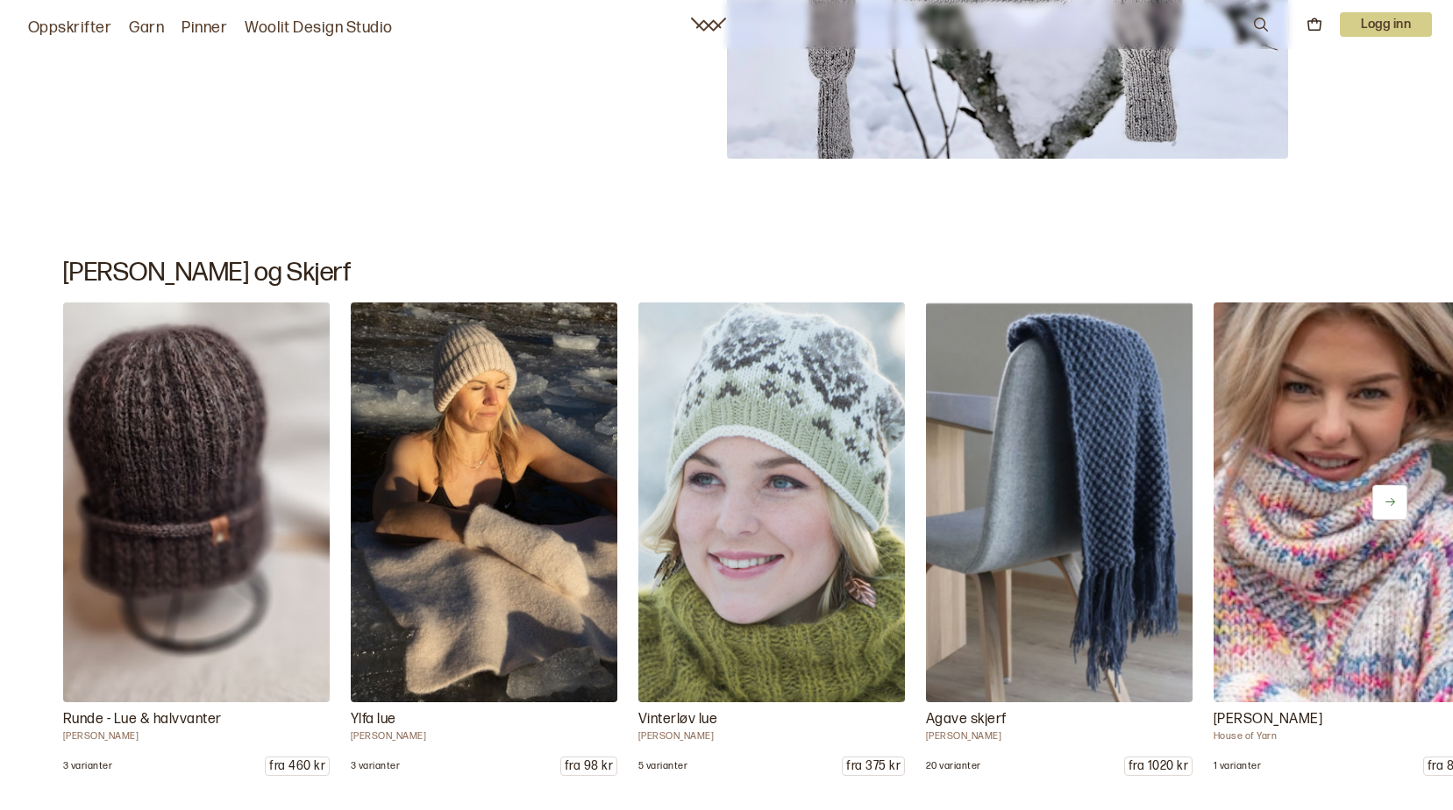
click at [1390, 507] on icon at bounding box center [1390, 501] width 13 height 13
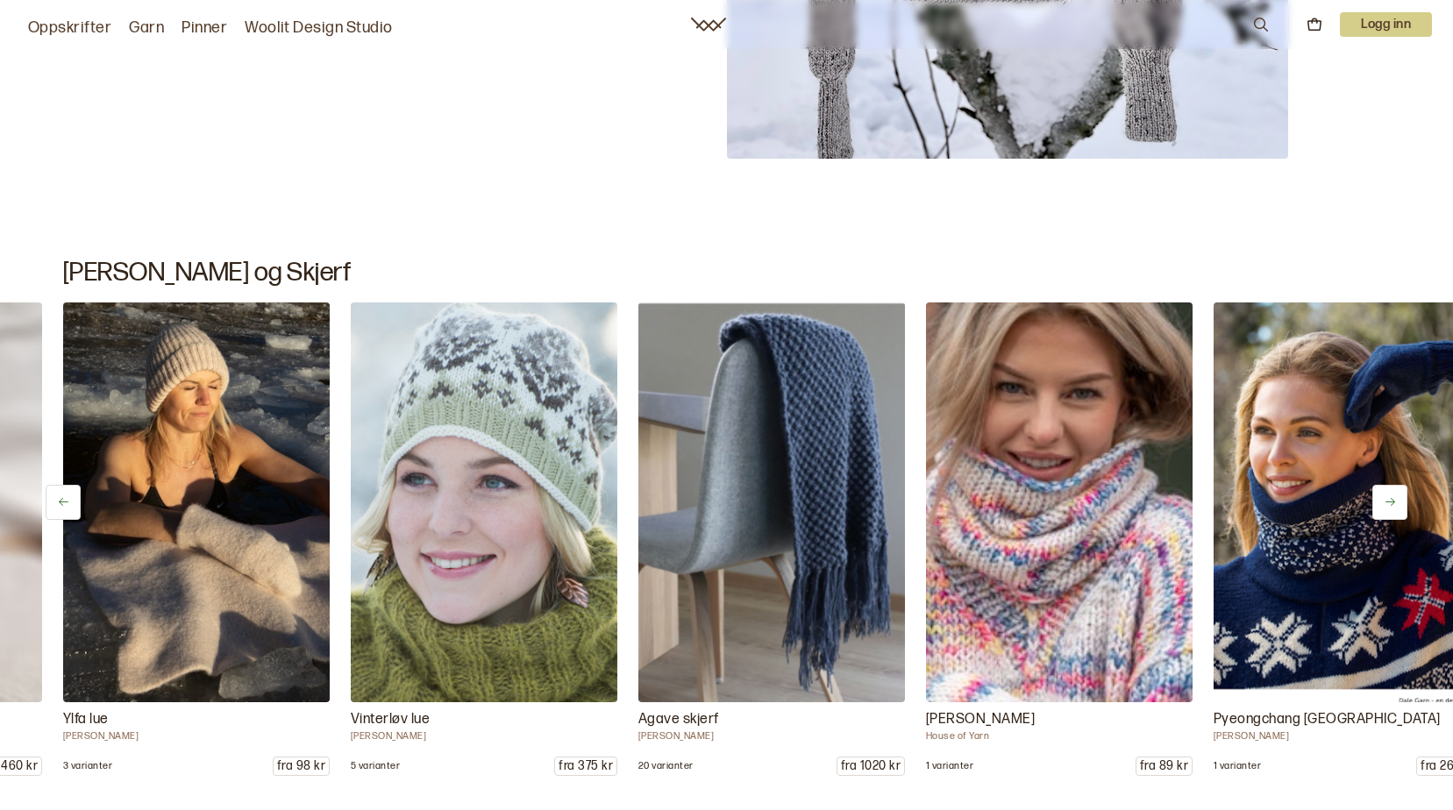
click at [1390, 507] on icon at bounding box center [1390, 501] width 13 height 13
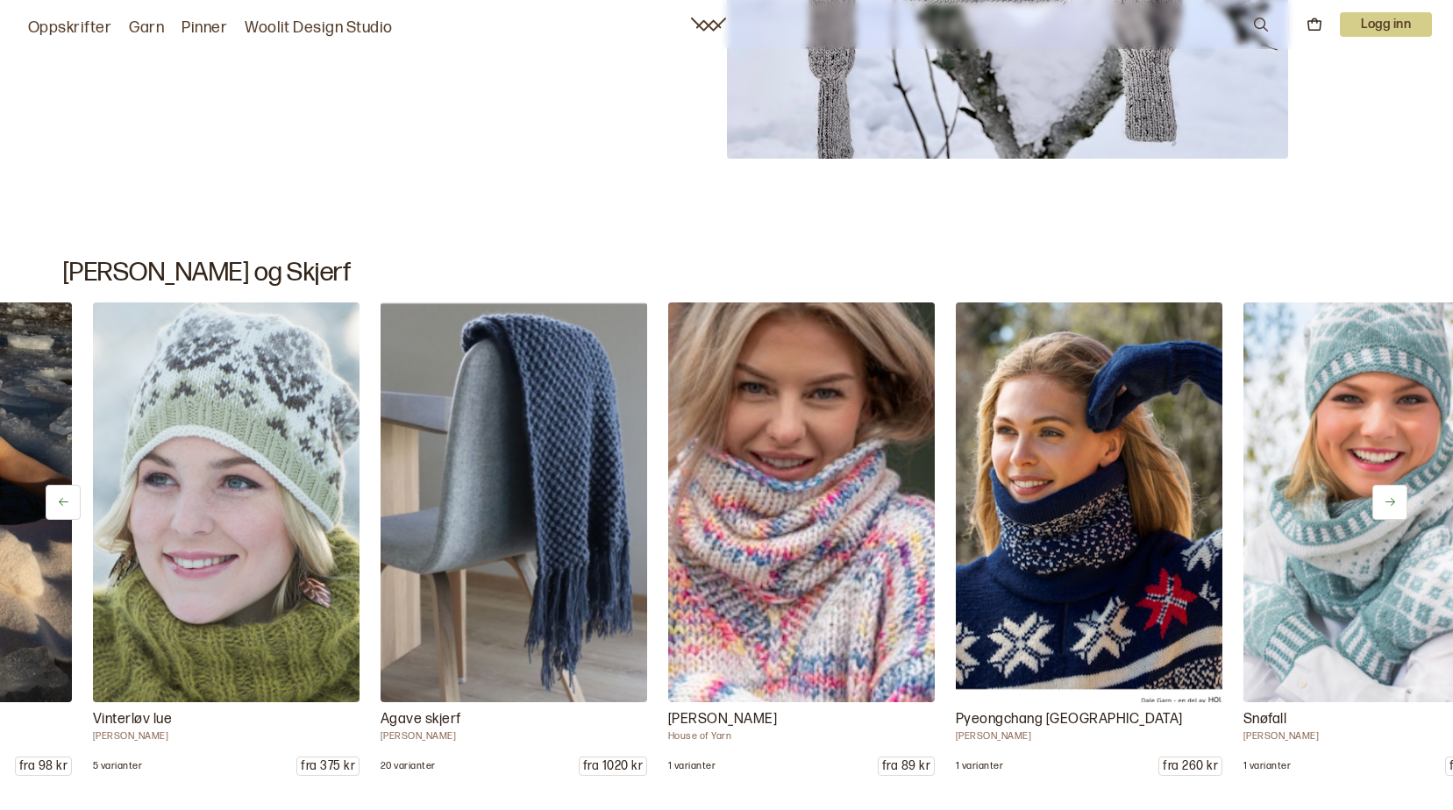
scroll to position [0, 575]
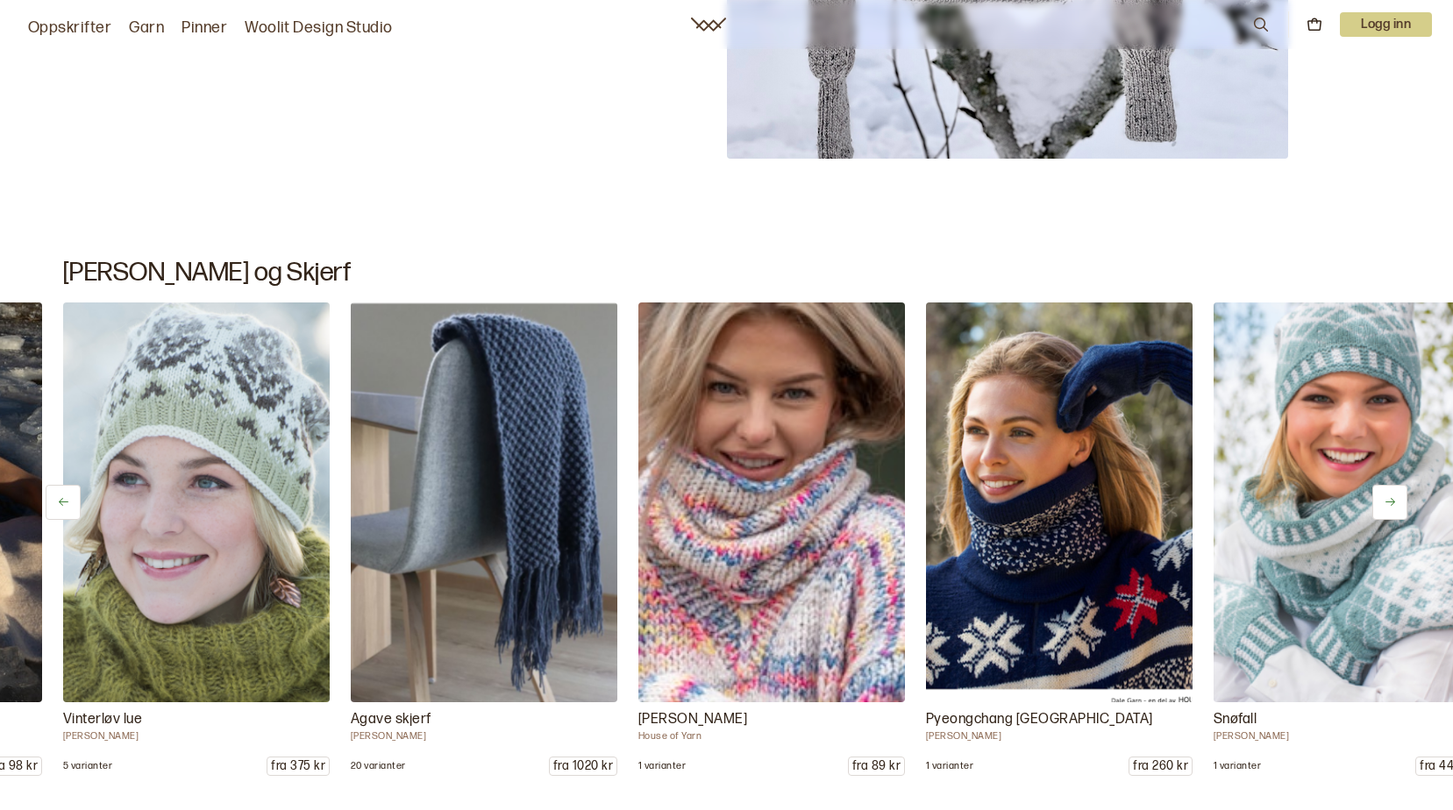
click at [1391, 507] on icon at bounding box center [1390, 501] width 13 height 13
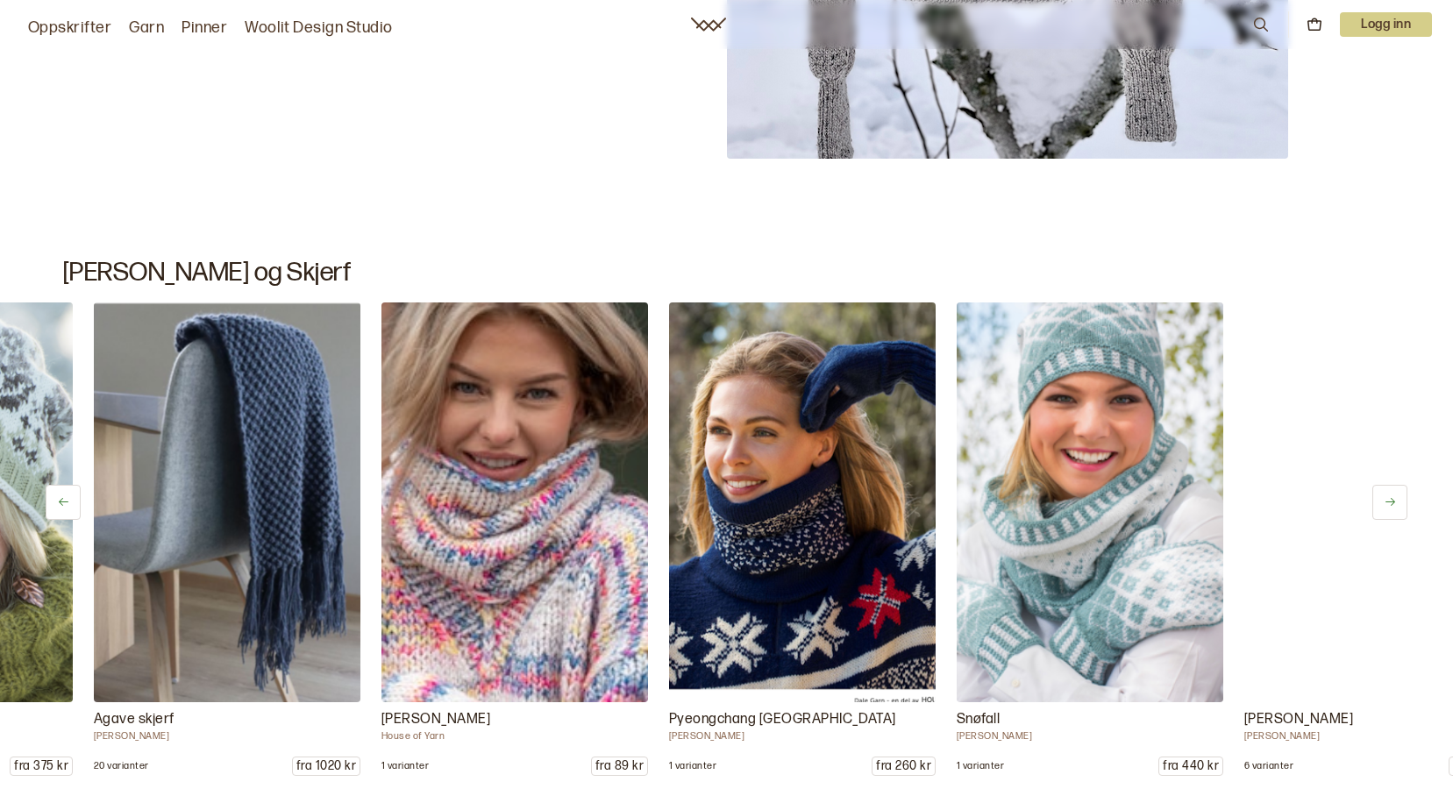
scroll to position [0, 863]
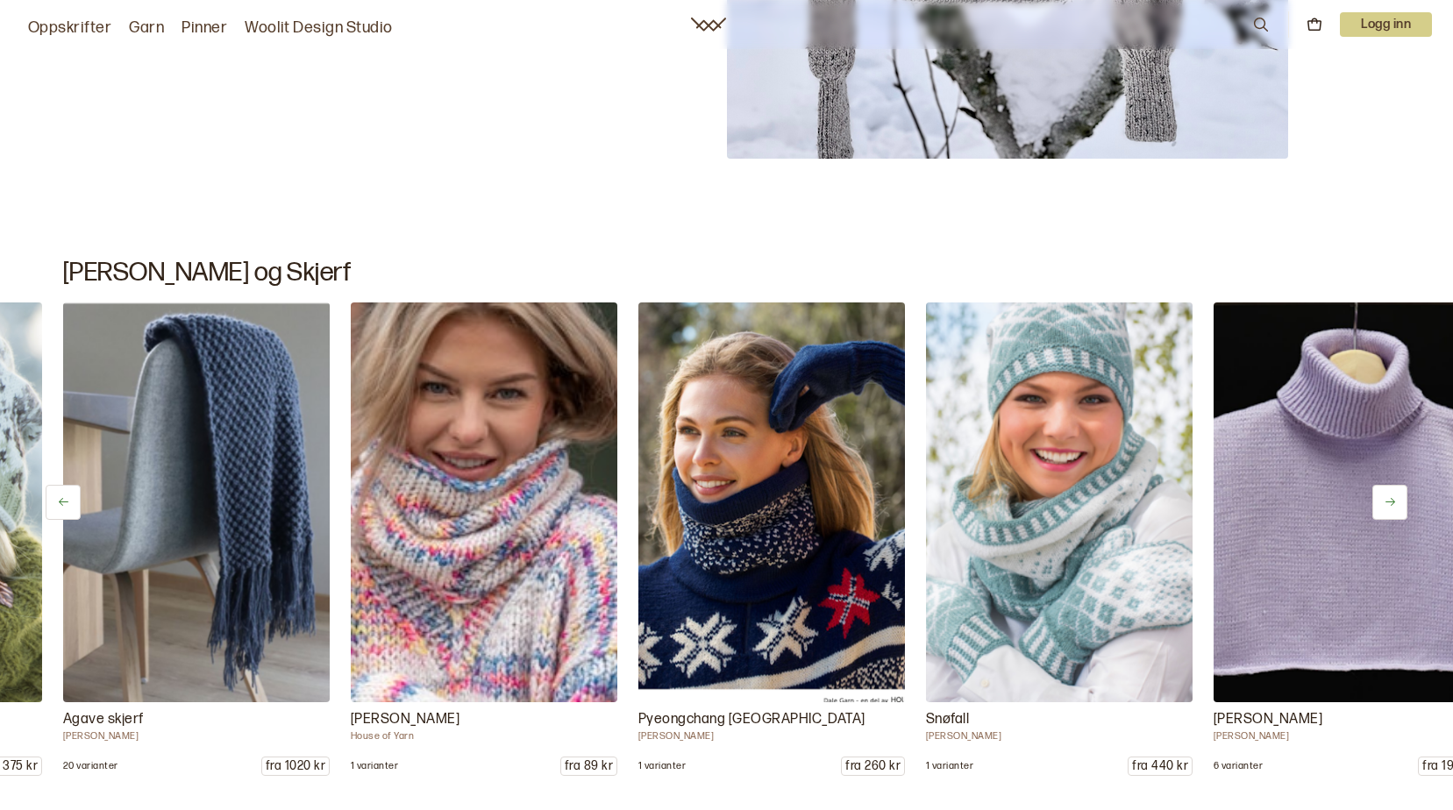
click at [1391, 507] on icon at bounding box center [1390, 501] width 13 height 13
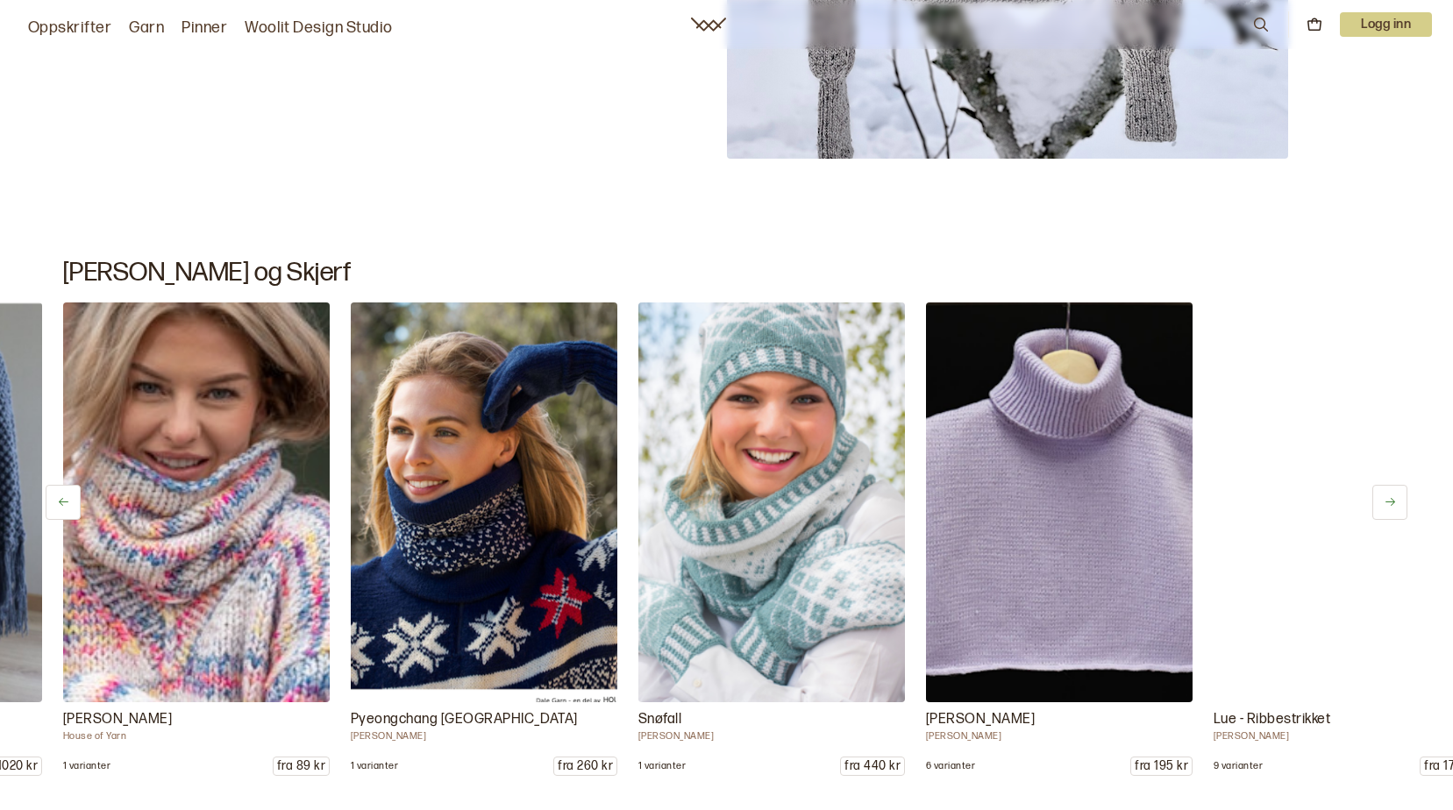
click at [1391, 507] on icon at bounding box center [1390, 501] width 13 height 13
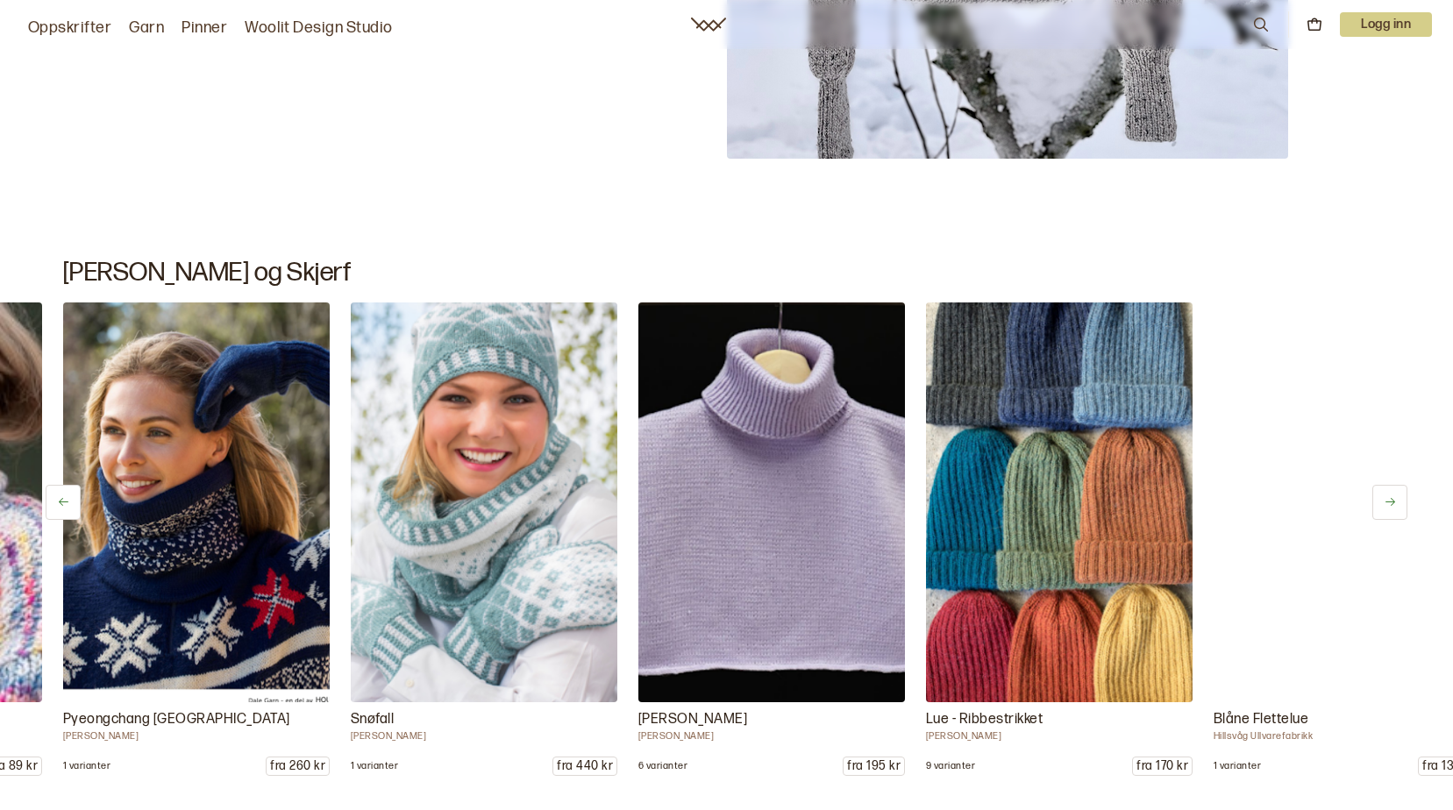
click at [1391, 507] on icon at bounding box center [1390, 501] width 13 height 13
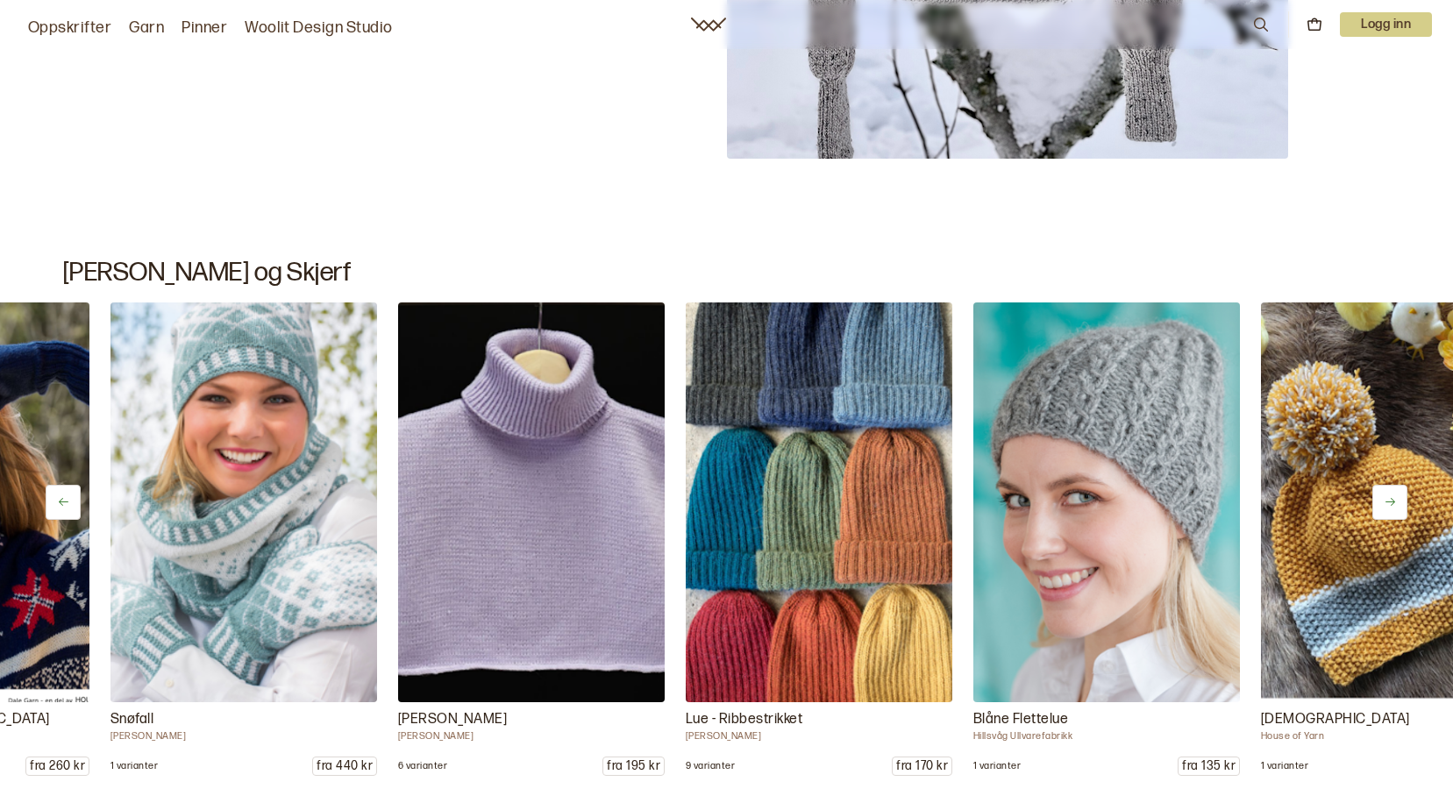
scroll to position [0, 1726]
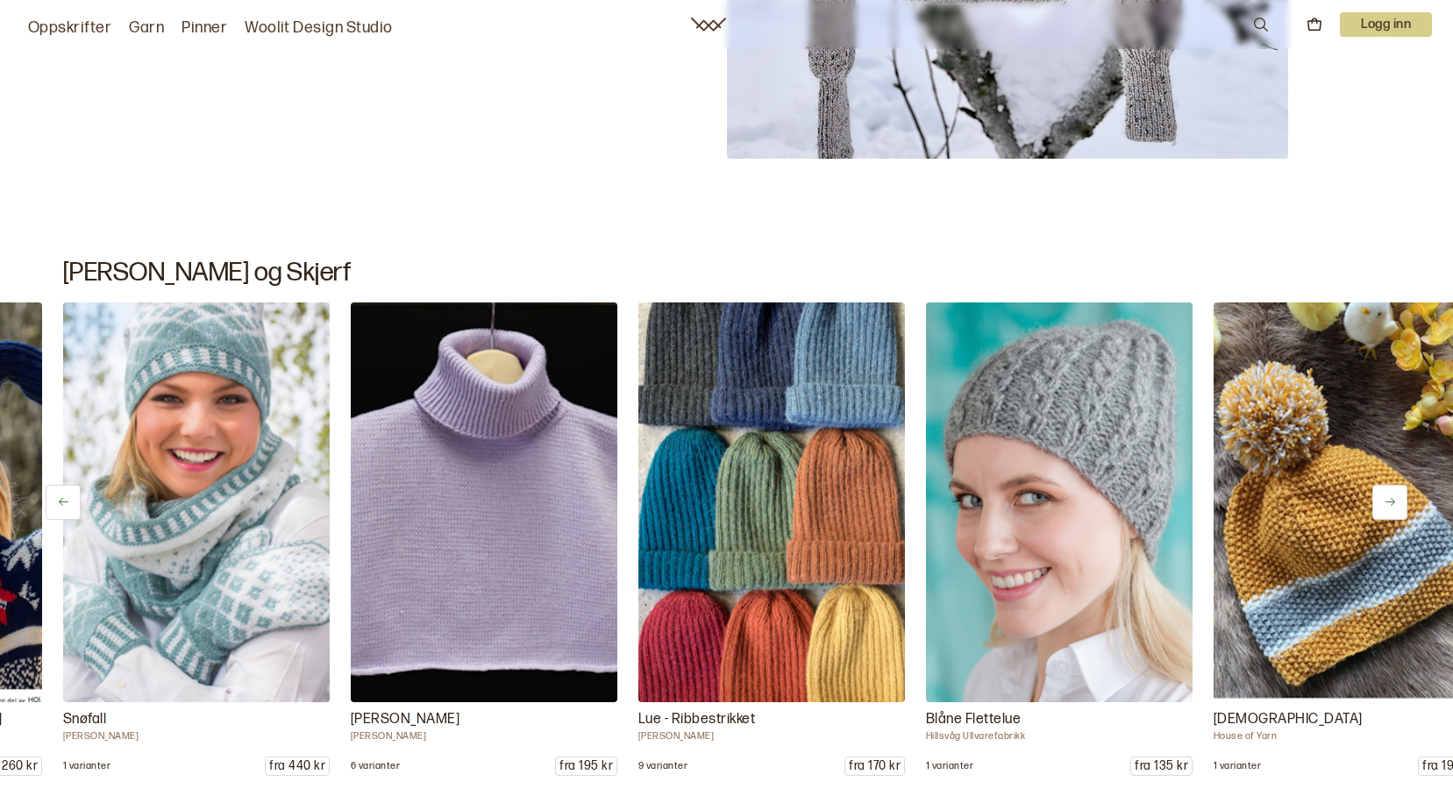
click at [1391, 507] on icon at bounding box center [1390, 501] width 13 height 13
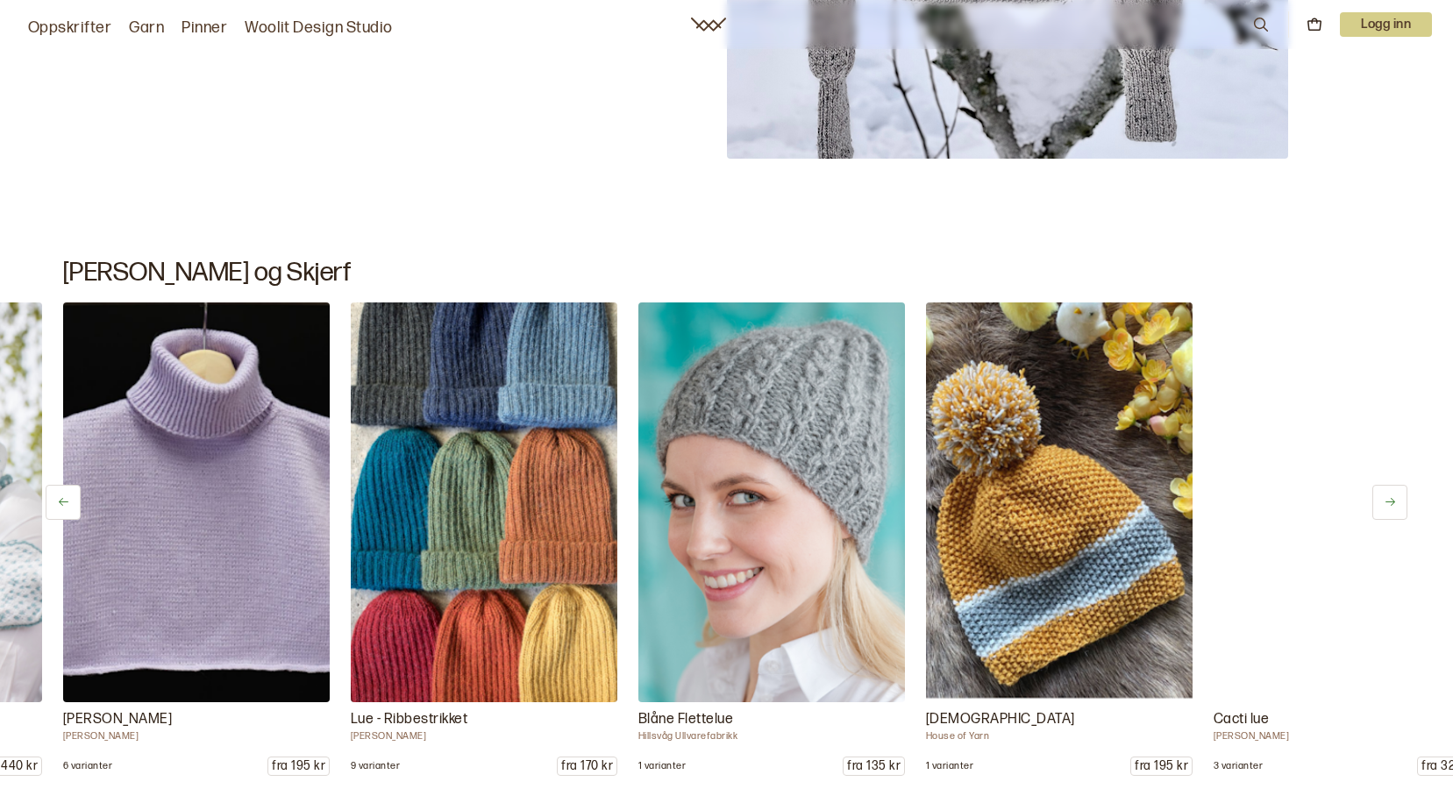
click at [1391, 507] on icon at bounding box center [1390, 501] width 13 height 13
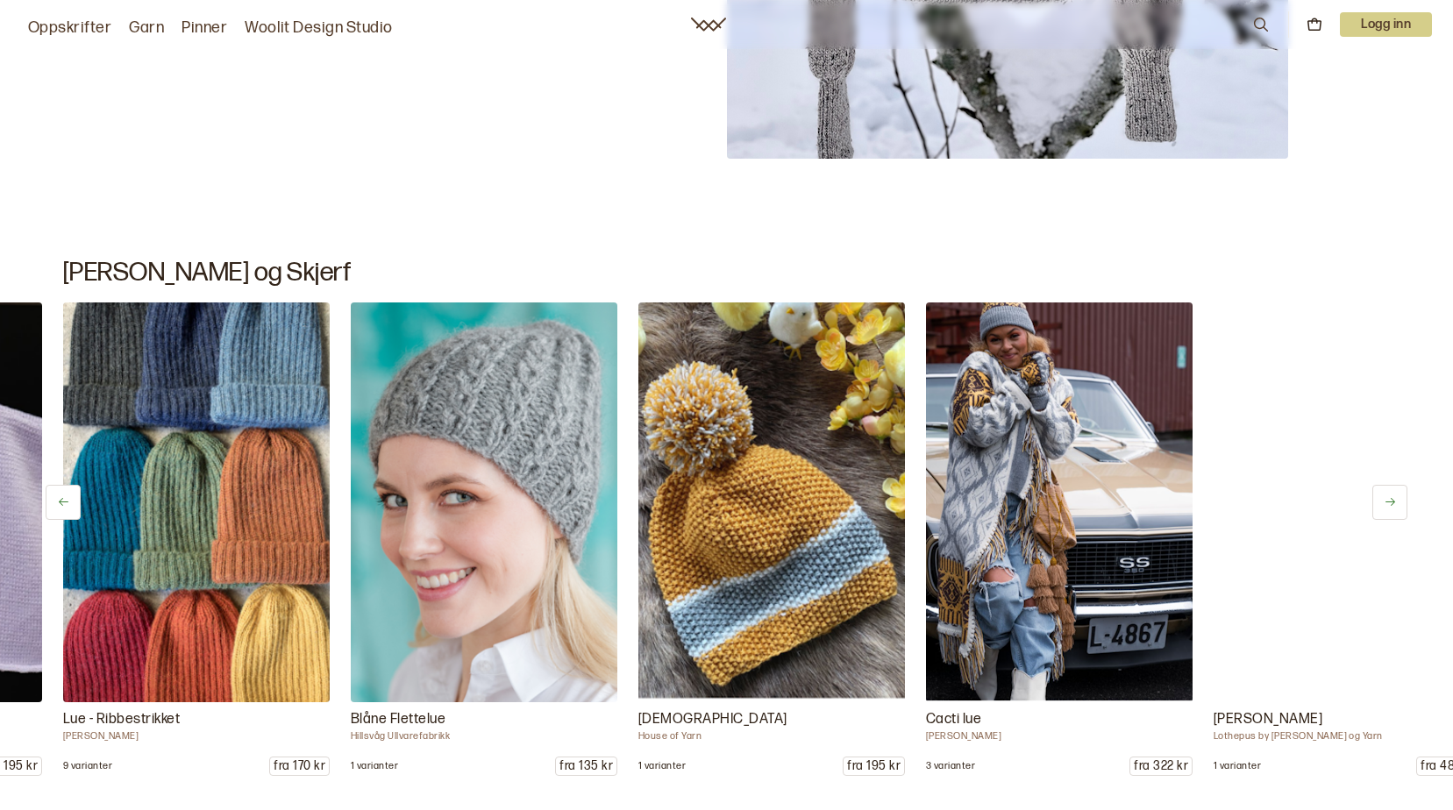
click at [1391, 507] on icon at bounding box center [1390, 501] width 13 height 13
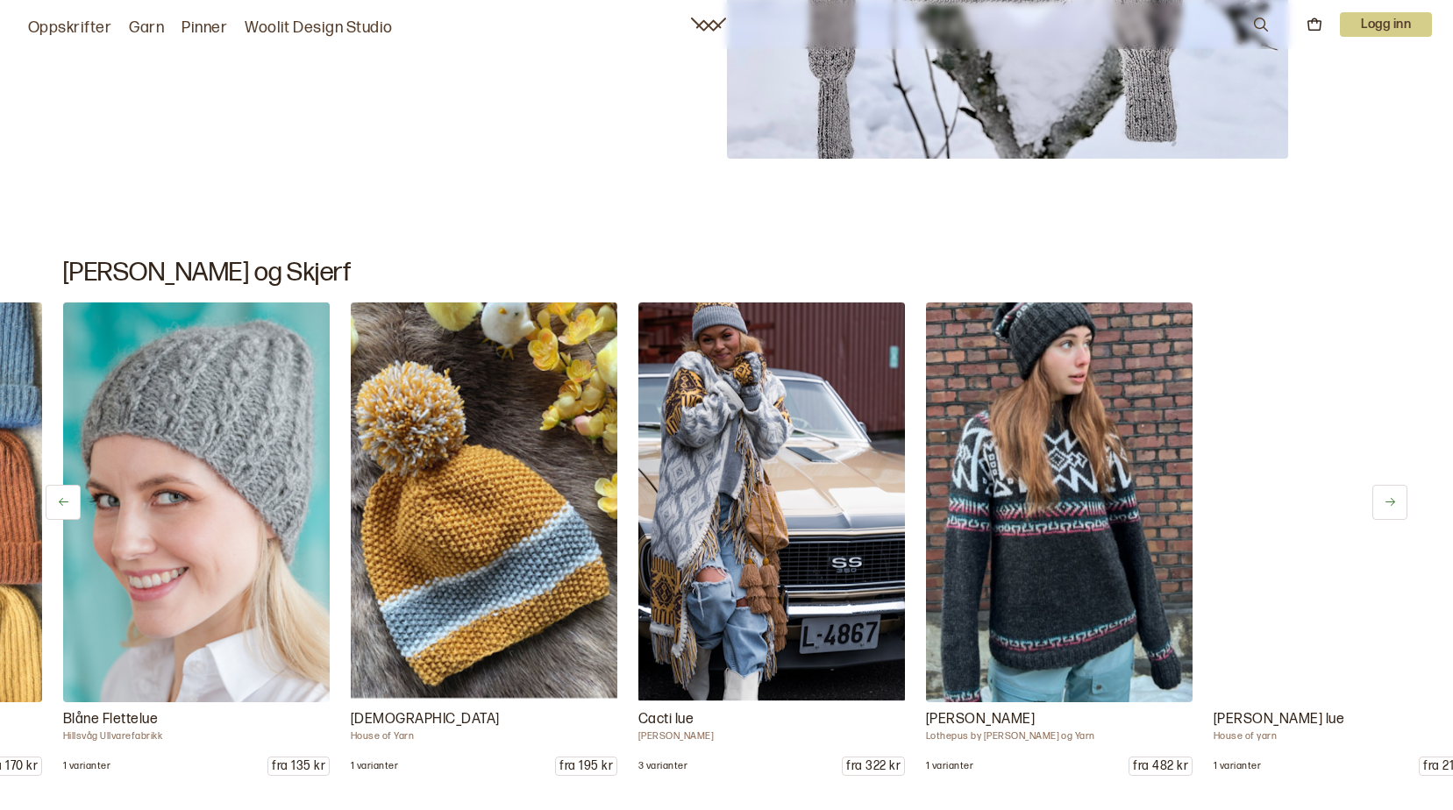
click at [1391, 507] on icon at bounding box center [1390, 501] width 13 height 13
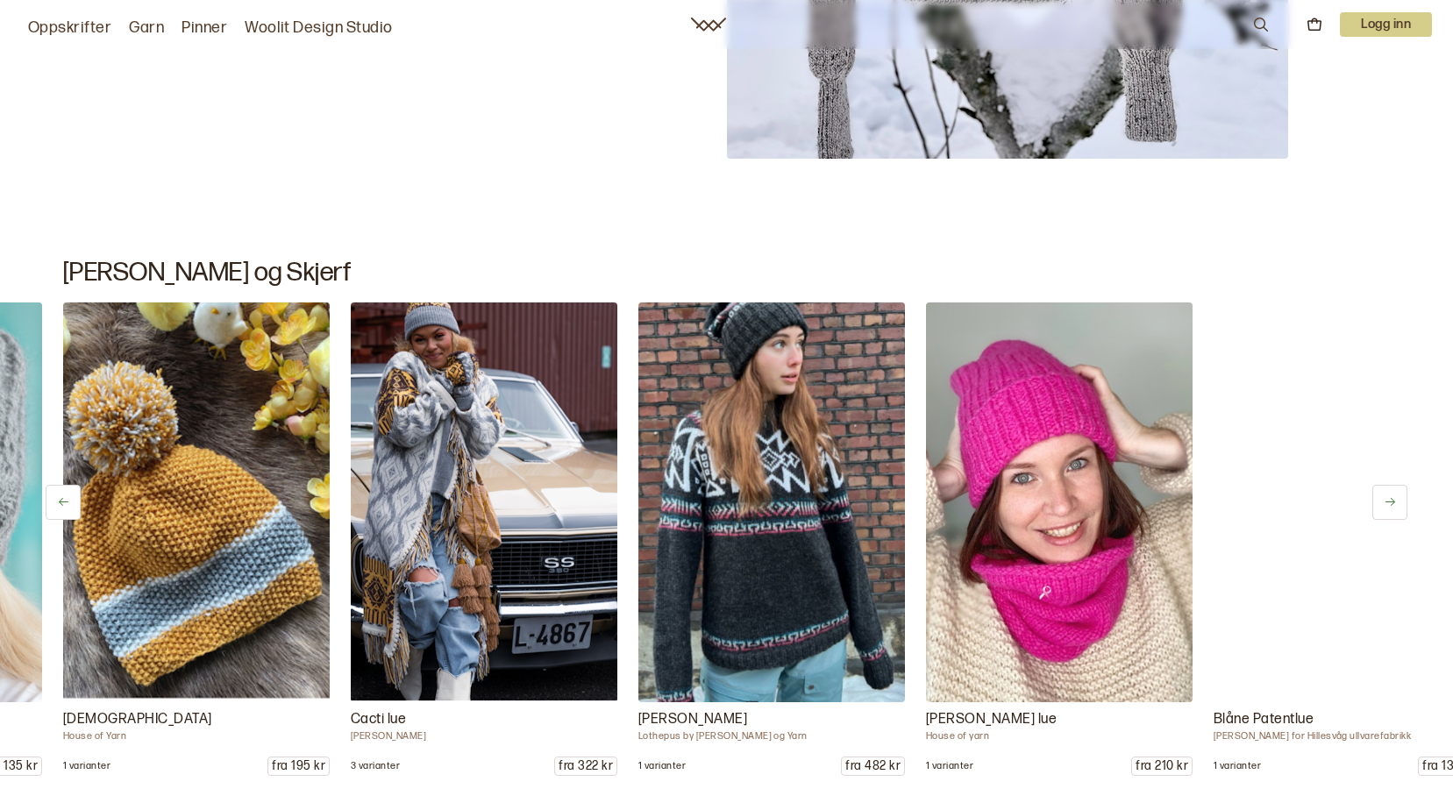
click at [1391, 507] on icon at bounding box center [1390, 501] width 13 height 13
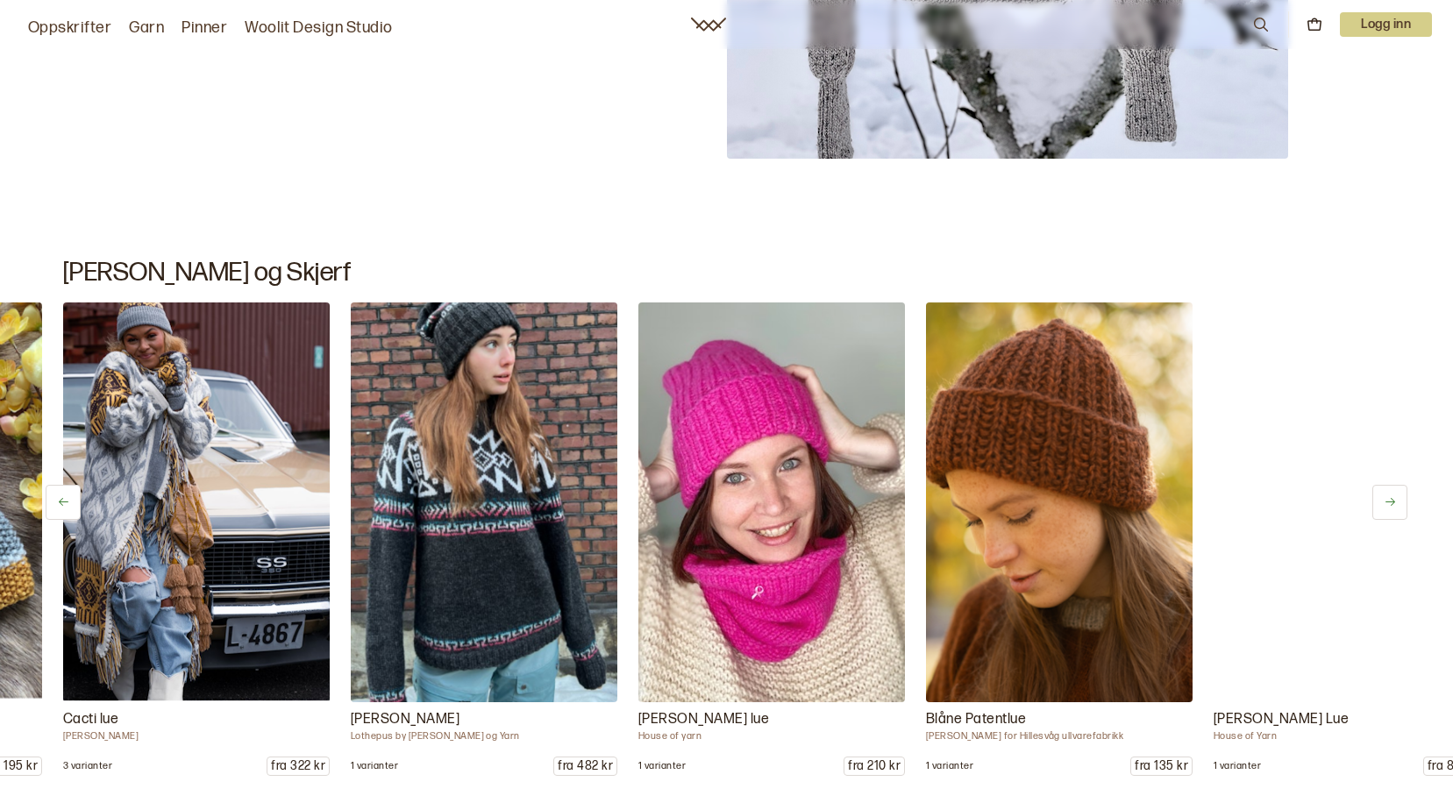
click at [1391, 507] on icon at bounding box center [1390, 501] width 13 height 13
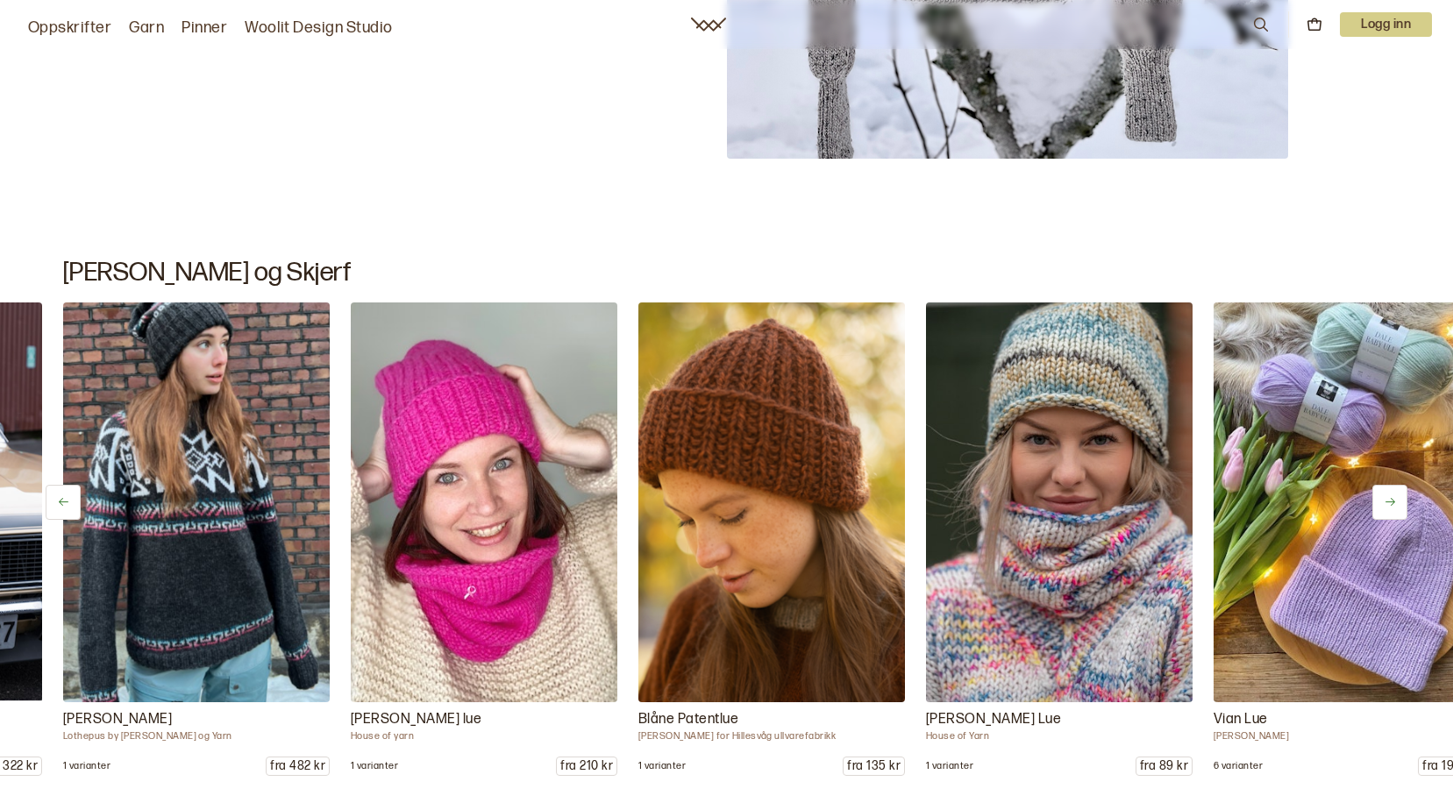
click at [1391, 507] on icon at bounding box center [1390, 501] width 13 height 13
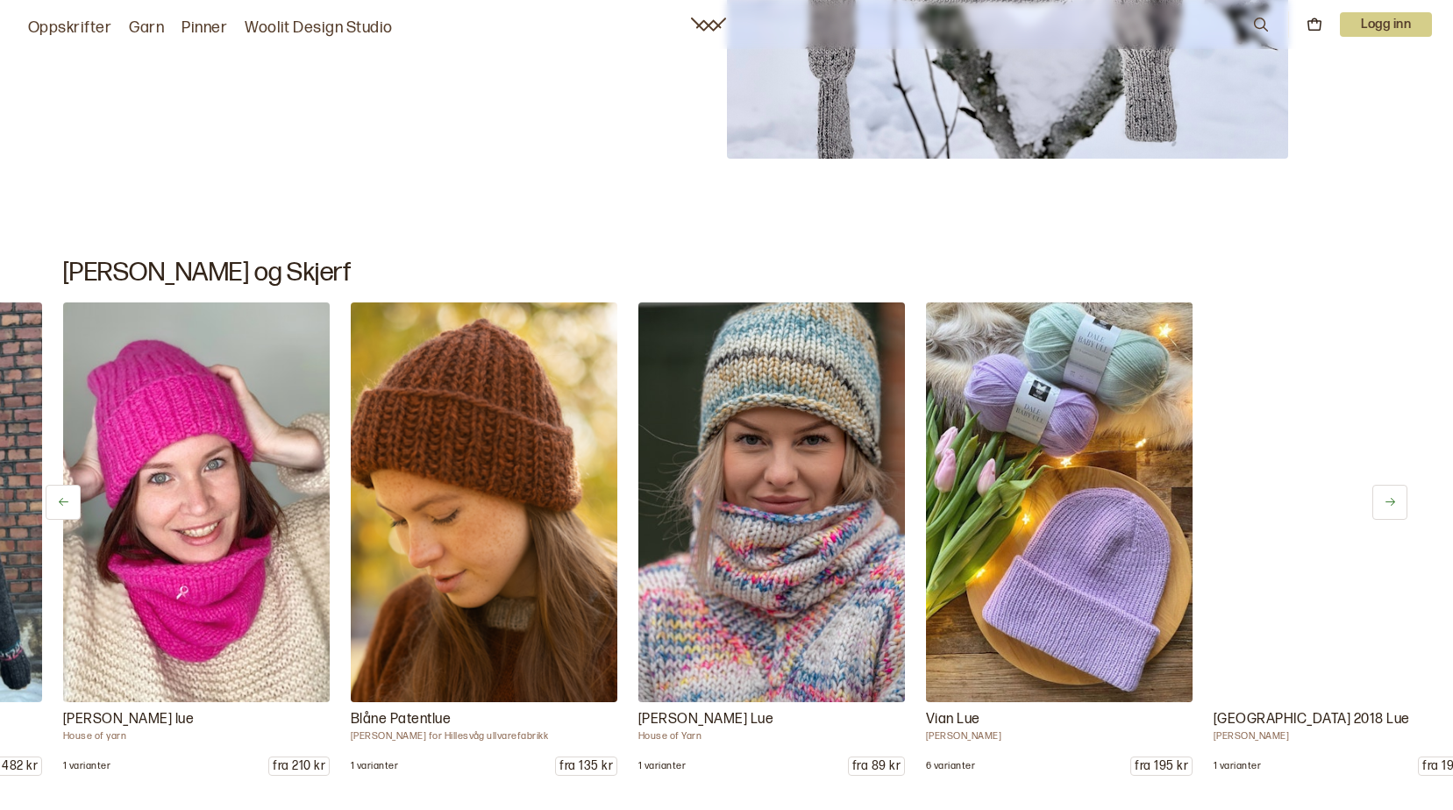
click at [1391, 507] on icon at bounding box center [1390, 501] width 13 height 13
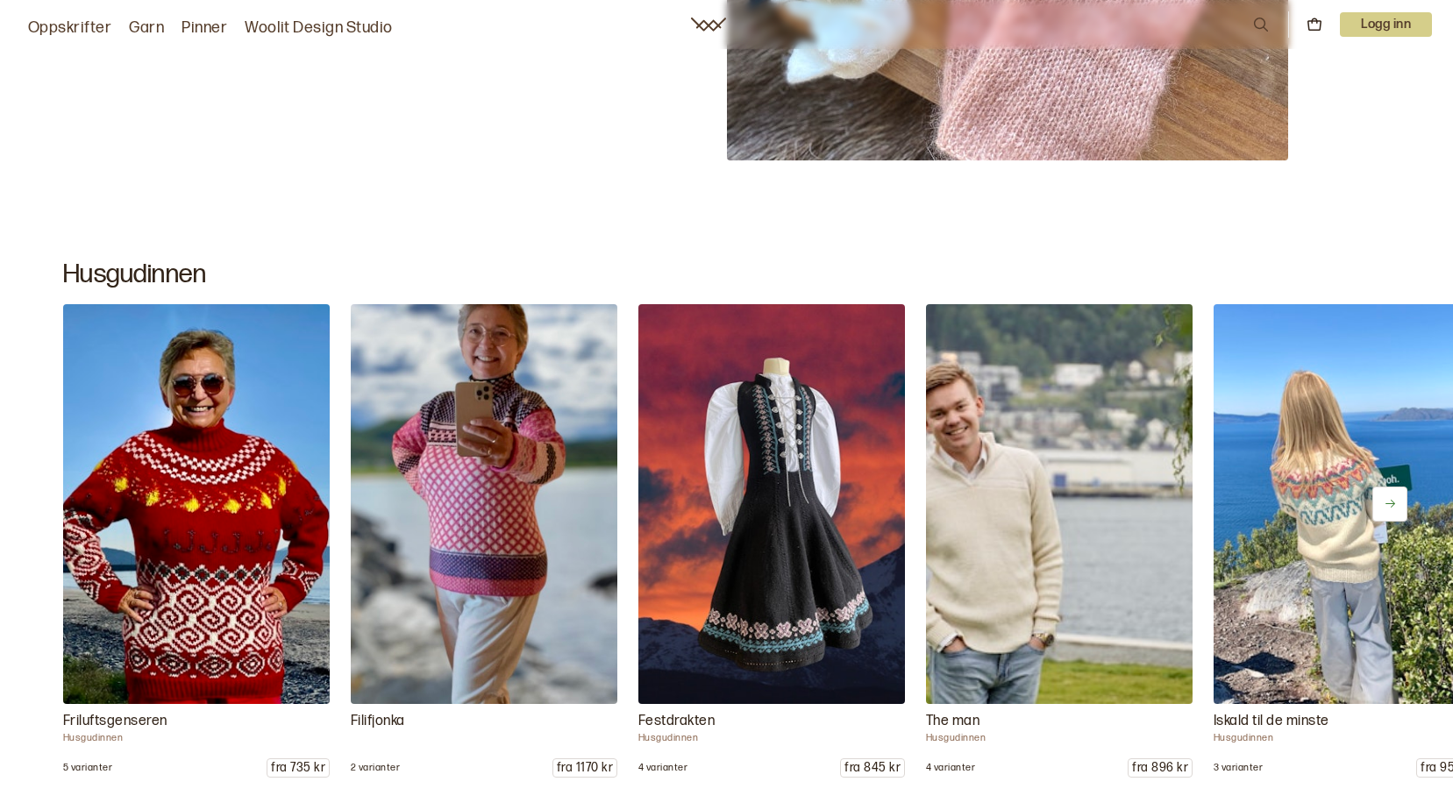
scroll to position [22723, 0]
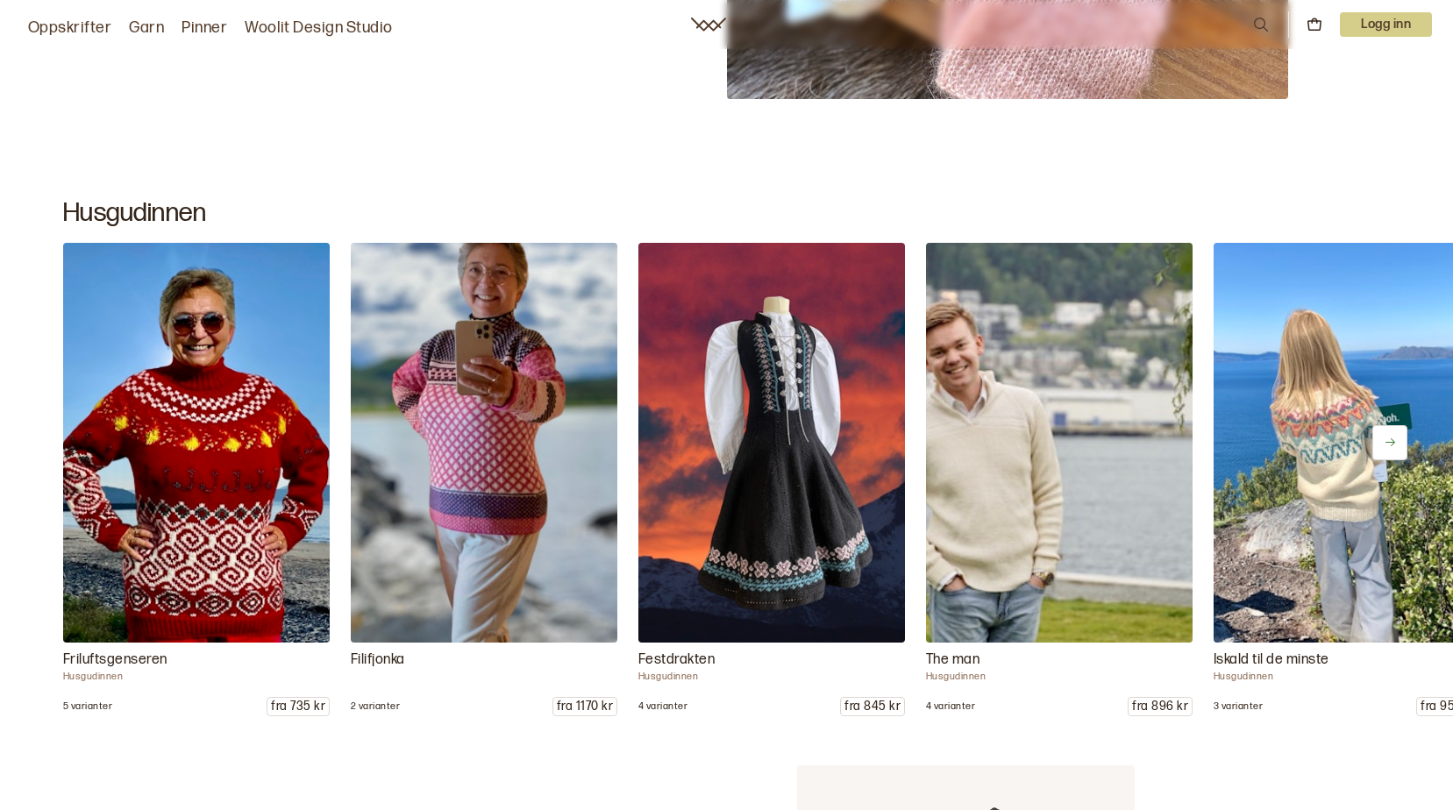
click at [1396, 445] on icon at bounding box center [1390, 442] width 13 height 13
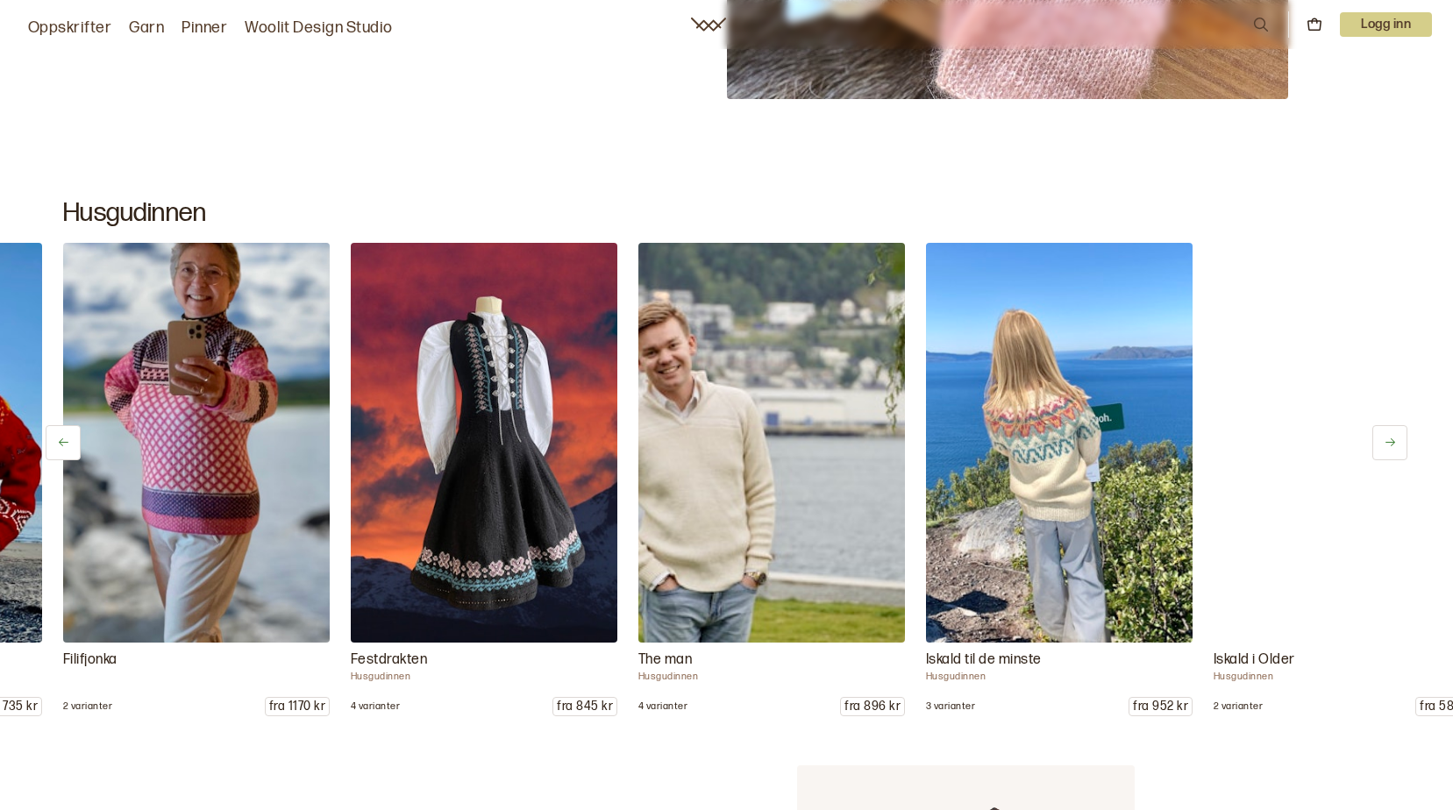
click at [1398, 446] on button at bounding box center [1389, 442] width 35 height 35
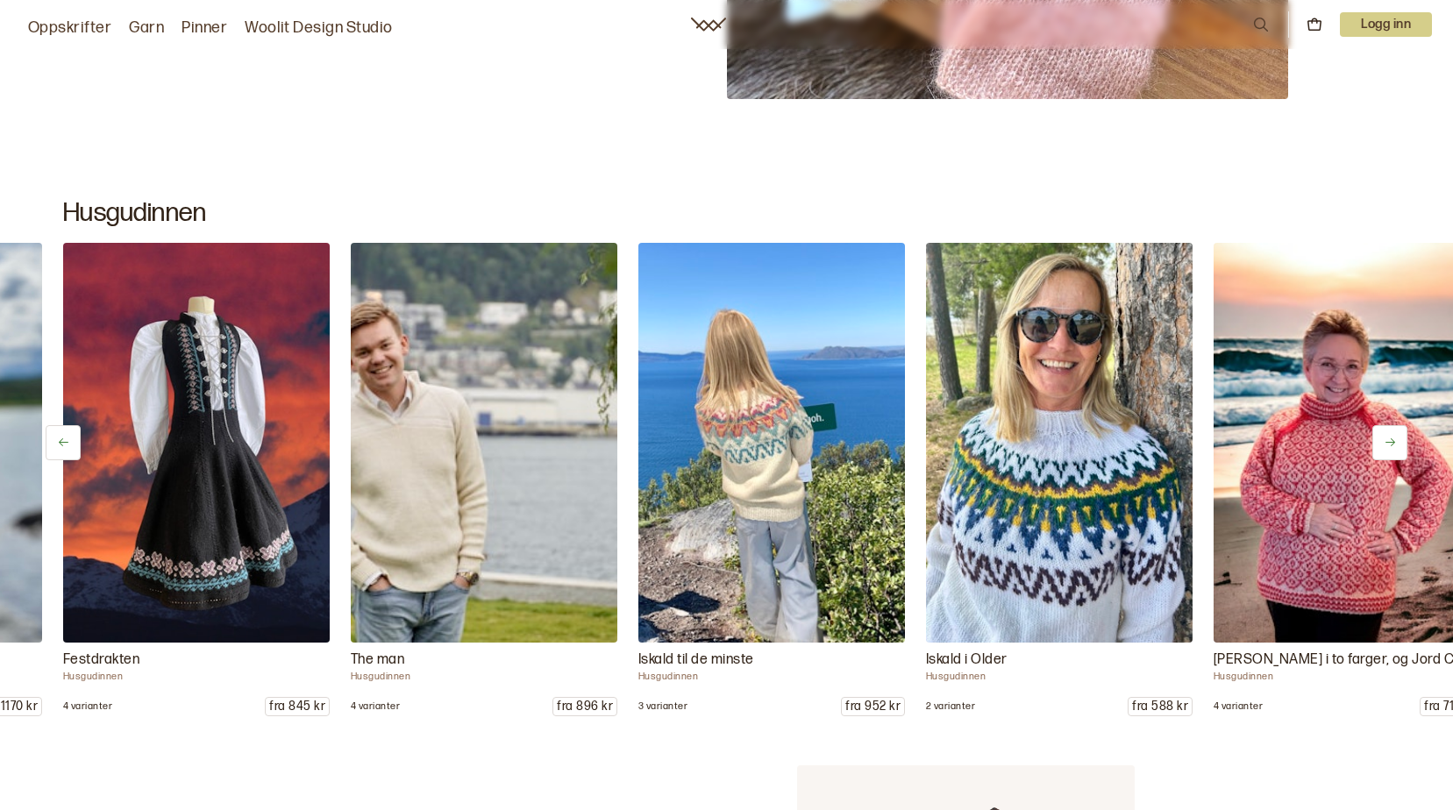
click at [1398, 446] on button at bounding box center [1389, 442] width 35 height 35
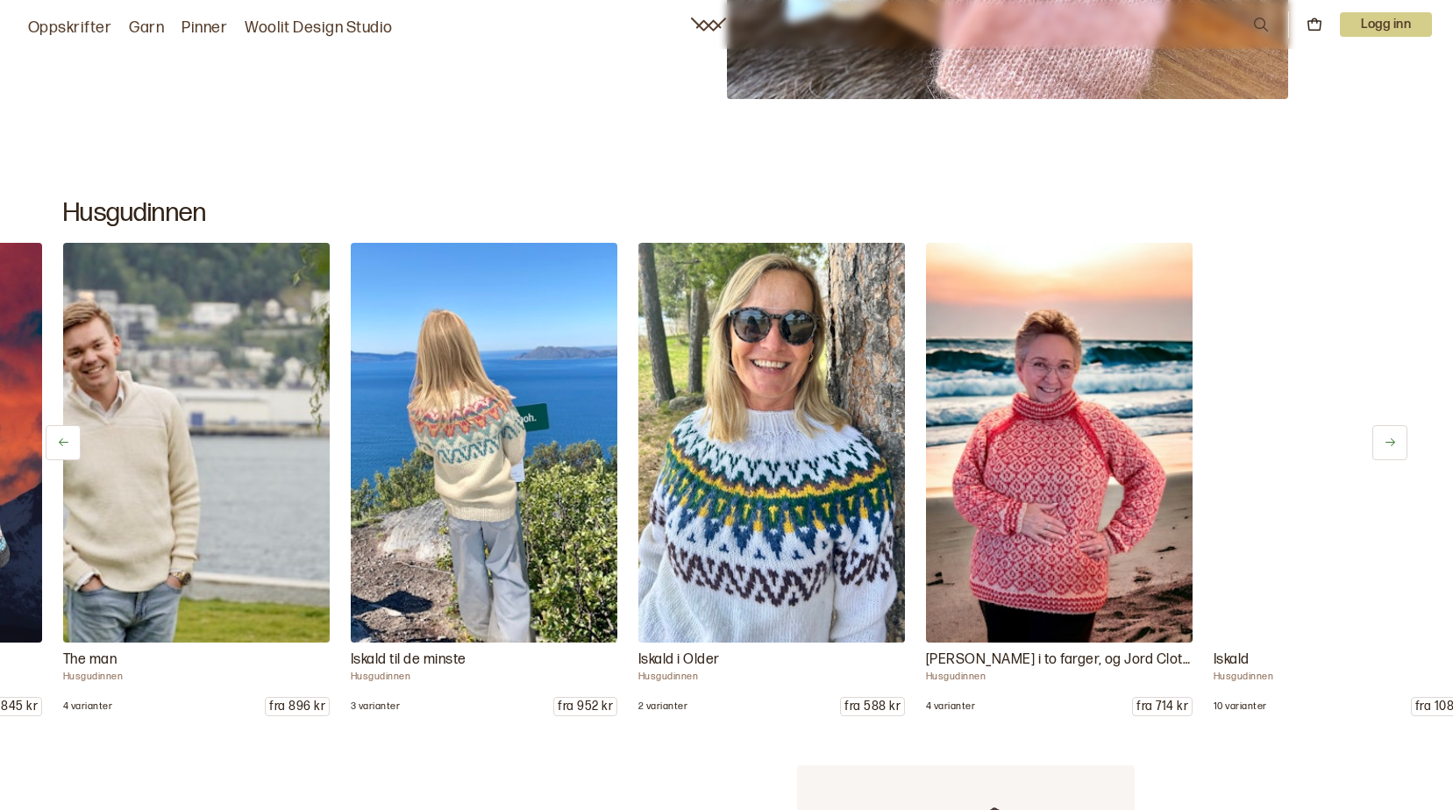
click at [1398, 446] on button at bounding box center [1389, 442] width 35 height 35
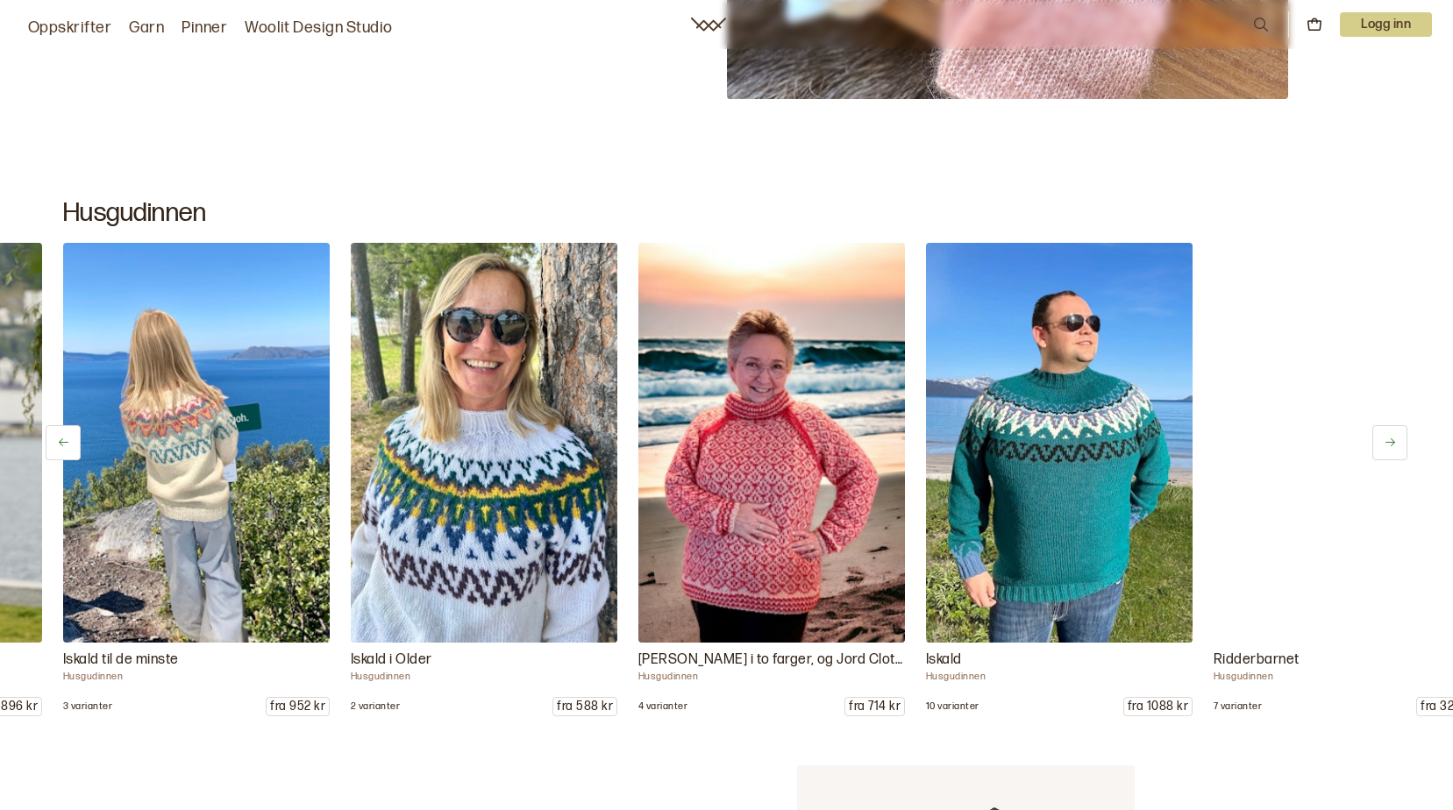
click at [1398, 446] on button at bounding box center [1389, 442] width 35 height 35
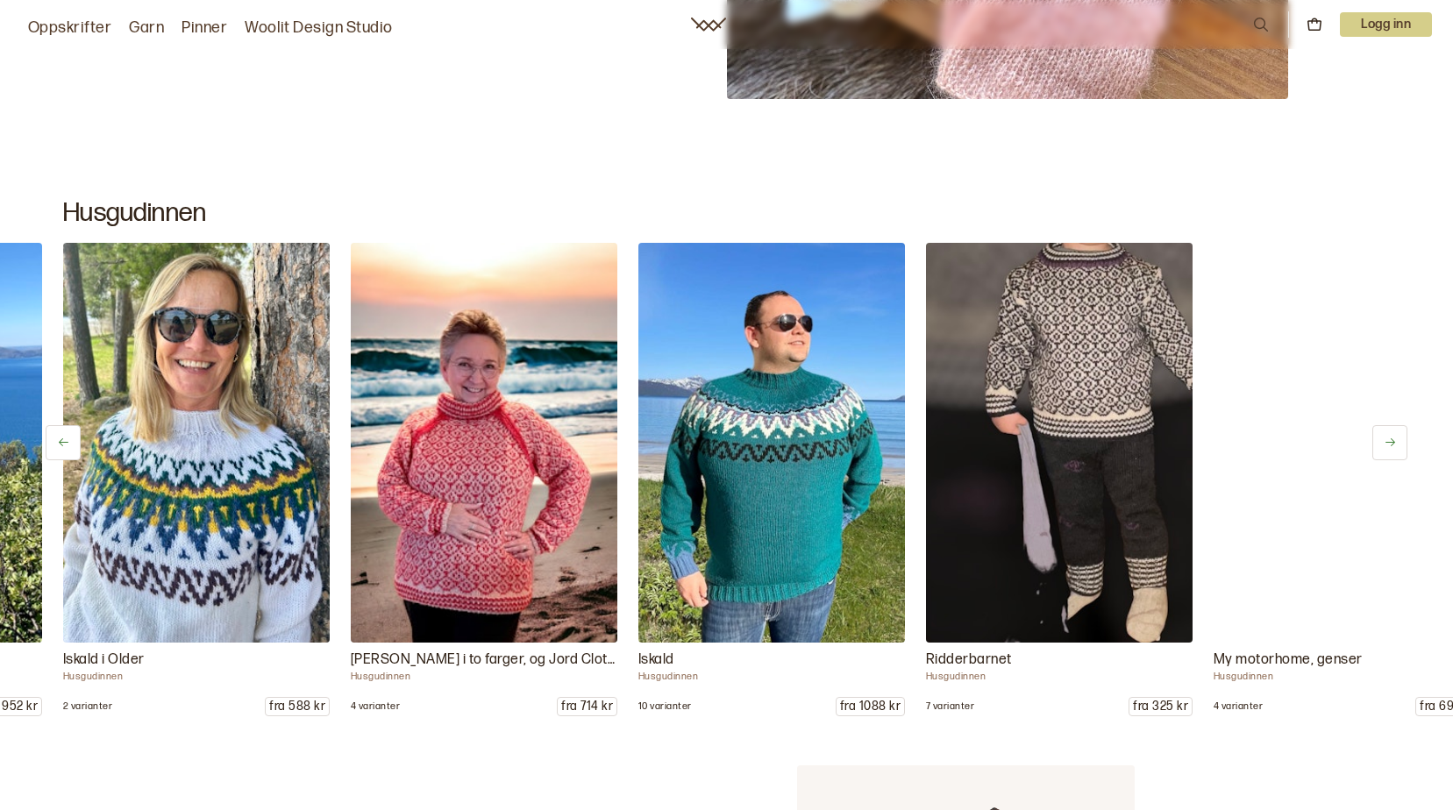
click at [1398, 447] on button at bounding box center [1389, 442] width 35 height 35
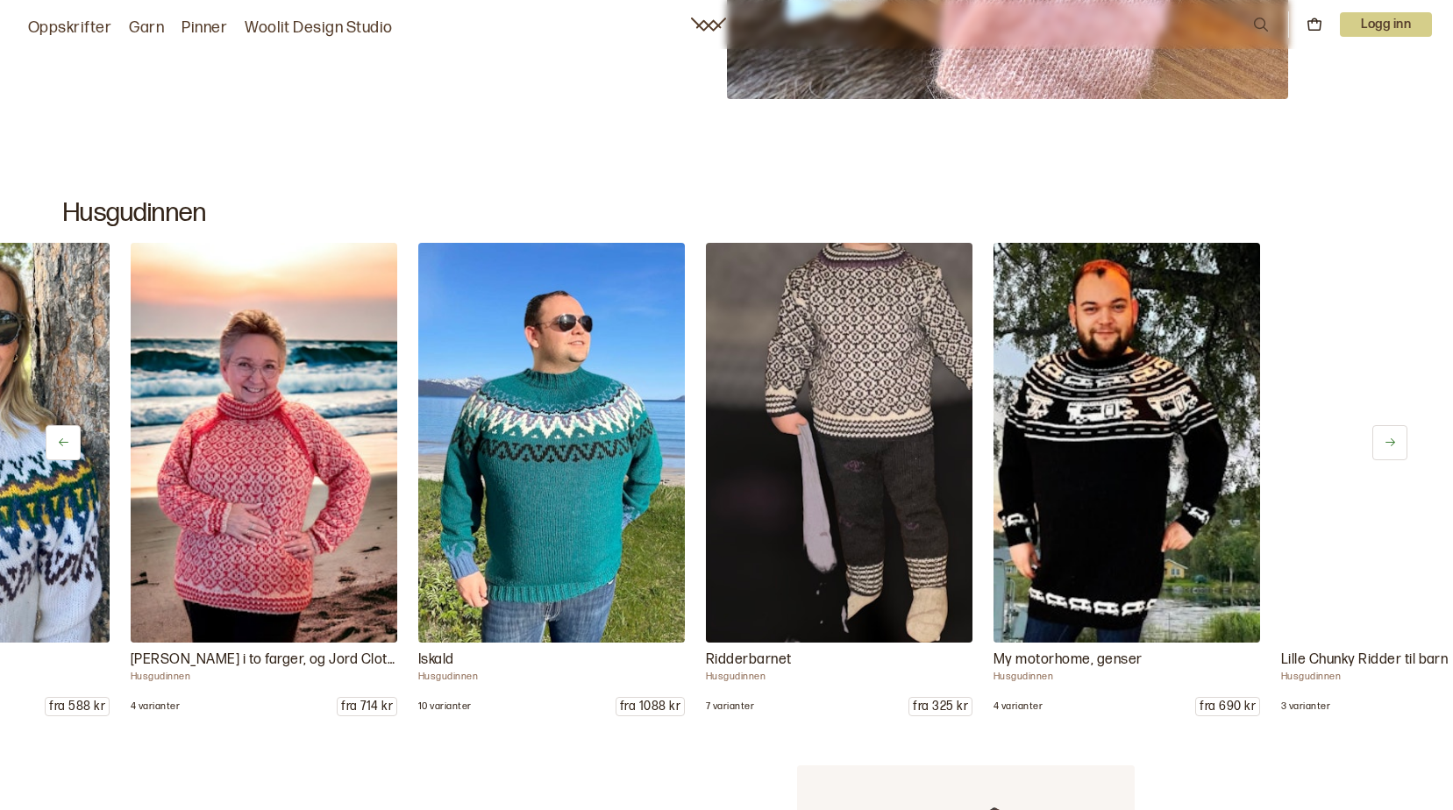
scroll to position [0, 1726]
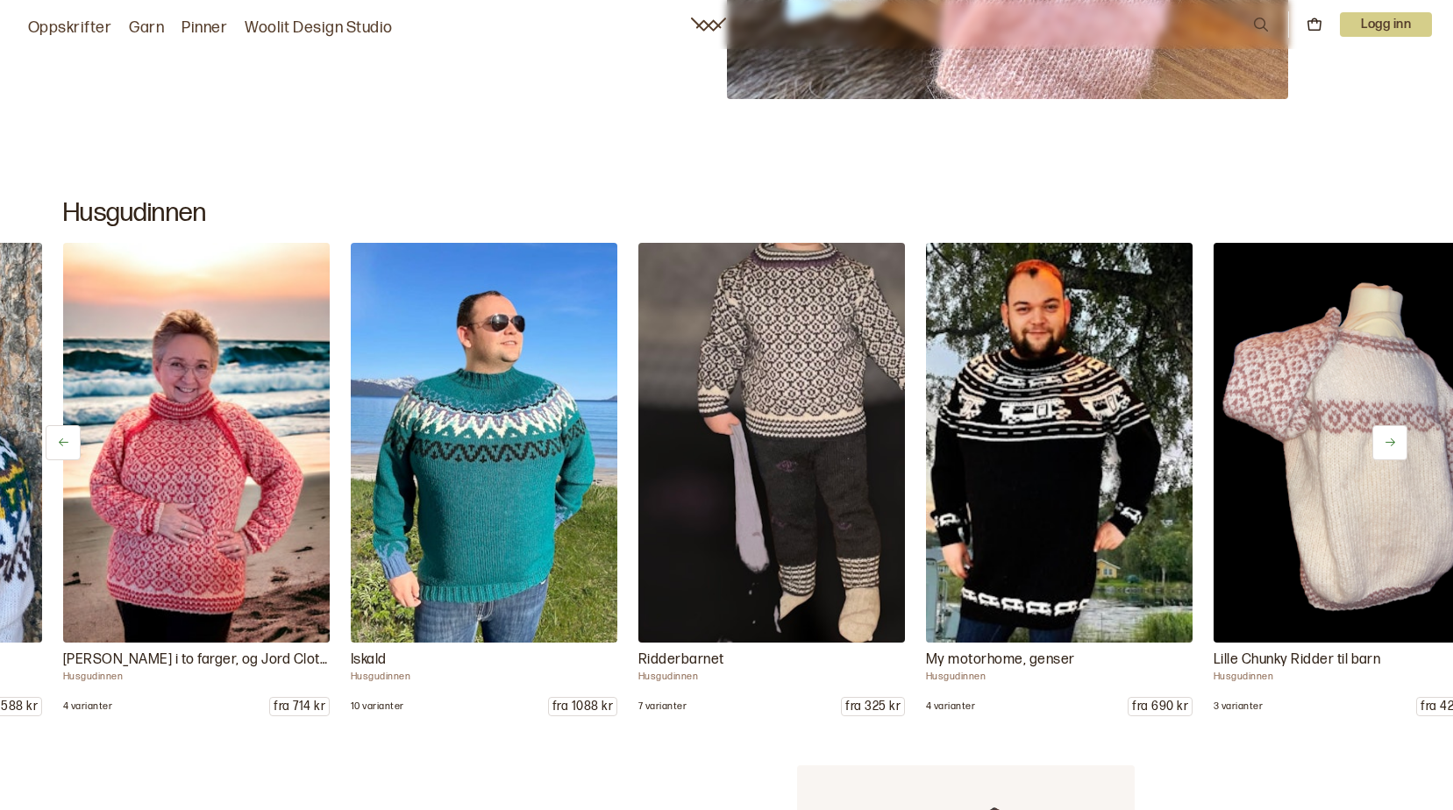
click at [1398, 447] on button at bounding box center [1389, 442] width 35 height 35
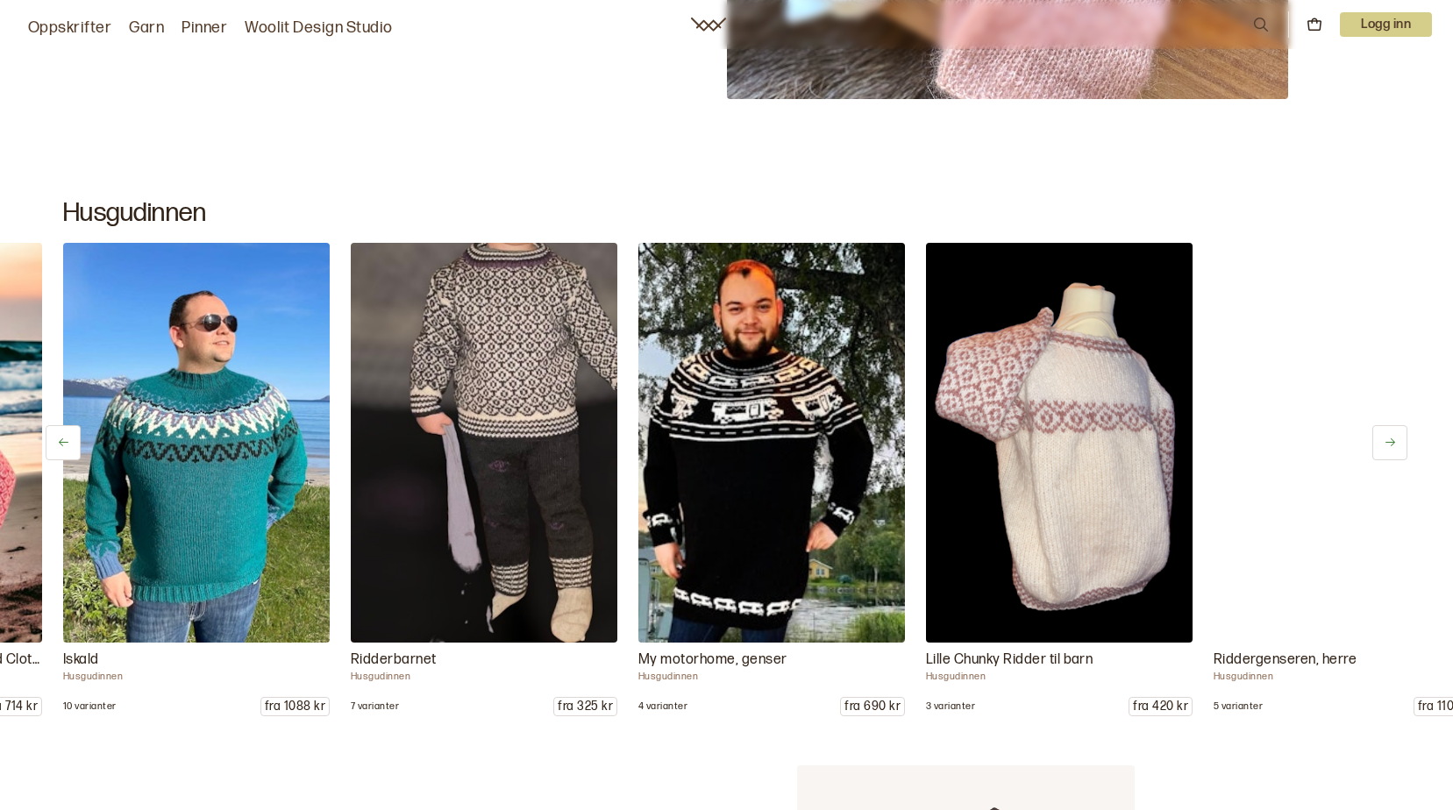
click at [1398, 447] on button at bounding box center [1389, 442] width 35 height 35
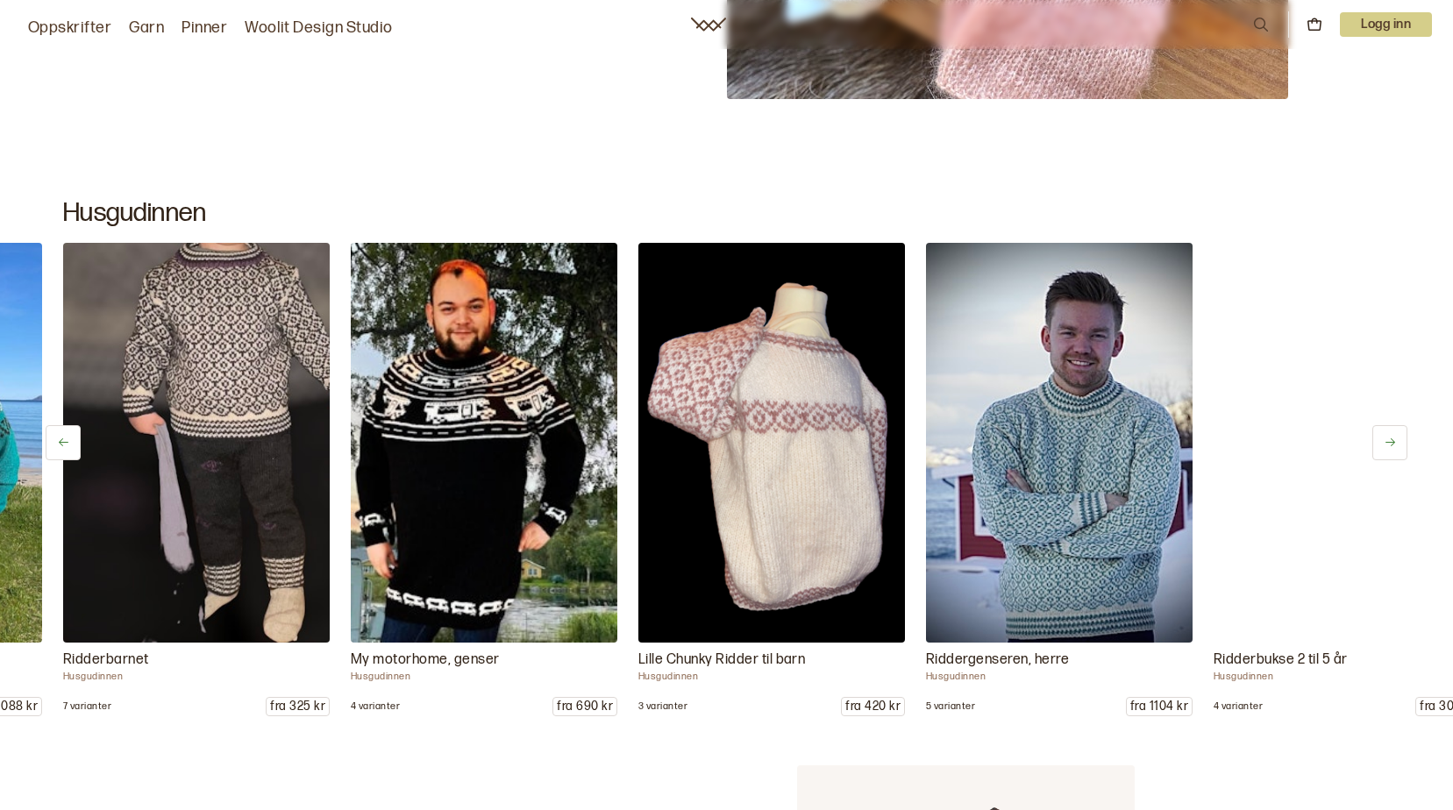
click at [1398, 447] on button at bounding box center [1389, 442] width 35 height 35
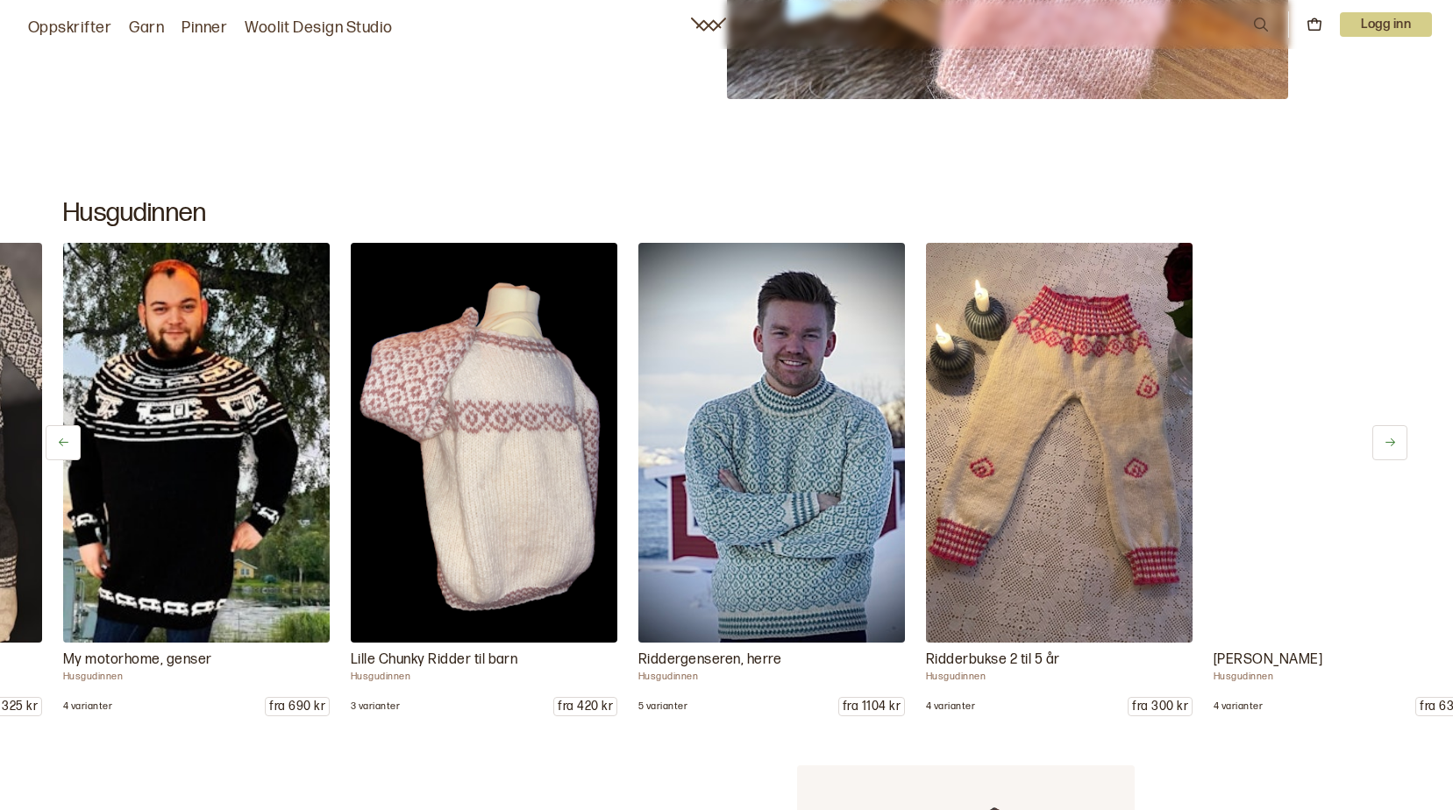
click at [1398, 447] on button at bounding box center [1389, 442] width 35 height 35
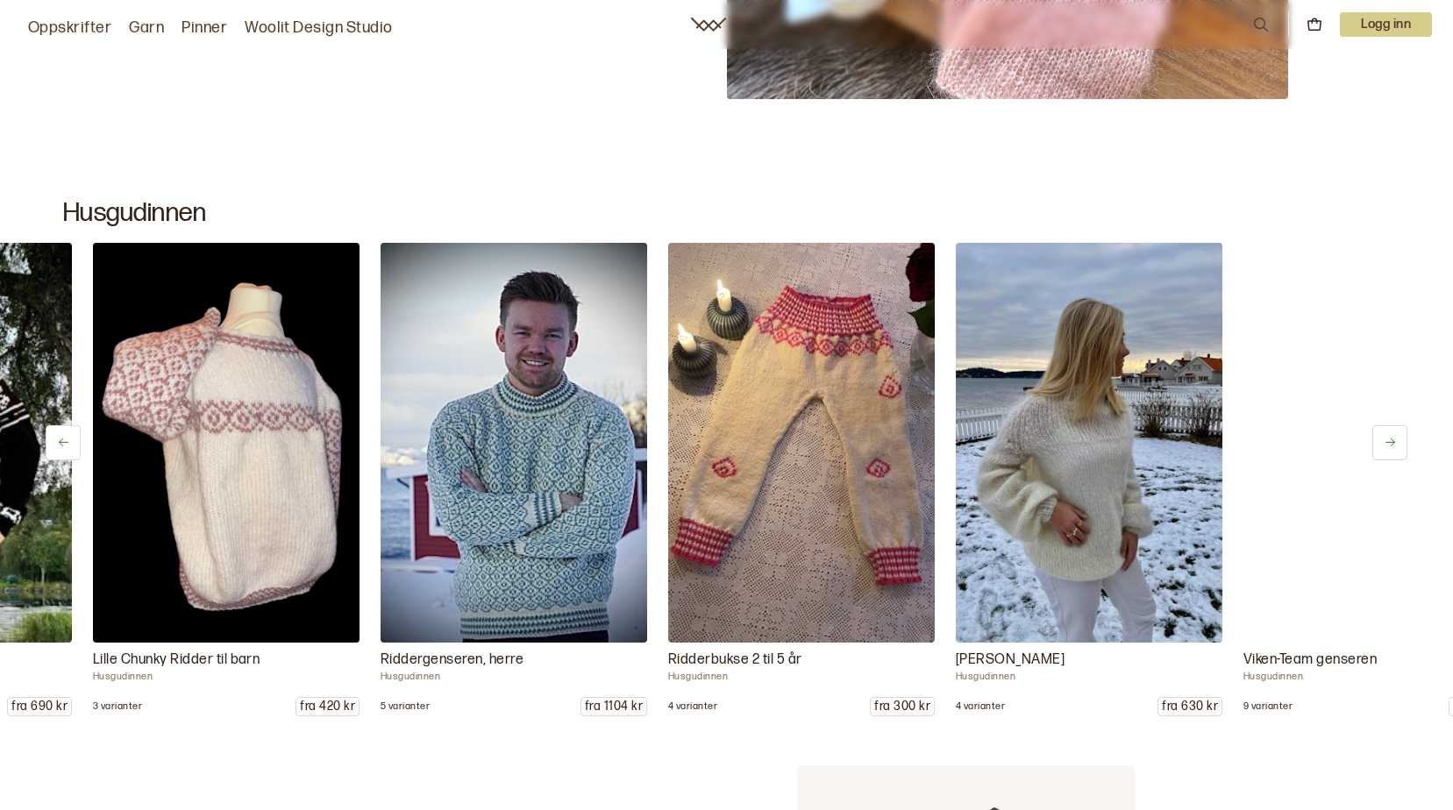
scroll to position [0, 2876]
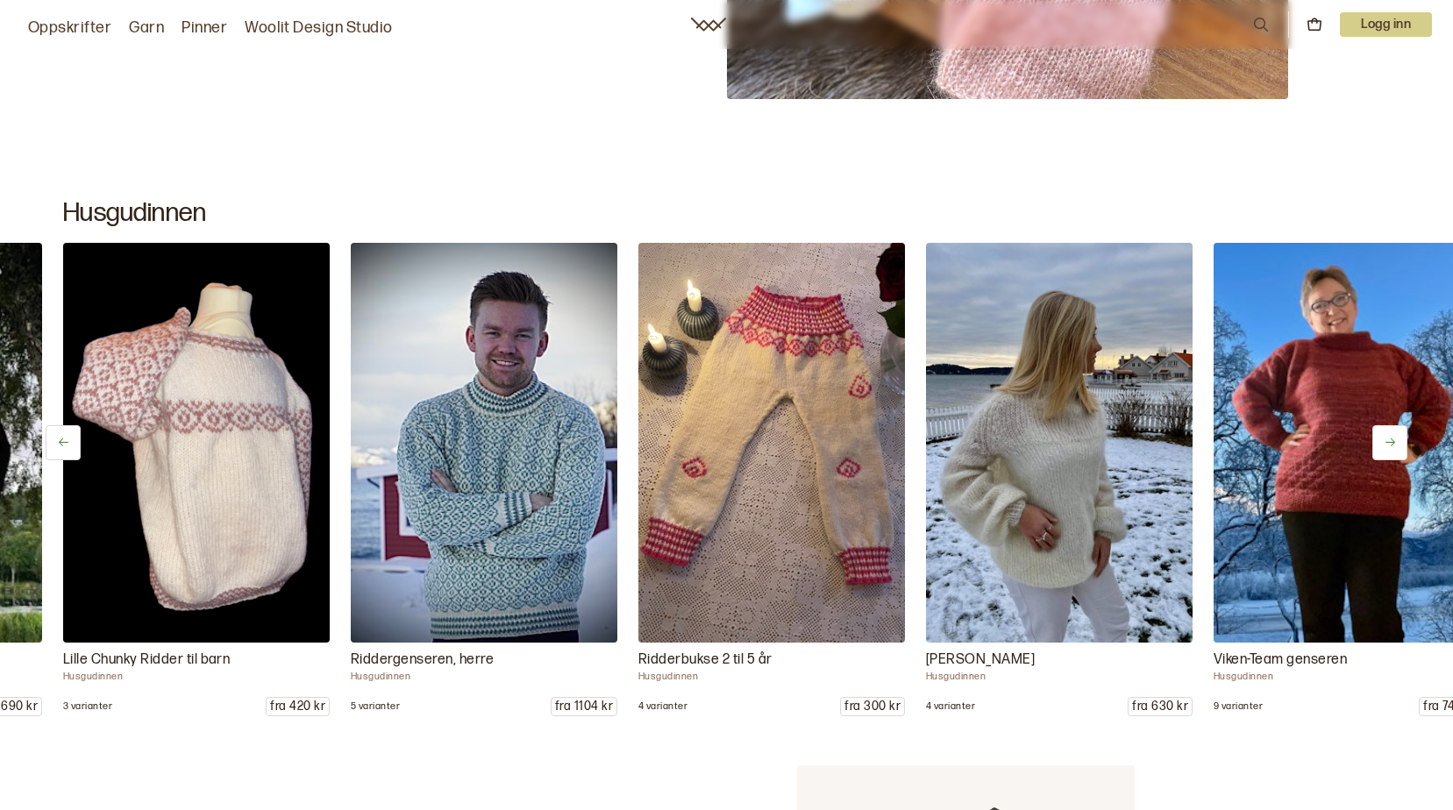
click at [1059, 475] on img at bounding box center [1059, 442] width 280 height 420
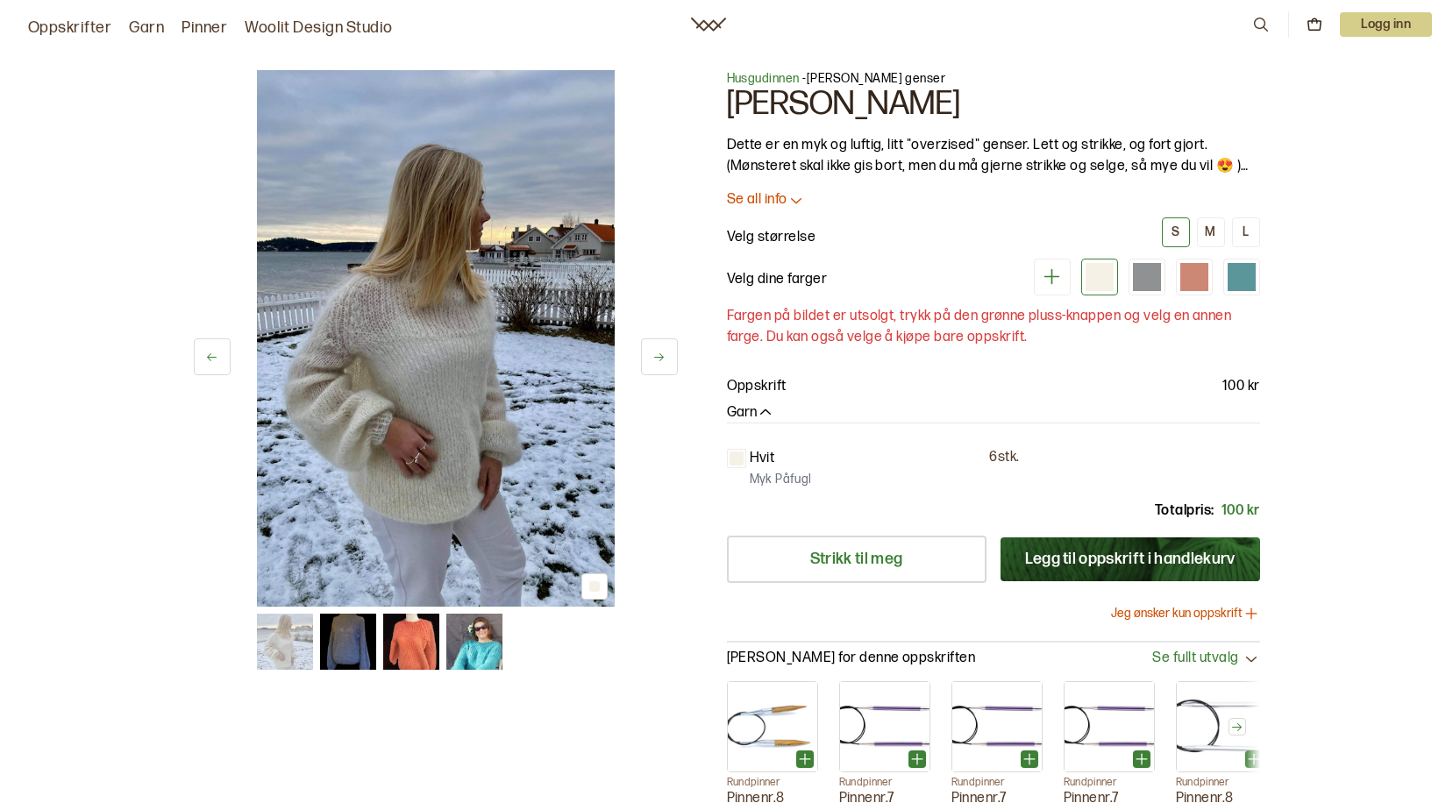
click at [411, 638] on img at bounding box center [411, 642] width 56 height 56
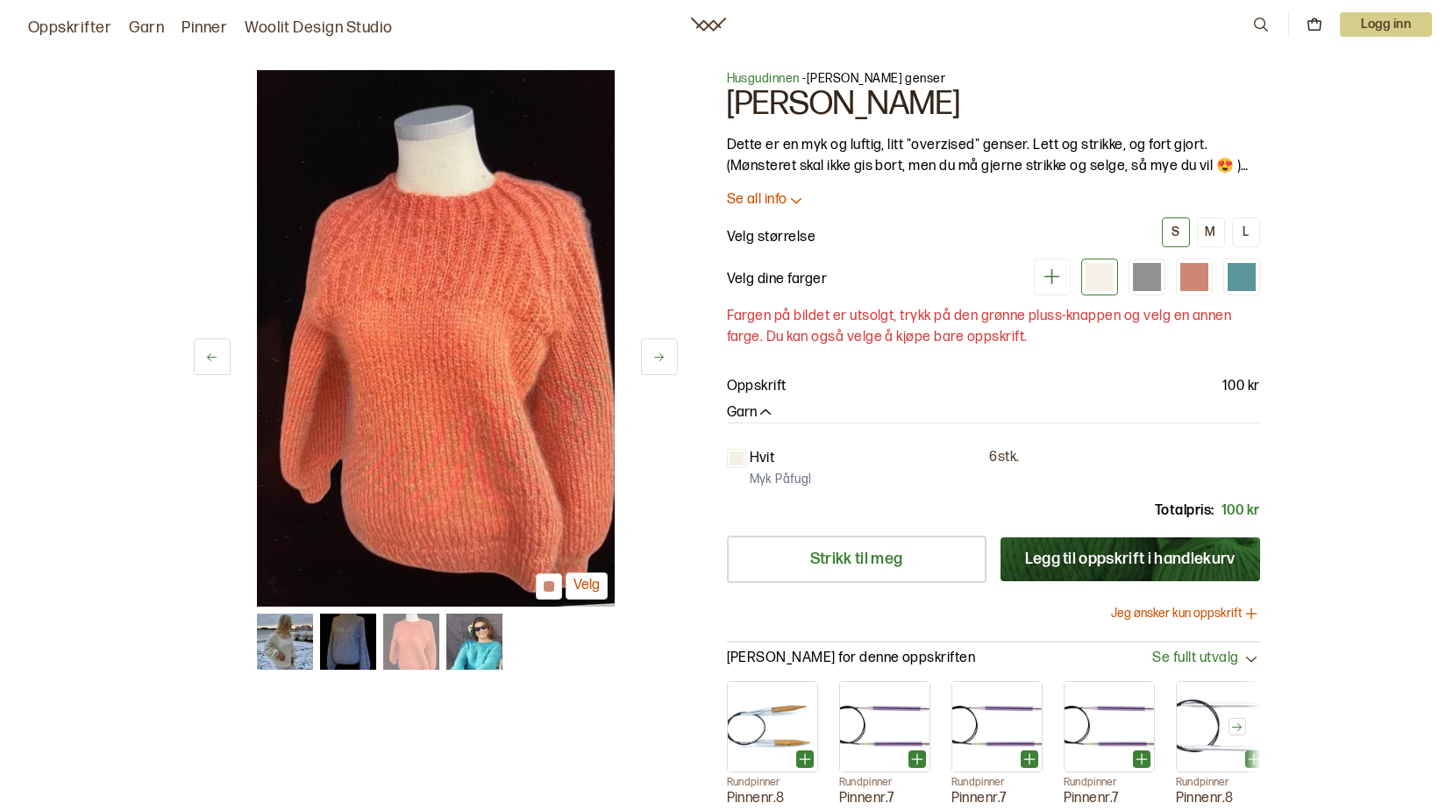
click at [482, 644] on img at bounding box center [474, 642] width 56 height 56
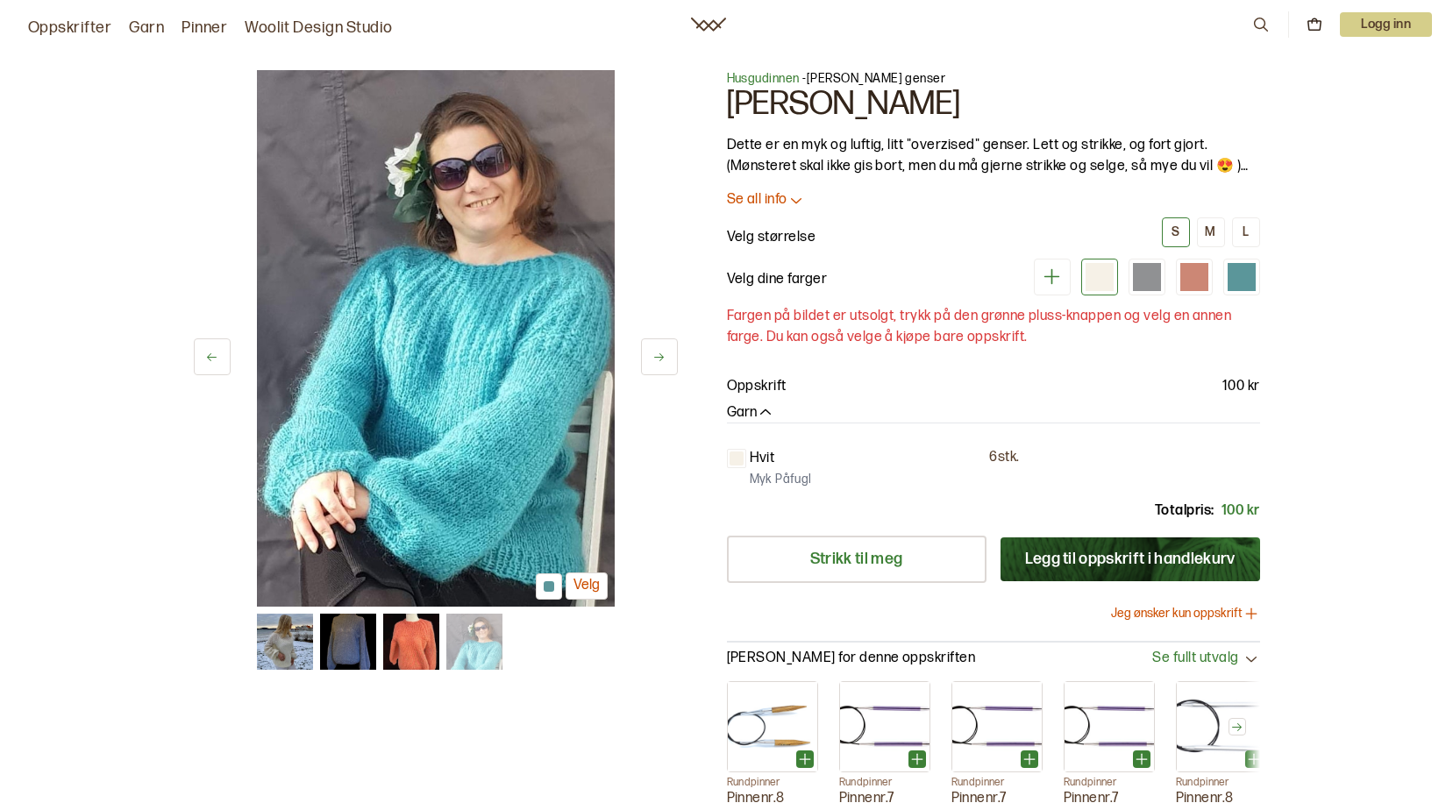
click at [339, 644] on img at bounding box center [348, 642] width 56 height 56
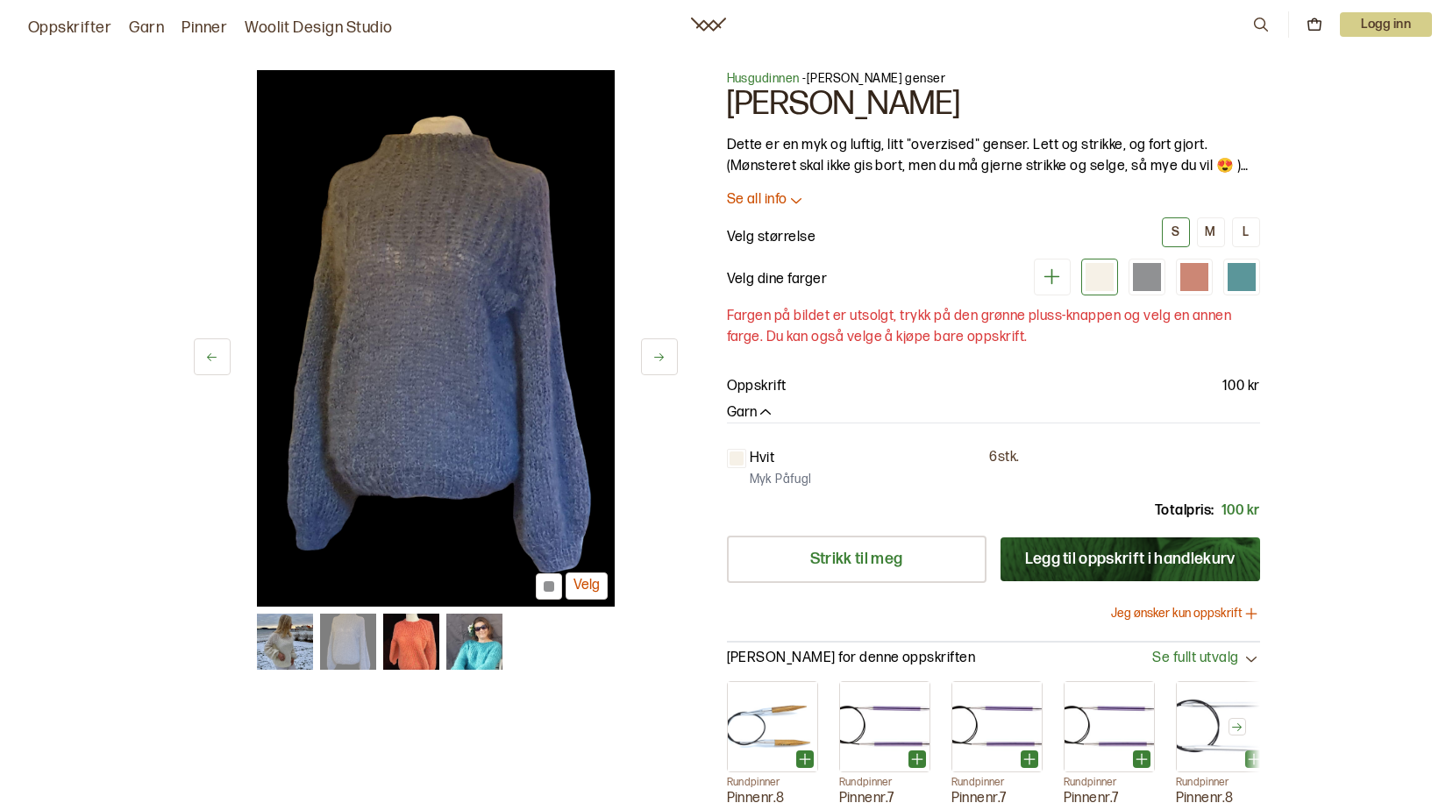
click at [421, 637] on img at bounding box center [411, 642] width 56 height 56
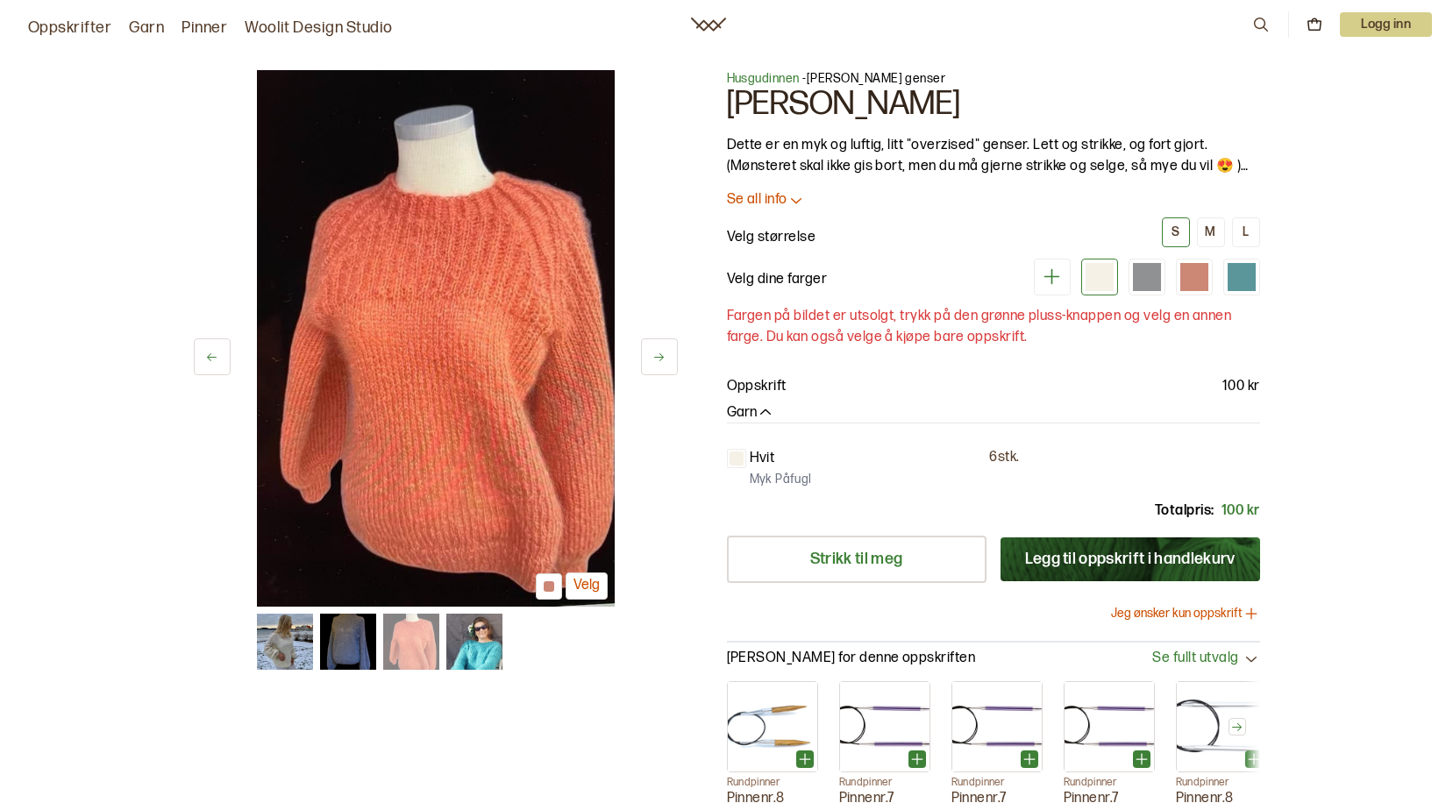
click at [477, 641] on img at bounding box center [474, 642] width 56 height 56
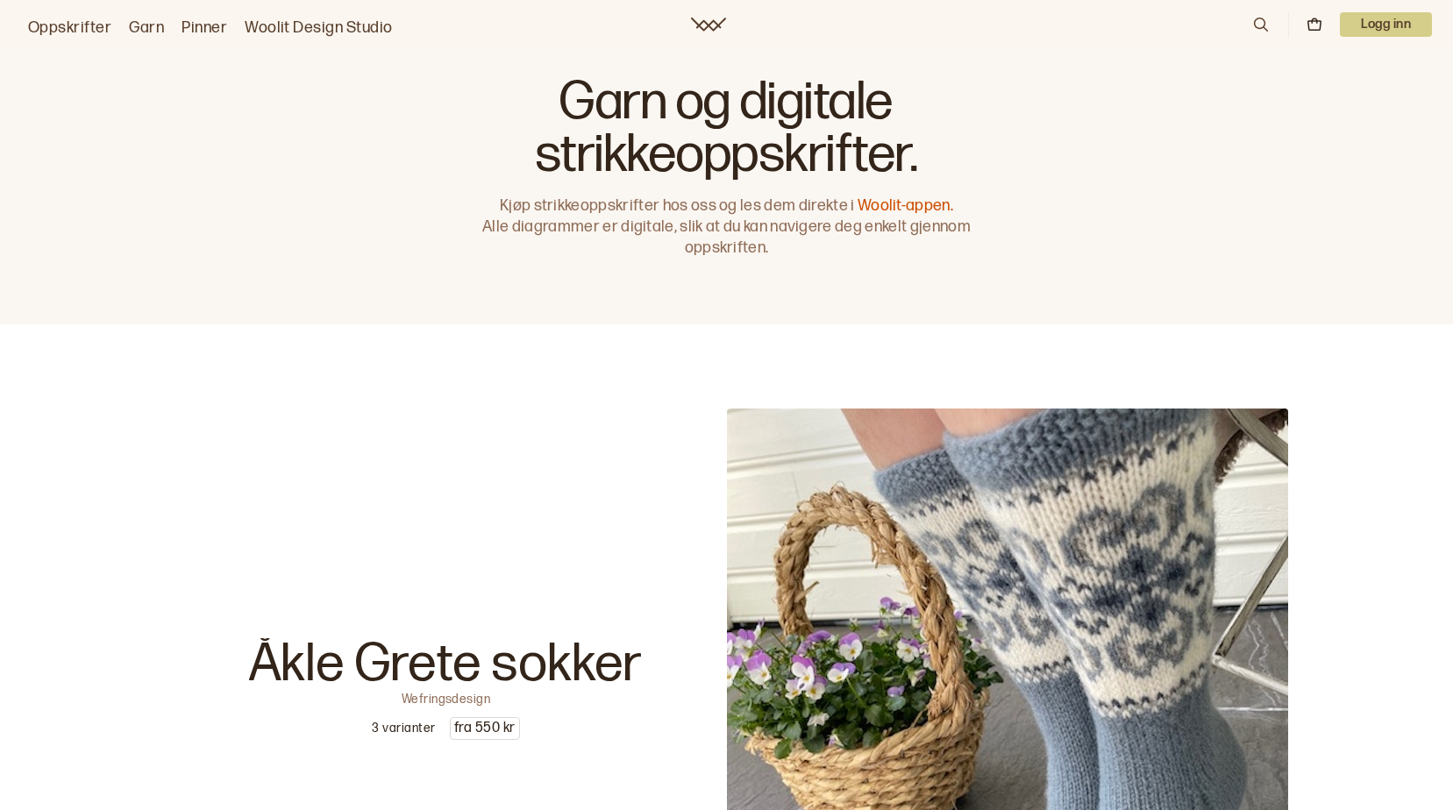
click at [66, 25] on link "Oppskrifter" at bounding box center [69, 28] width 83 height 25
click at [912, 204] on link "Woolit-appen." at bounding box center [906, 205] width 96 height 18
